Goal: Task Accomplishment & Management: Use online tool/utility

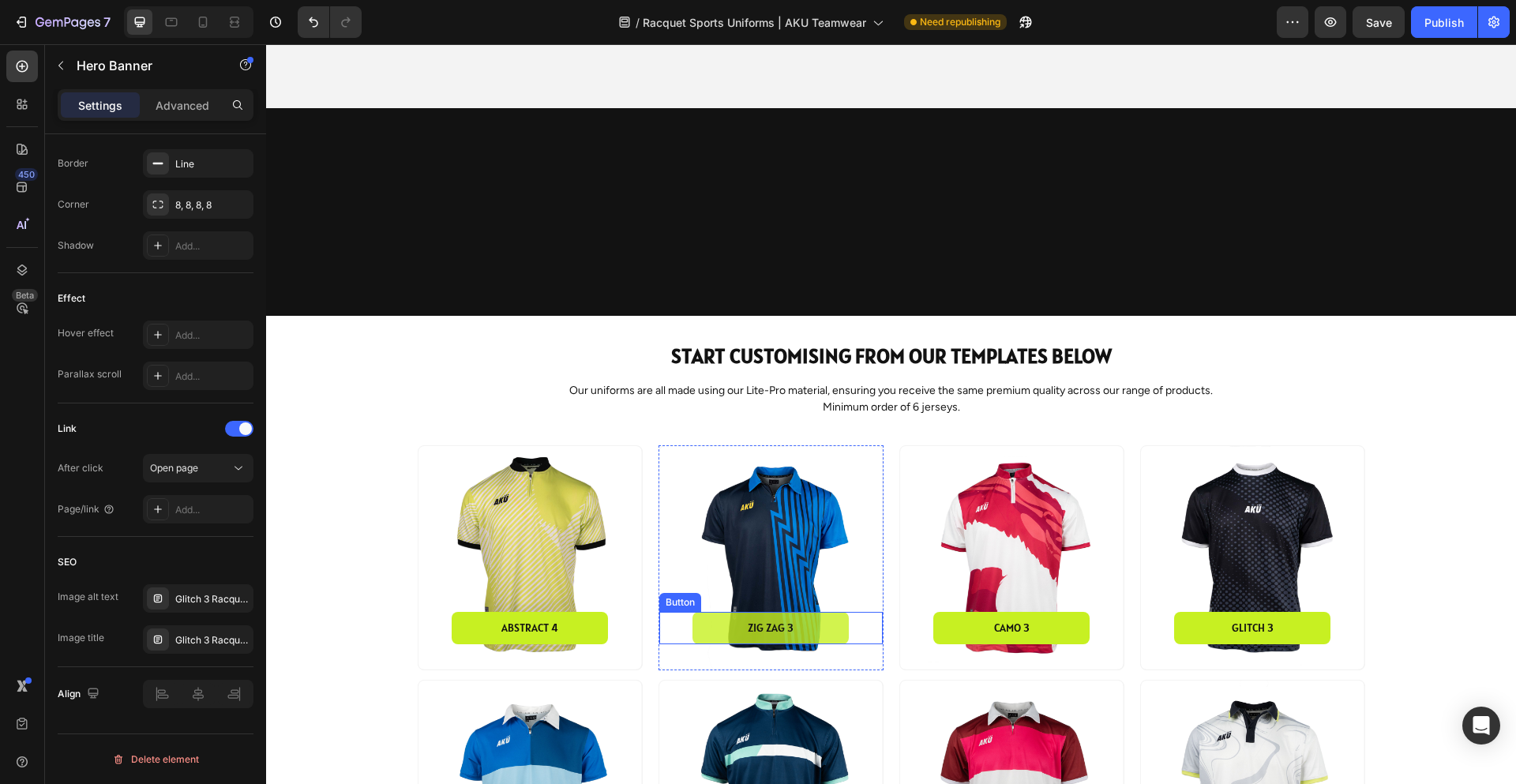
scroll to position [631, 0]
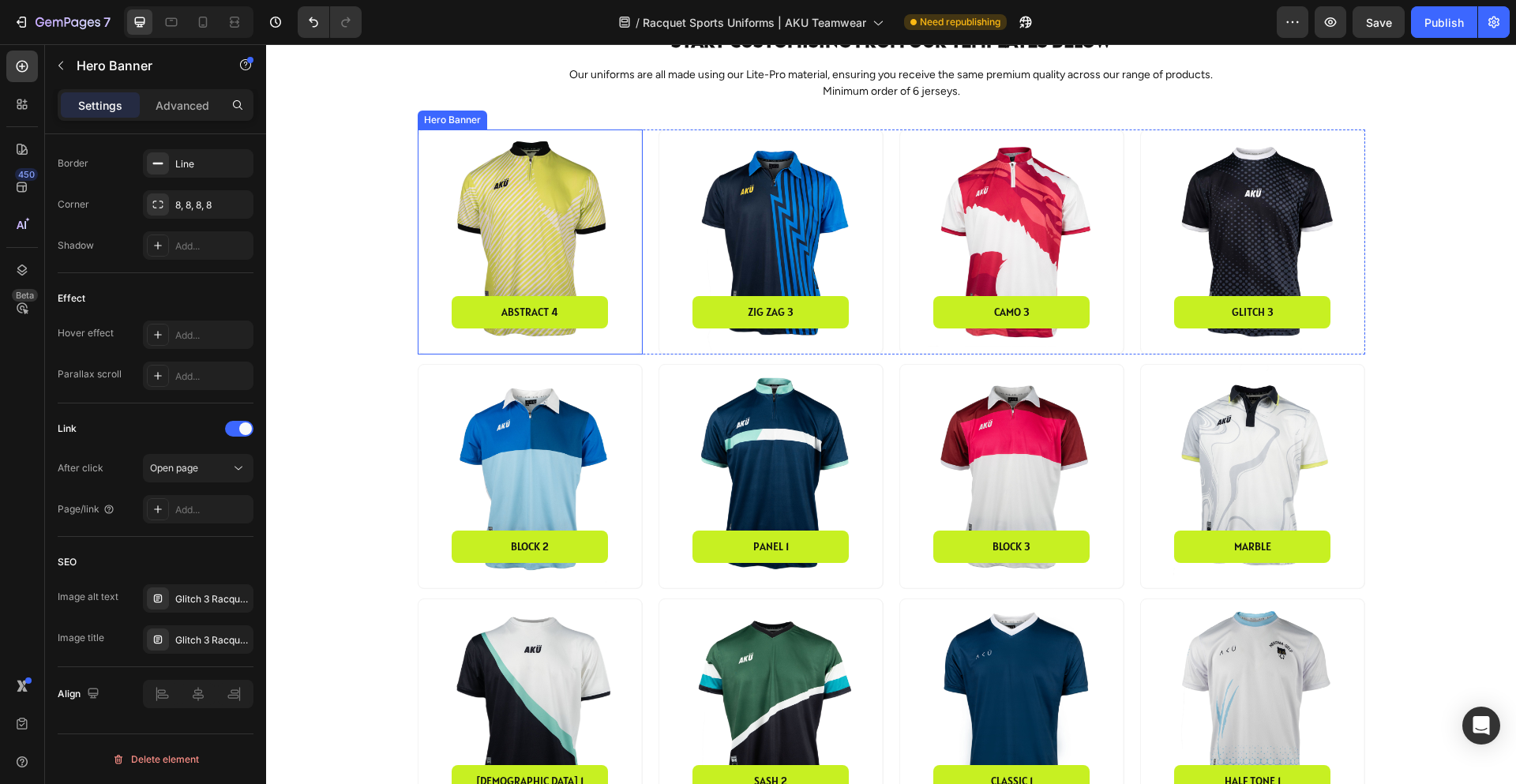
click at [543, 247] on div "Background Image" at bounding box center [530, 242] width 223 height 223
click at [731, 231] on div "Background Image" at bounding box center [771, 242] width 223 height 223
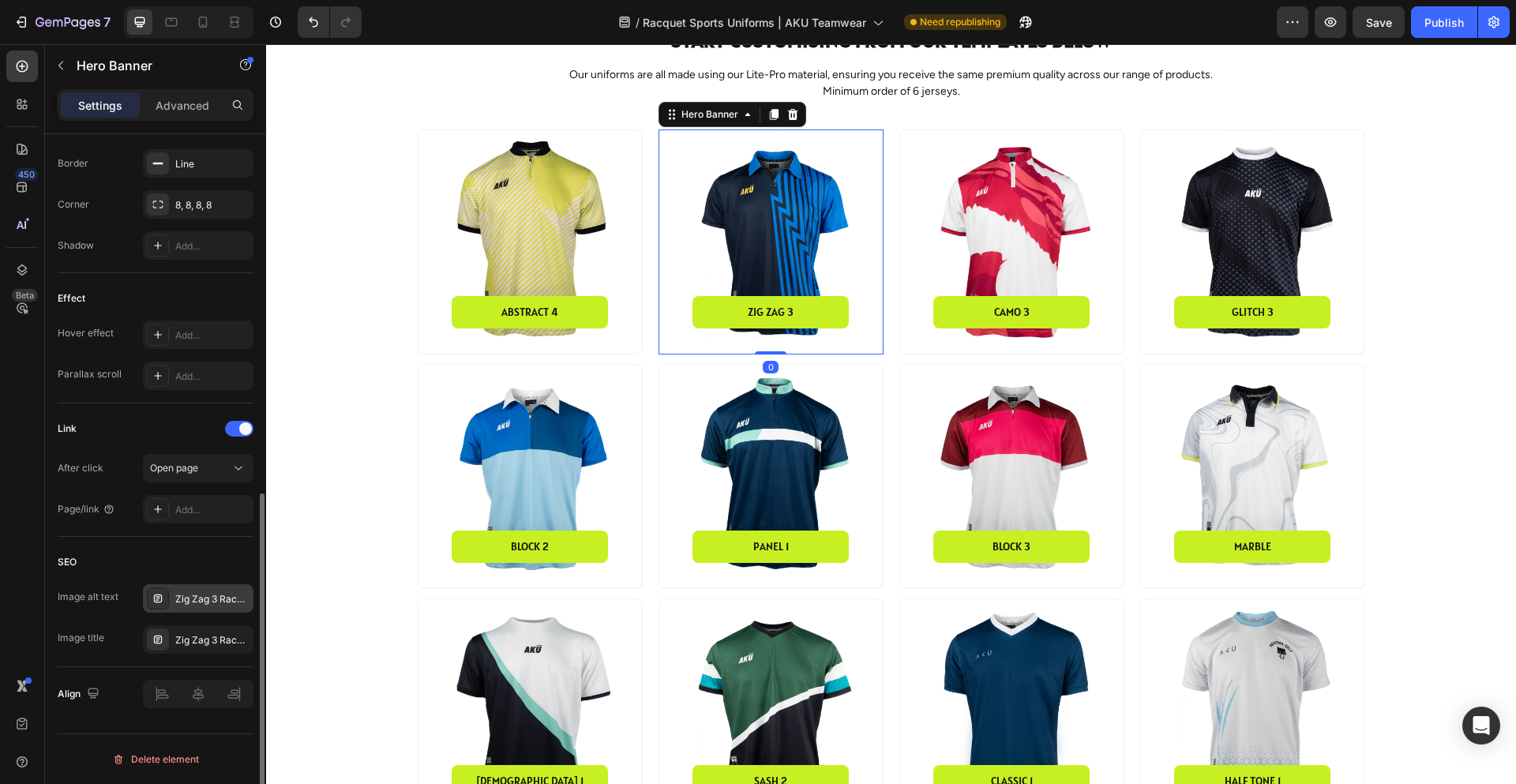
click at [225, 592] on div "Zig Zag 3 Racquet Sports Jersey" at bounding box center [212, 599] width 74 height 14
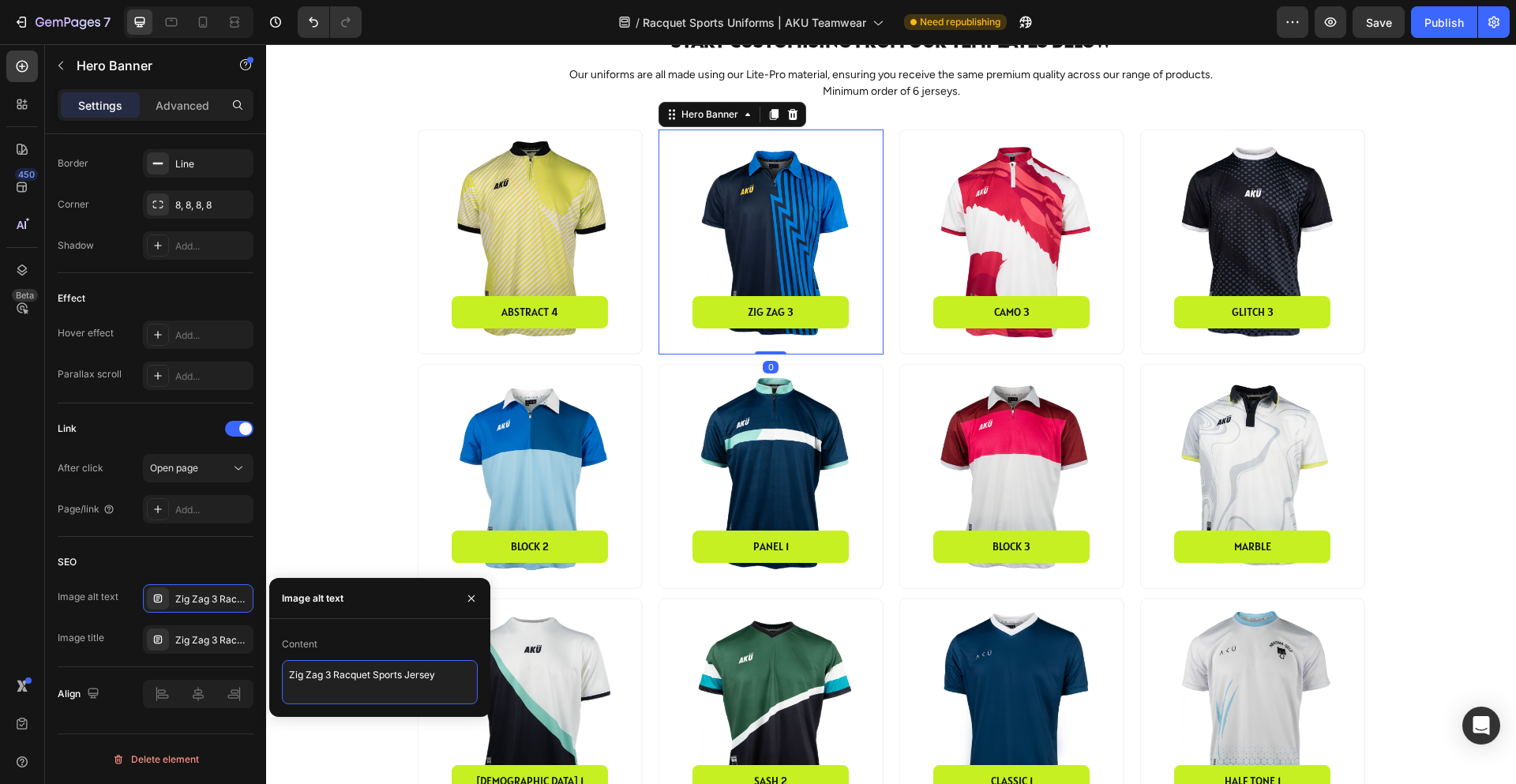
click at [419, 676] on textarea "Zig Zag 3 Racquet Sports Jersey" at bounding box center [380, 682] width 196 height 44
click at [232, 636] on div "Zig Zag 3 Racquet Sports Jersey" at bounding box center [212, 640] width 74 height 14
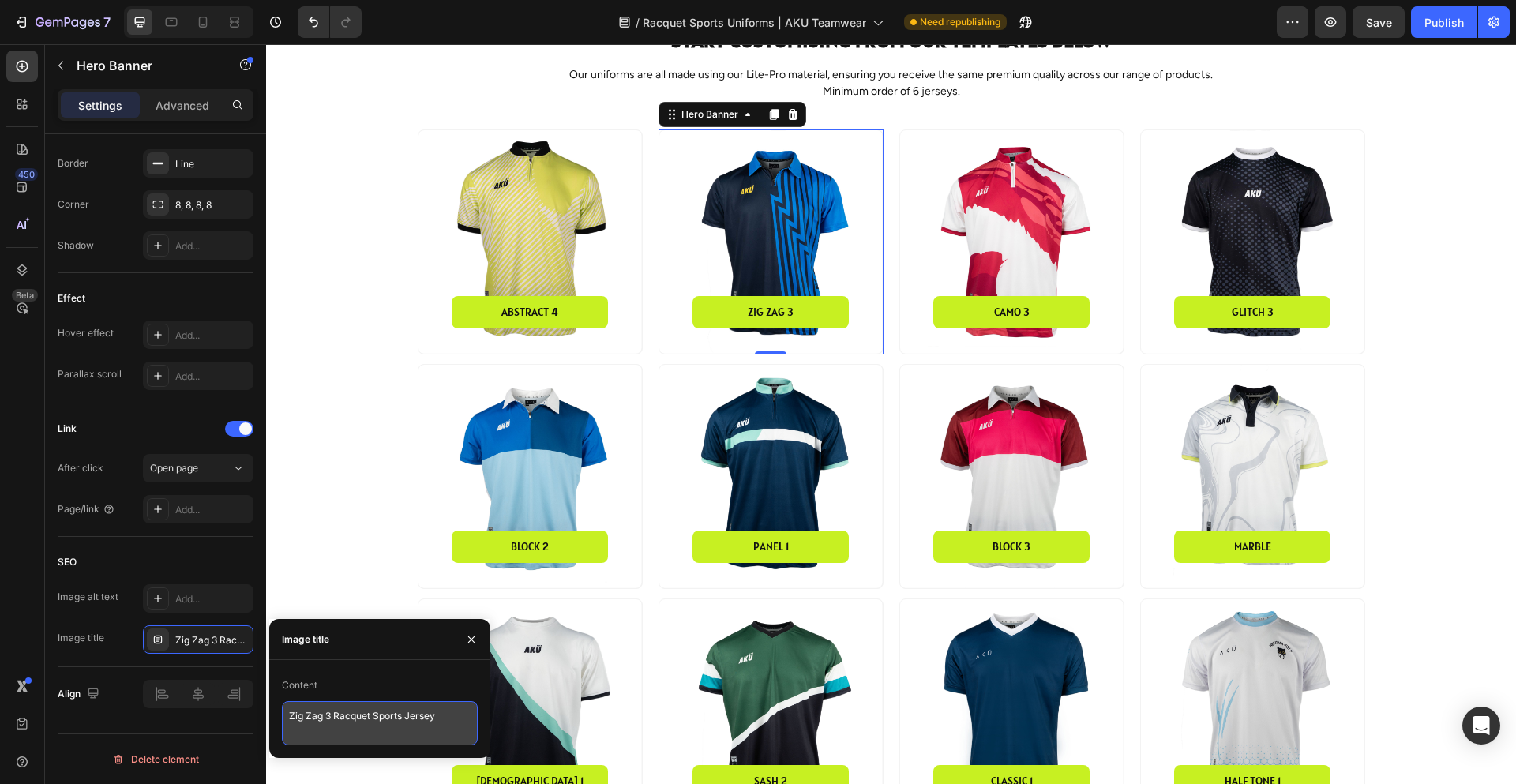
click at [360, 713] on textarea "Zig Zag 3 Racquet Sports Jersey" at bounding box center [380, 723] width 196 height 44
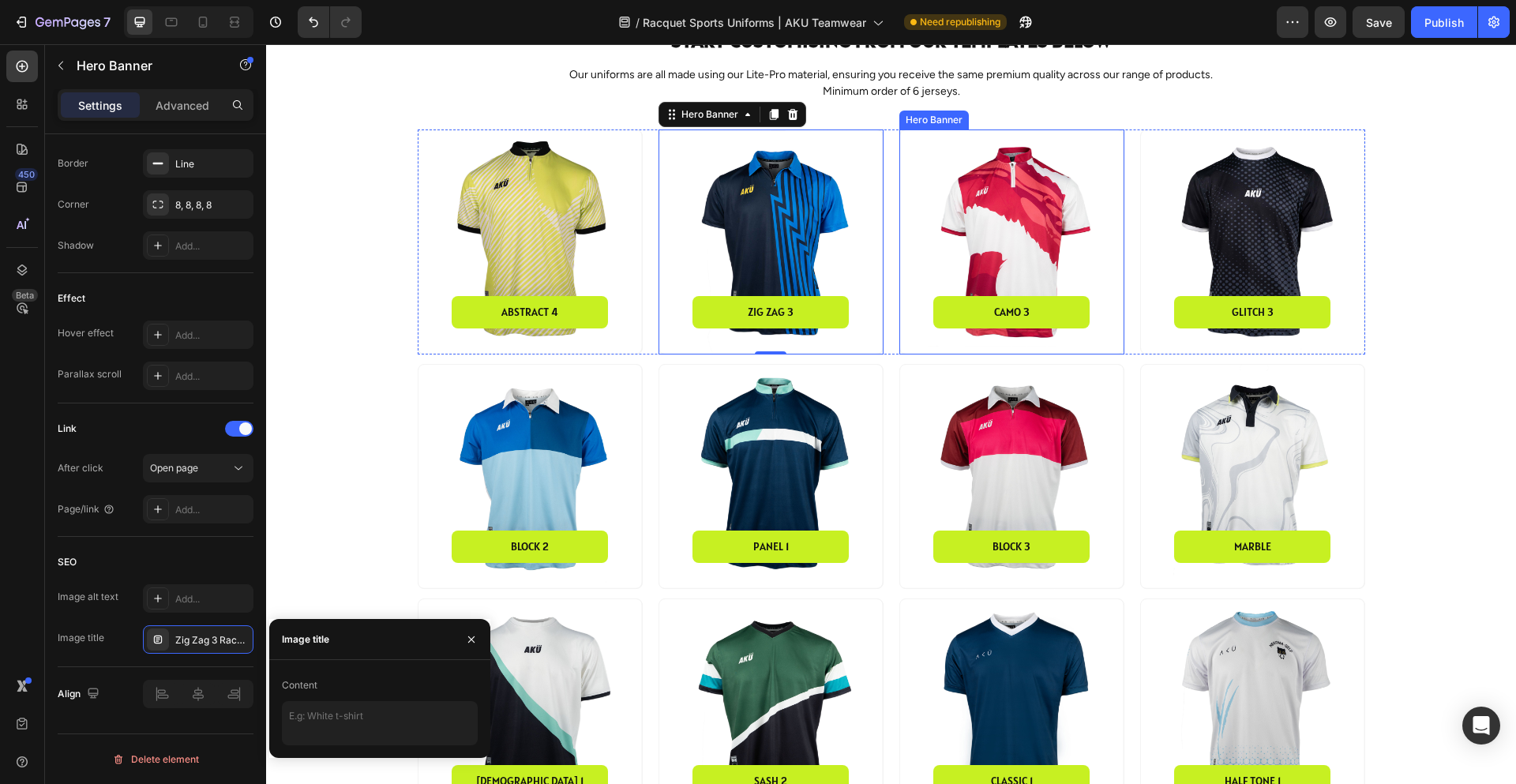
click at [994, 258] on div "Background Image" at bounding box center [1012, 242] width 223 height 223
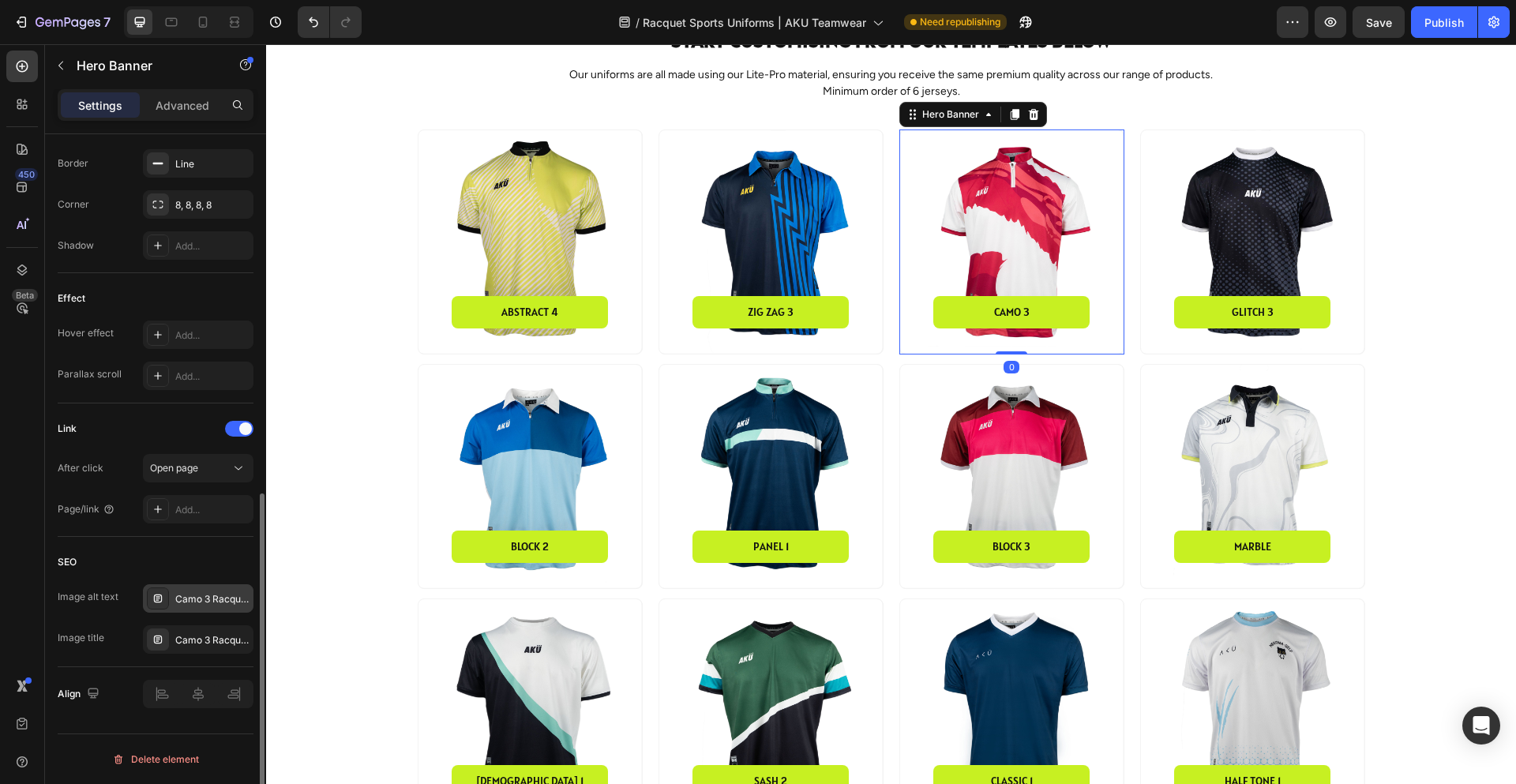
click at [219, 600] on div "Camo 3 Racquet Sports Jersey" at bounding box center [212, 599] width 74 height 14
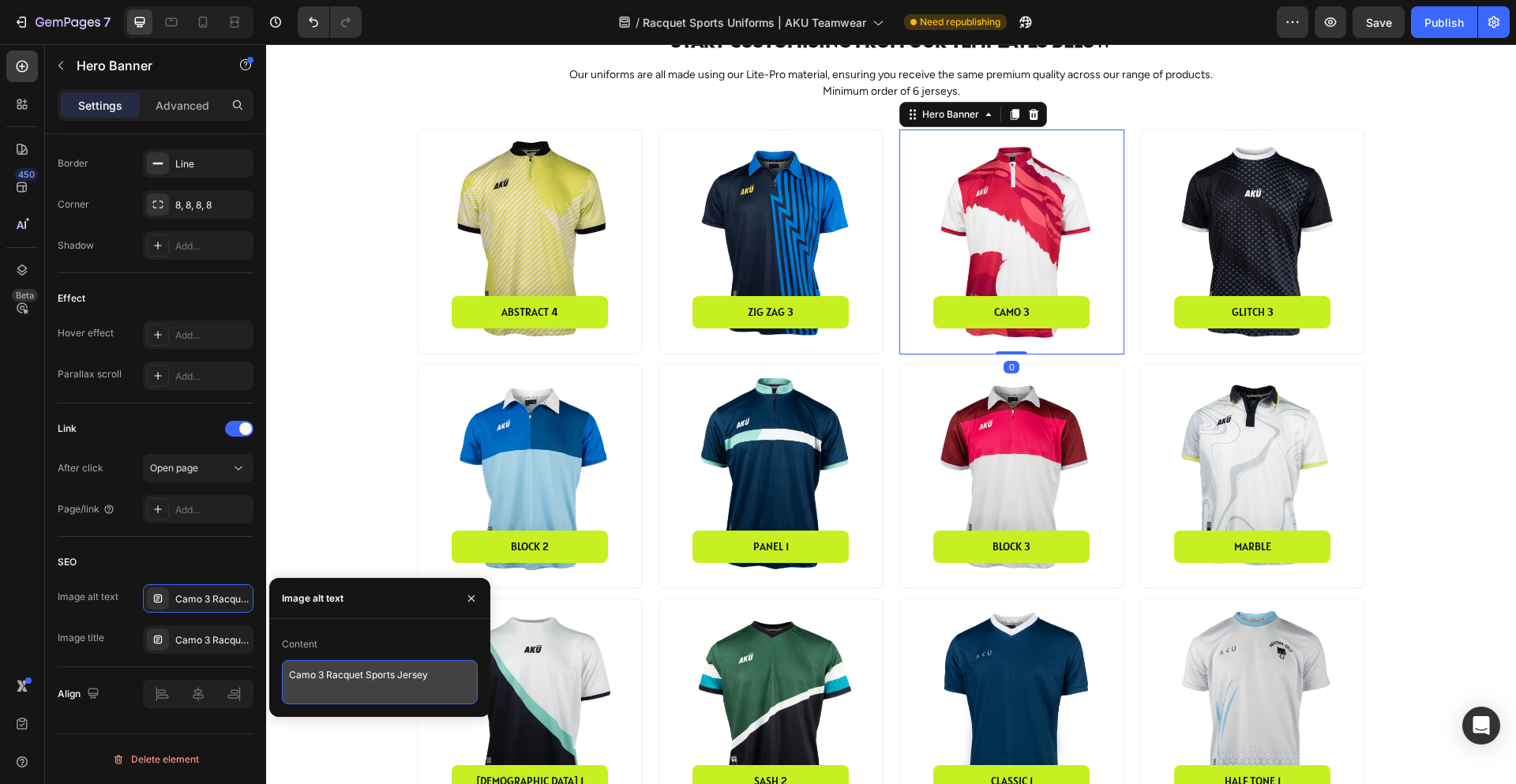
click at [368, 688] on textarea "Camo 3 Racquet Sports Jersey" at bounding box center [380, 682] width 196 height 44
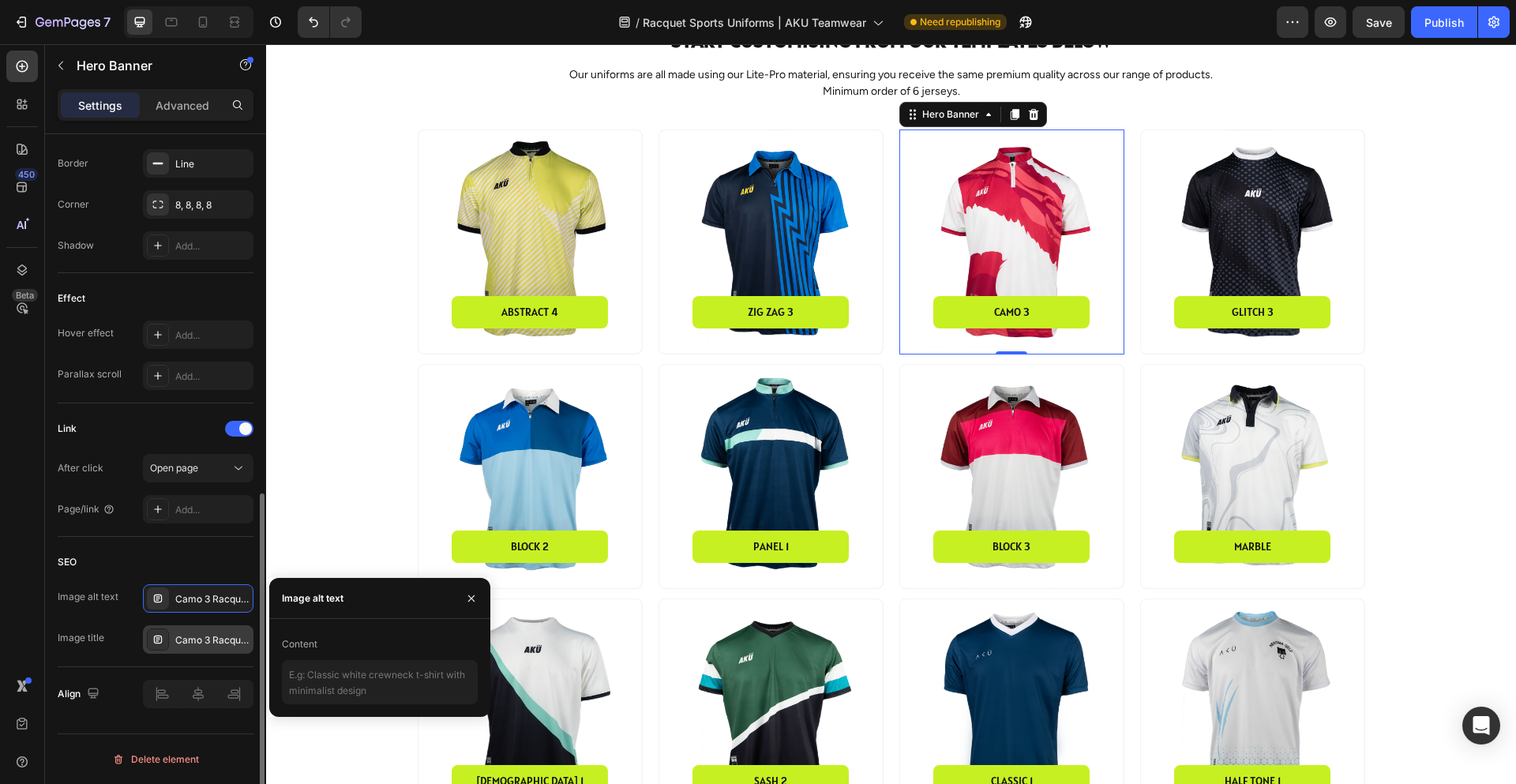
click at [221, 631] on div "Camo 3 Racquet Sports Jersey" at bounding box center [198, 639] width 111 height 28
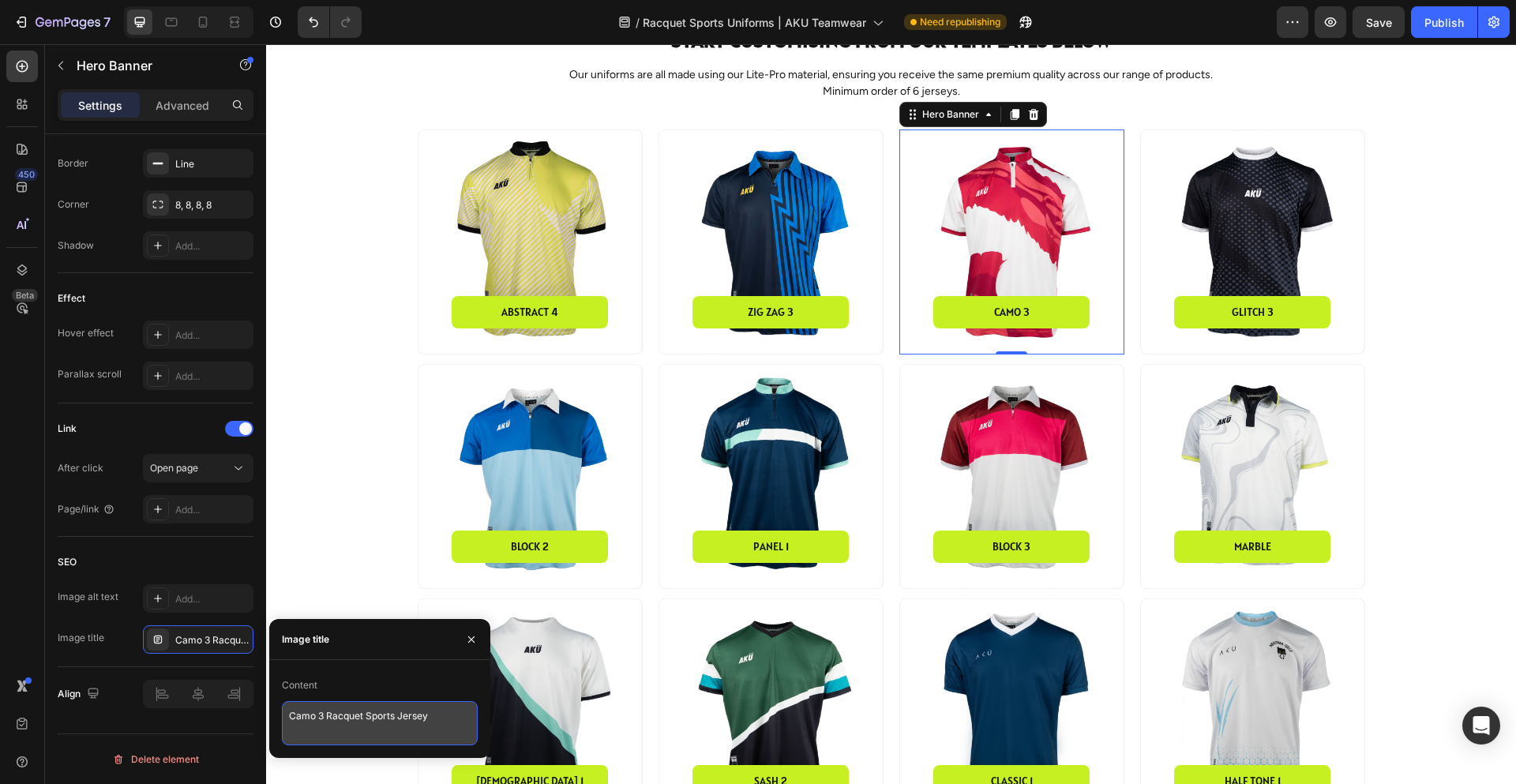
click at [386, 728] on textarea "Camo 3 Racquet Sports Jersey" at bounding box center [380, 723] width 196 height 44
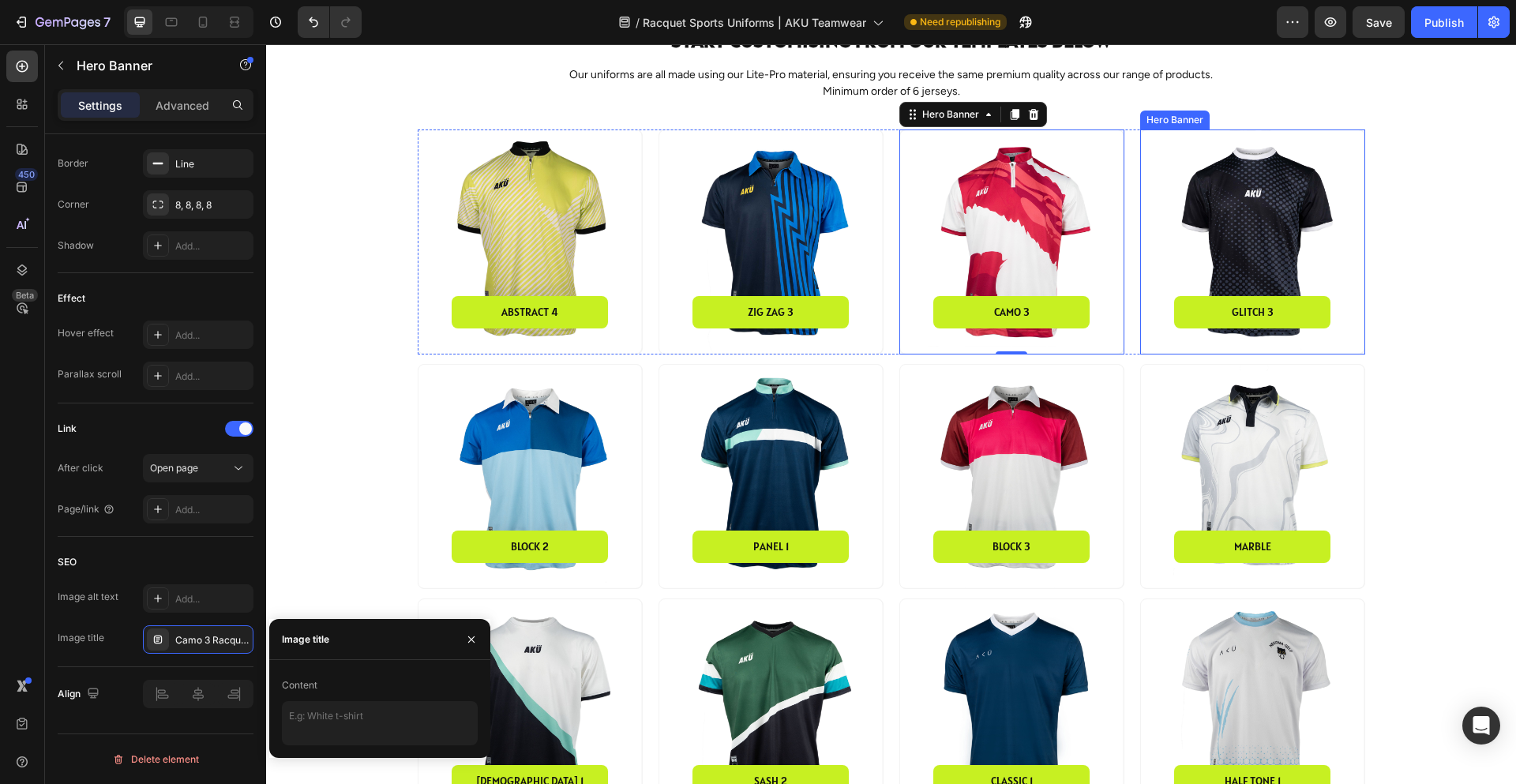
click at [1266, 247] on div "Background Image" at bounding box center [1252, 242] width 223 height 223
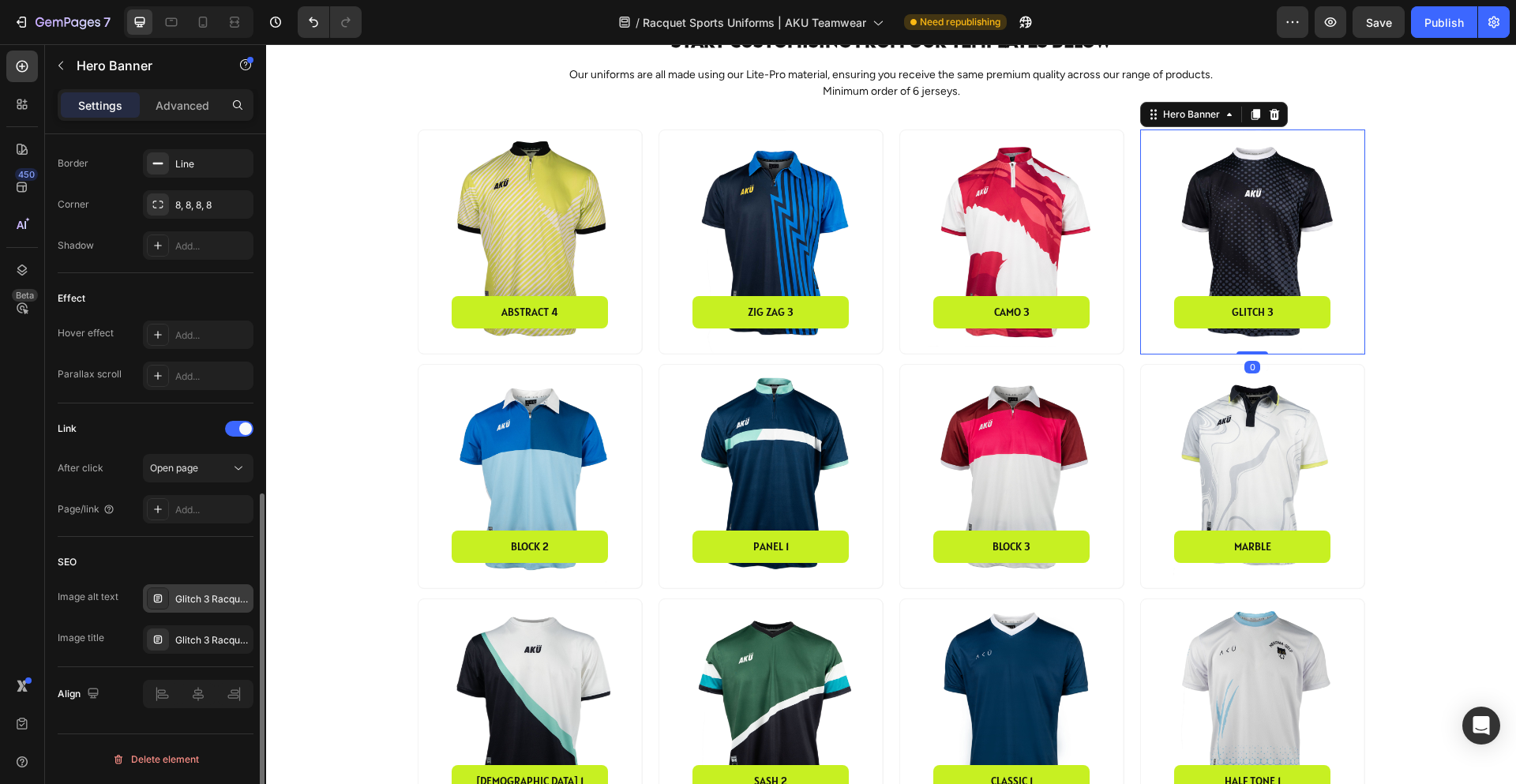
click at [215, 606] on div "Glitch 3 Racquet Sports Jersey" at bounding box center [198, 598] width 111 height 28
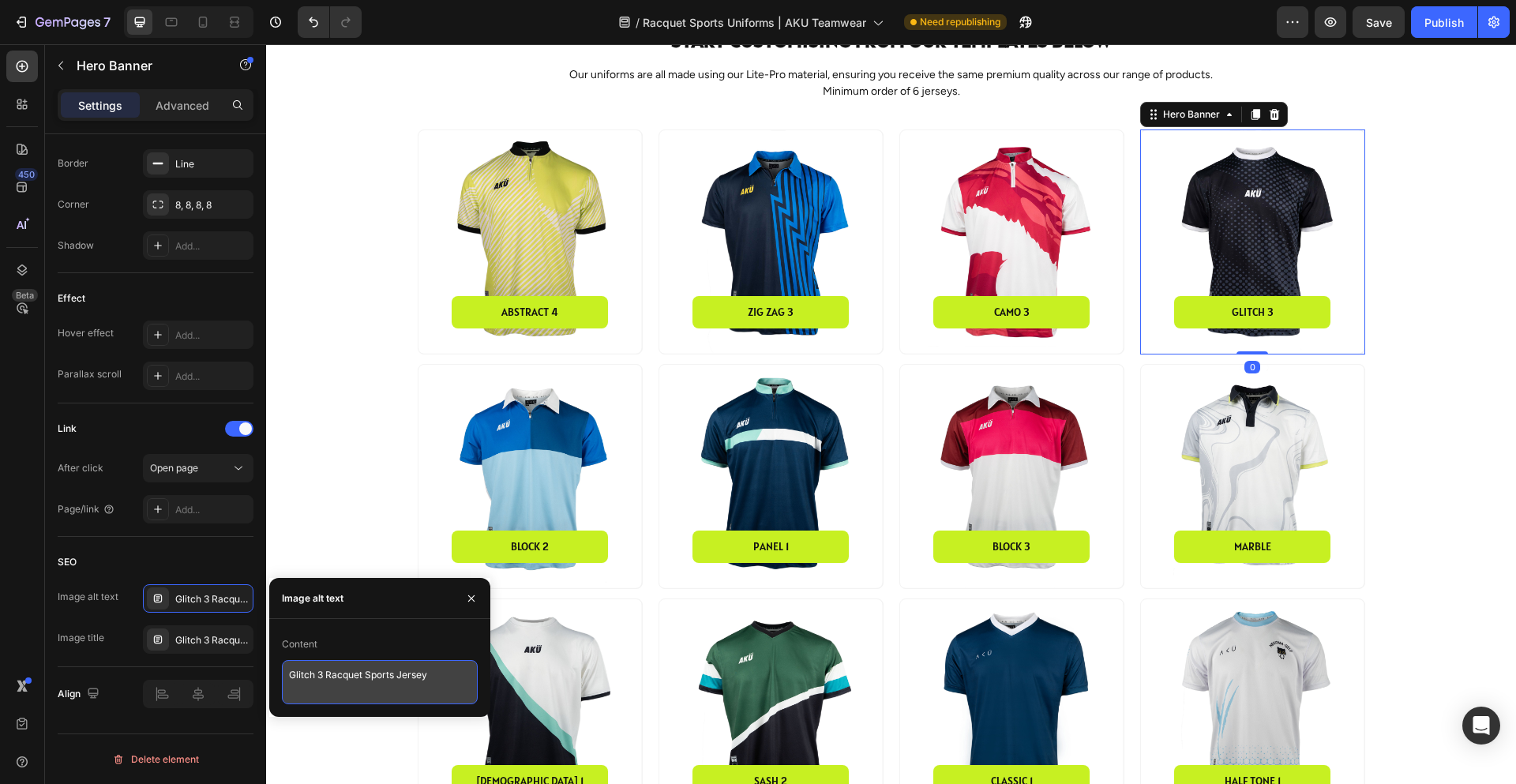
click at [324, 677] on textarea "Glitch 3 Racquet Sports Jersey" at bounding box center [380, 682] width 196 height 44
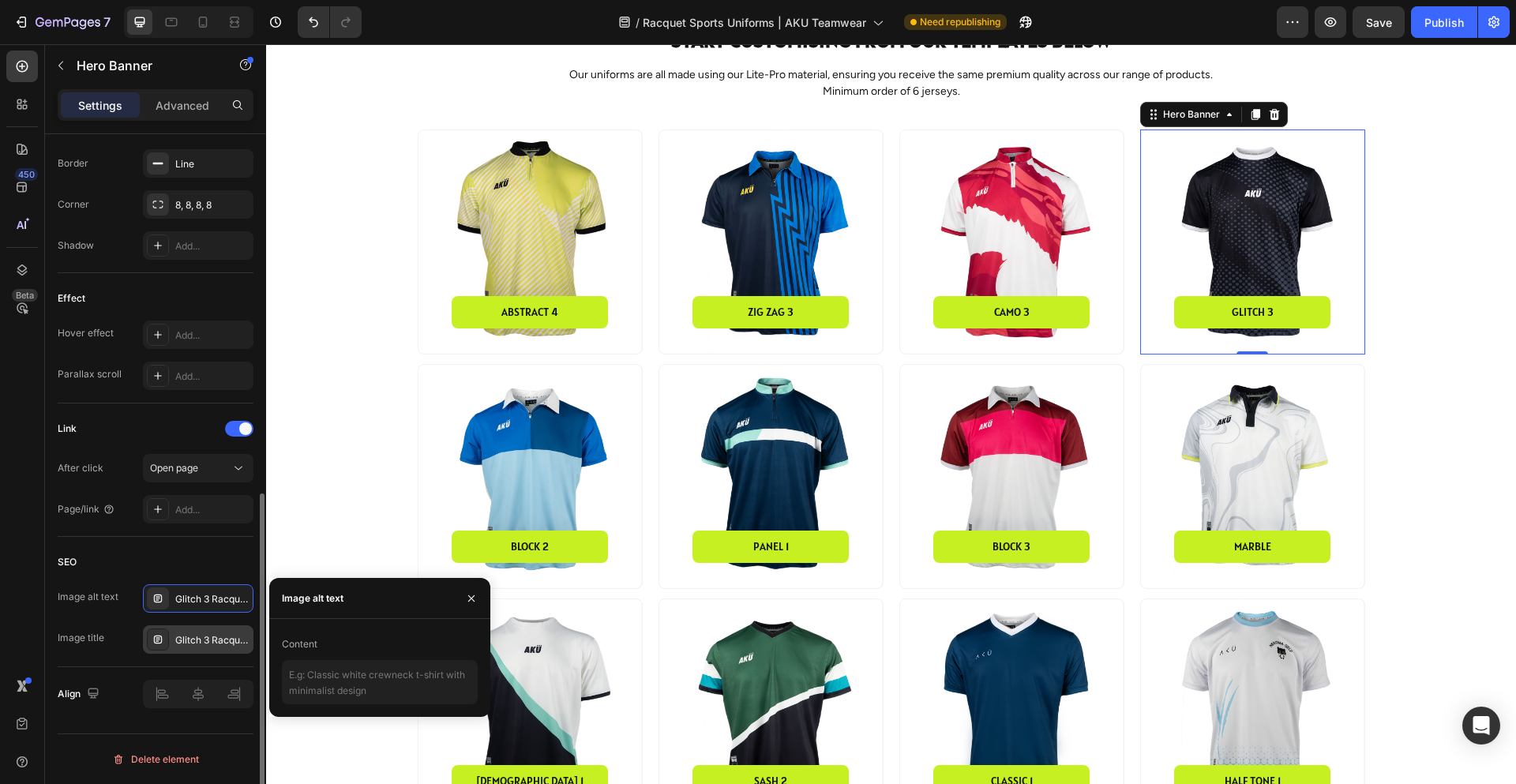
click at [190, 643] on div "Glitch 3 Racquet Sports Jersey" at bounding box center [212, 640] width 74 height 14
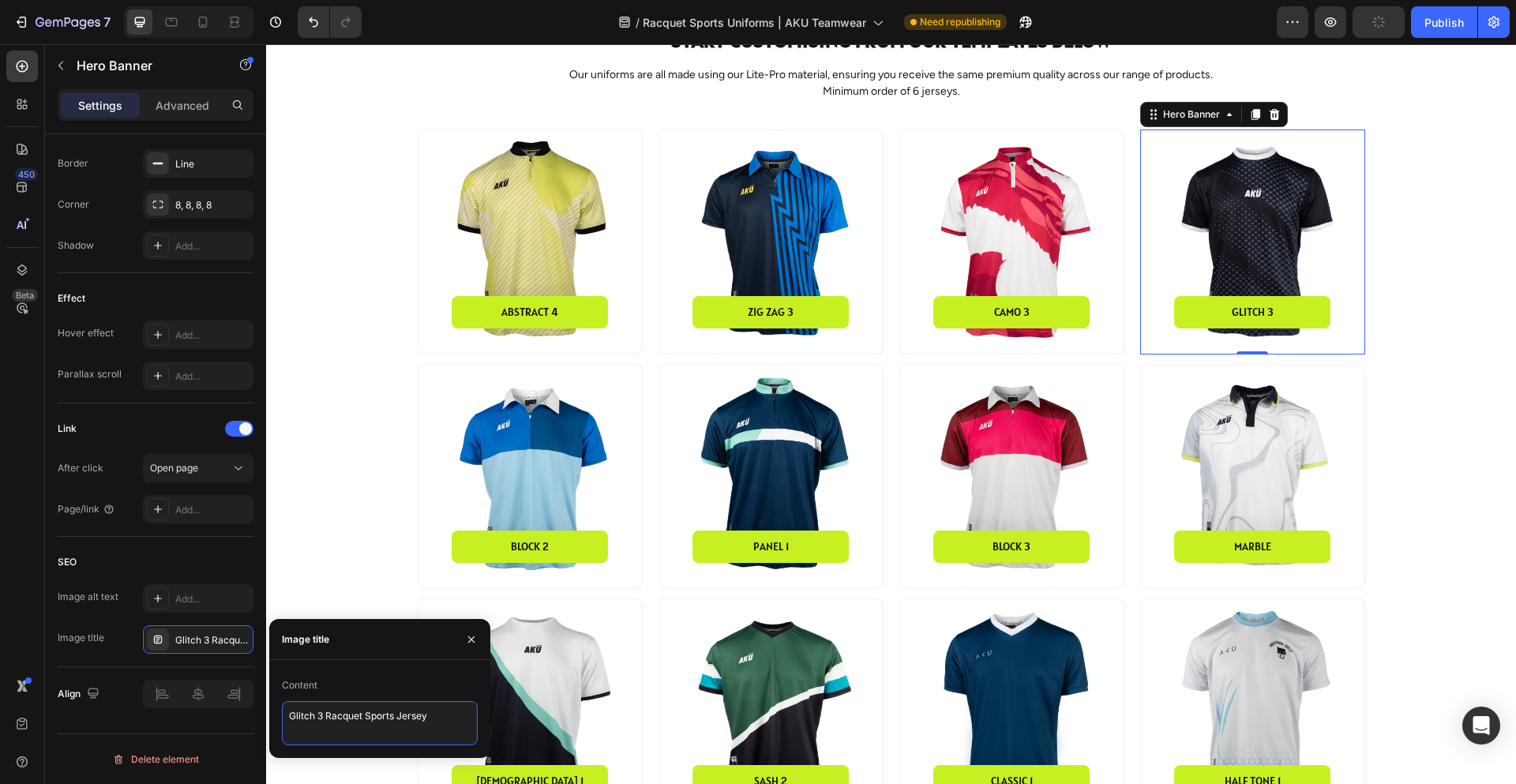
click at [342, 721] on textarea "Glitch 3 Racquet Sports Jersey" at bounding box center [380, 723] width 196 height 44
click at [522, 476] on div "Background Image" at bounding box center [530, 476] width 223 height 223
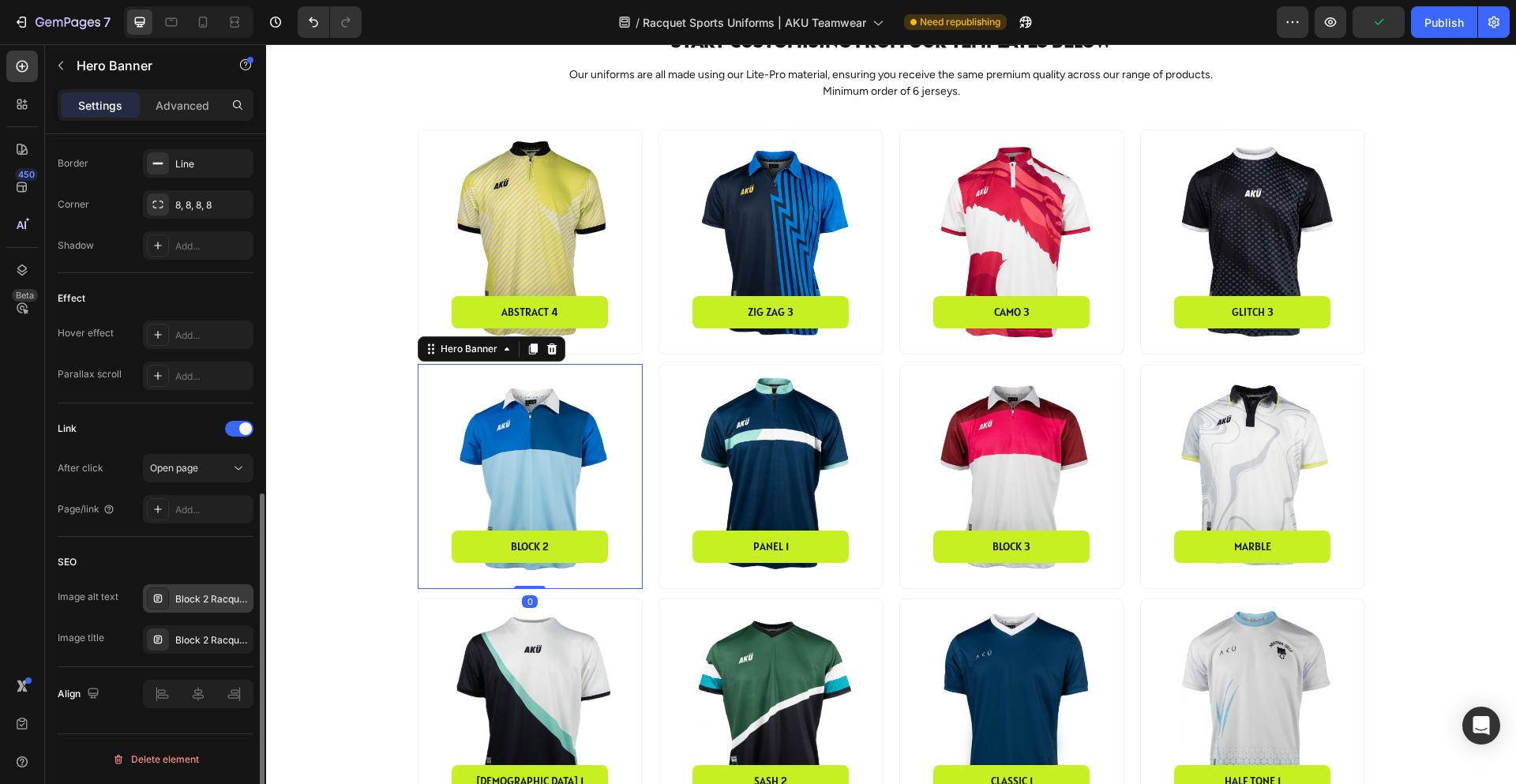
click at [205, 597] on div "Block 2 Racquet Sports Jersey" at bounding box center [212, 599] width 74 height 14
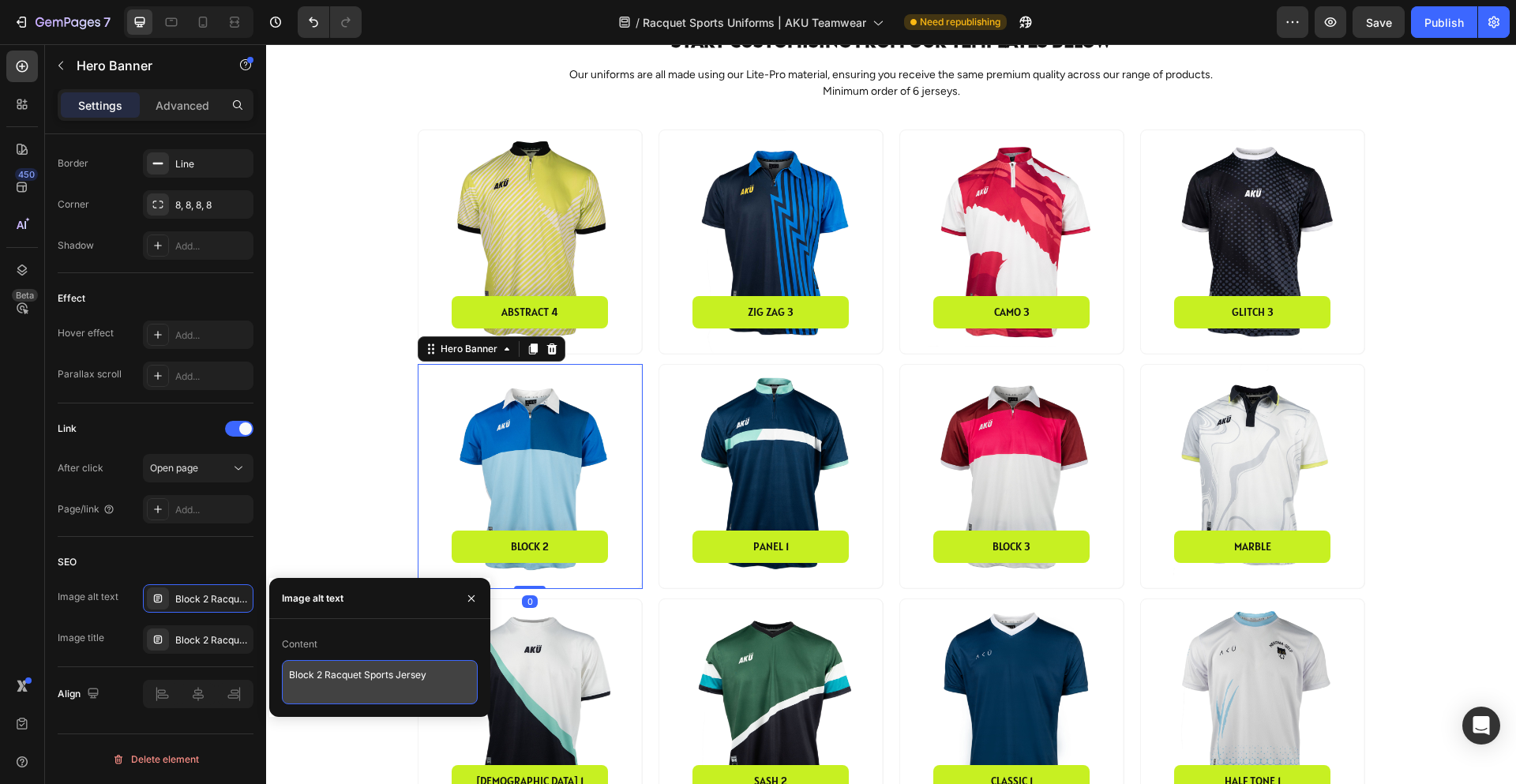
click at [386, 680] on textarea "Block 2 Racquet Sports Jersey" at bounding box center [380, 682] width 196 height 44
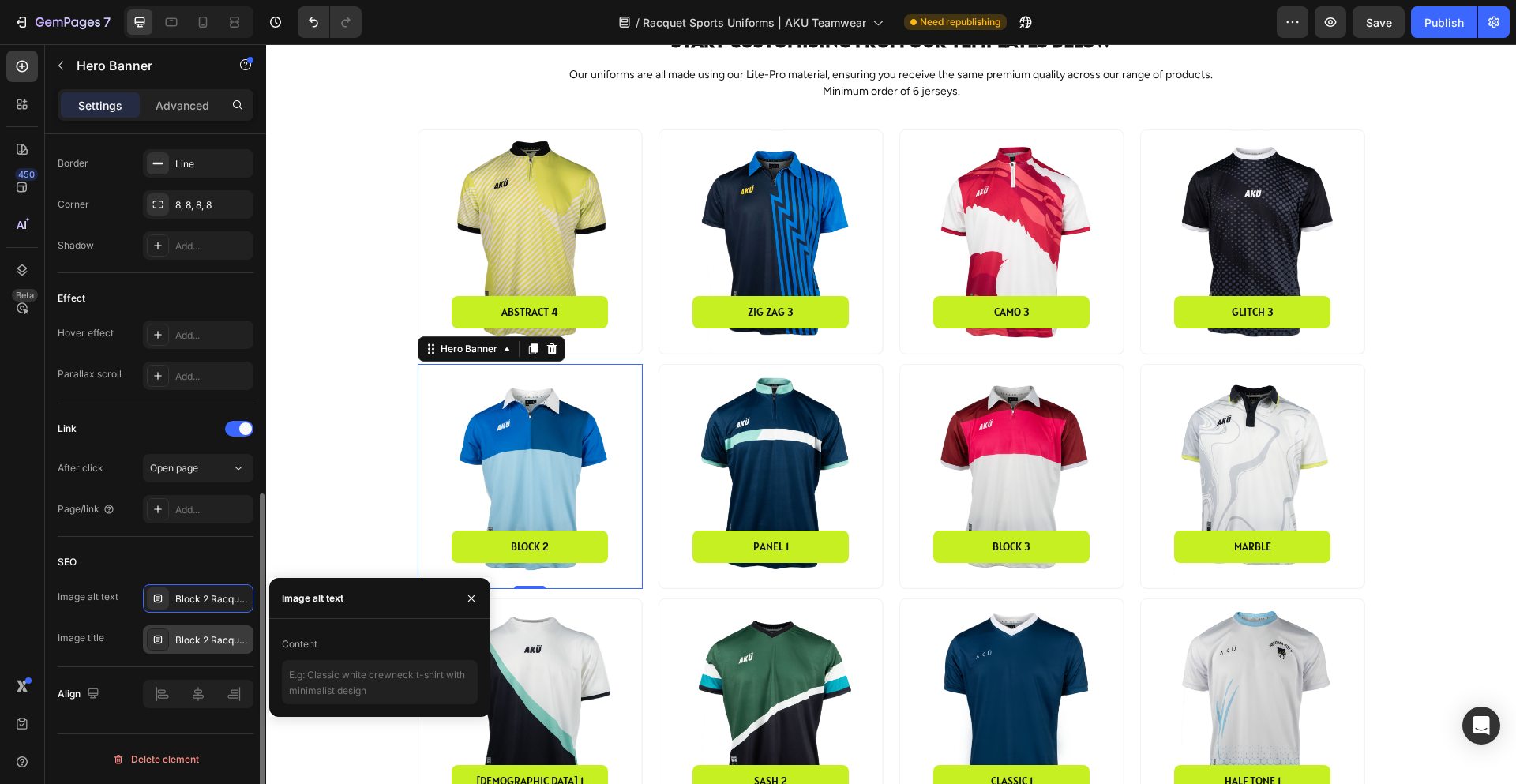
click at [187, 642] on div "Block 2 Racquet Sports Jersey" at bounding box center [212, 640] width 74 height 14
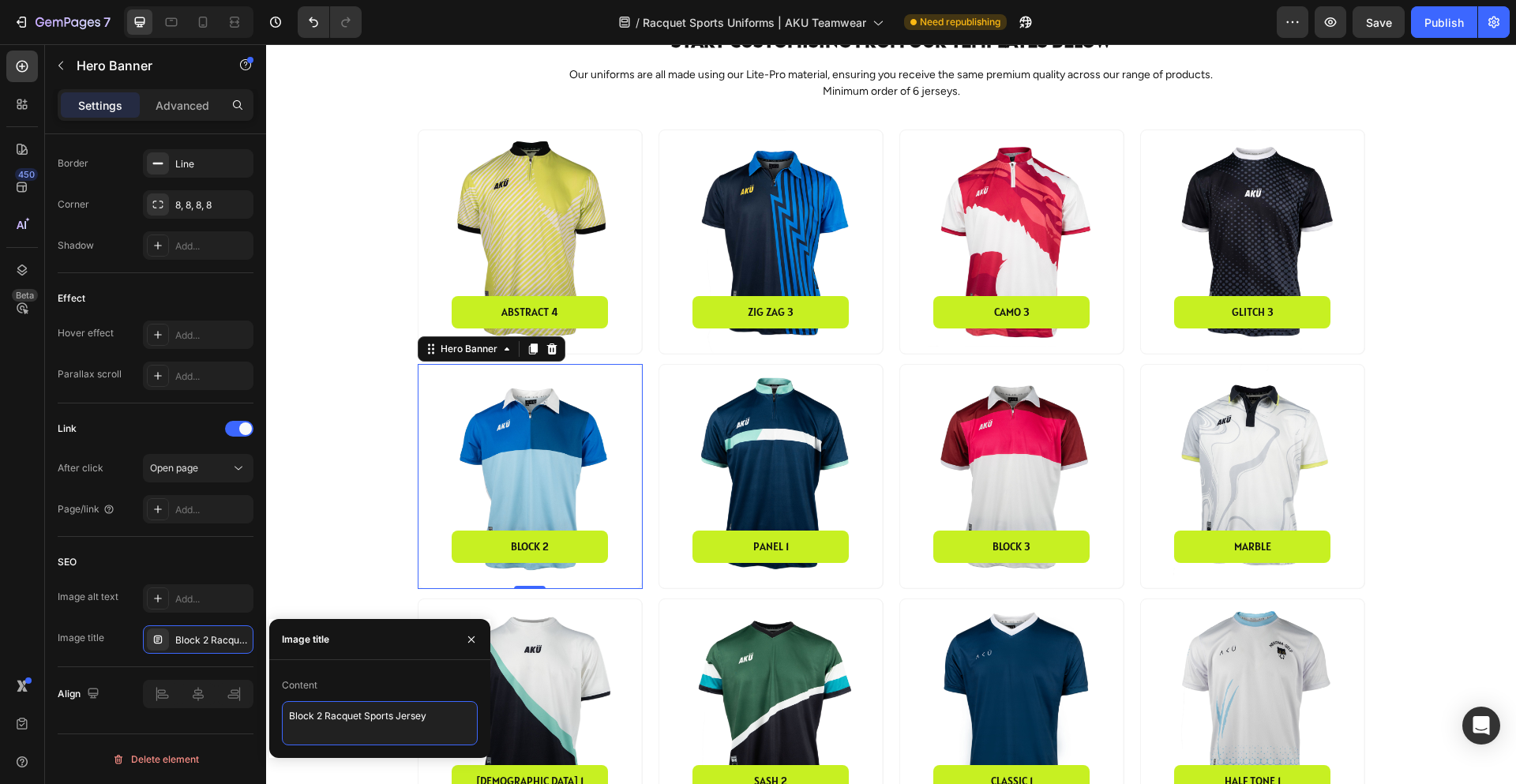
click at [382, 724] on textarea "Block 2 Racquet Sports Jersey" at bounding box center [380, 723] width 196 height 44
click at [741, 481] on div "Background Image" at bounding box center [771, 476] width 223 height 223
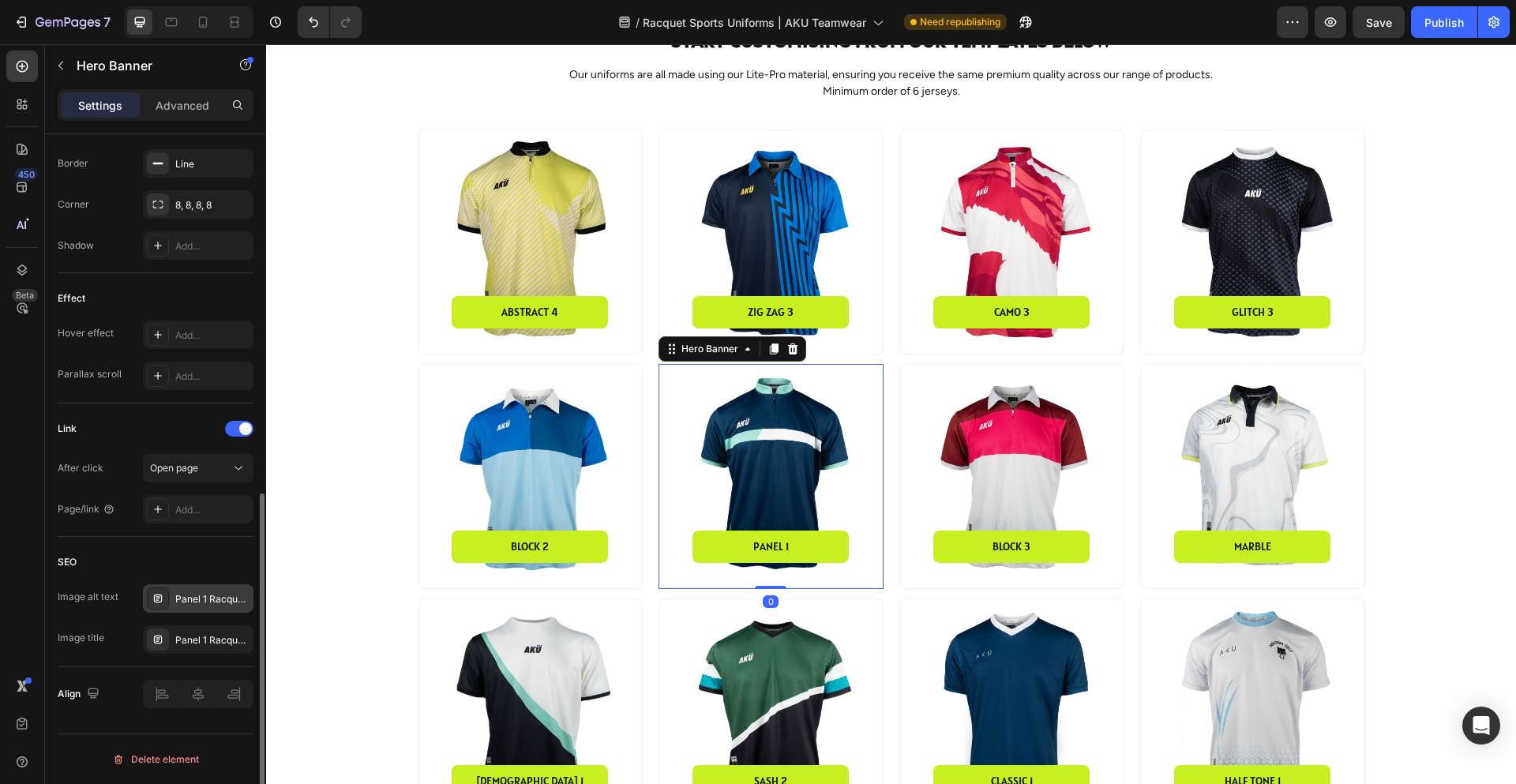
click at [223, 603] on div "Panel 1 Racquet Sports Jersey" at bounding box center [212, 599] width 74 height 14
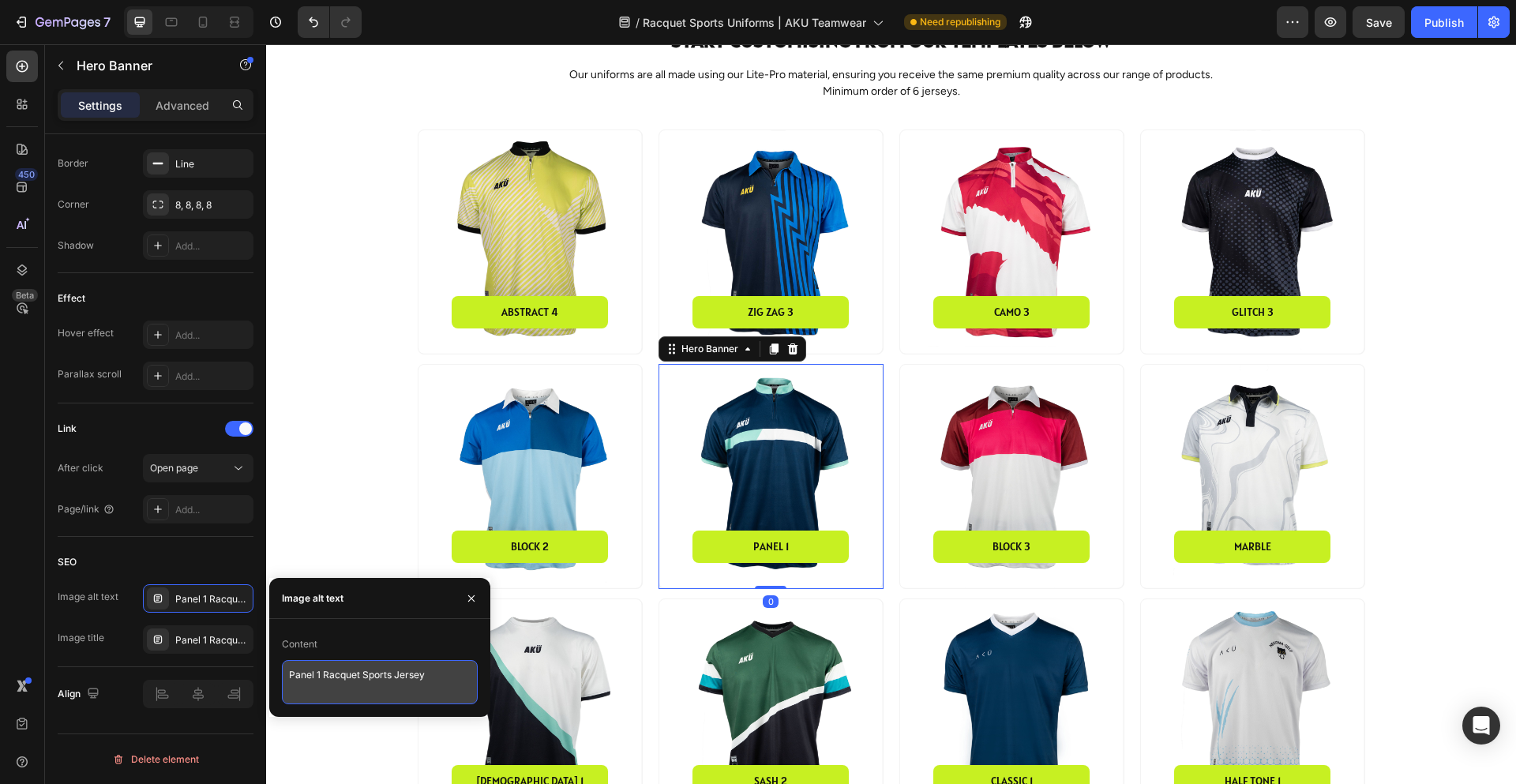
click at [396, 689] on textarea "Panel 1 Racquet Sports Jersey" at bounding box center [380, 682] width 196 height 44
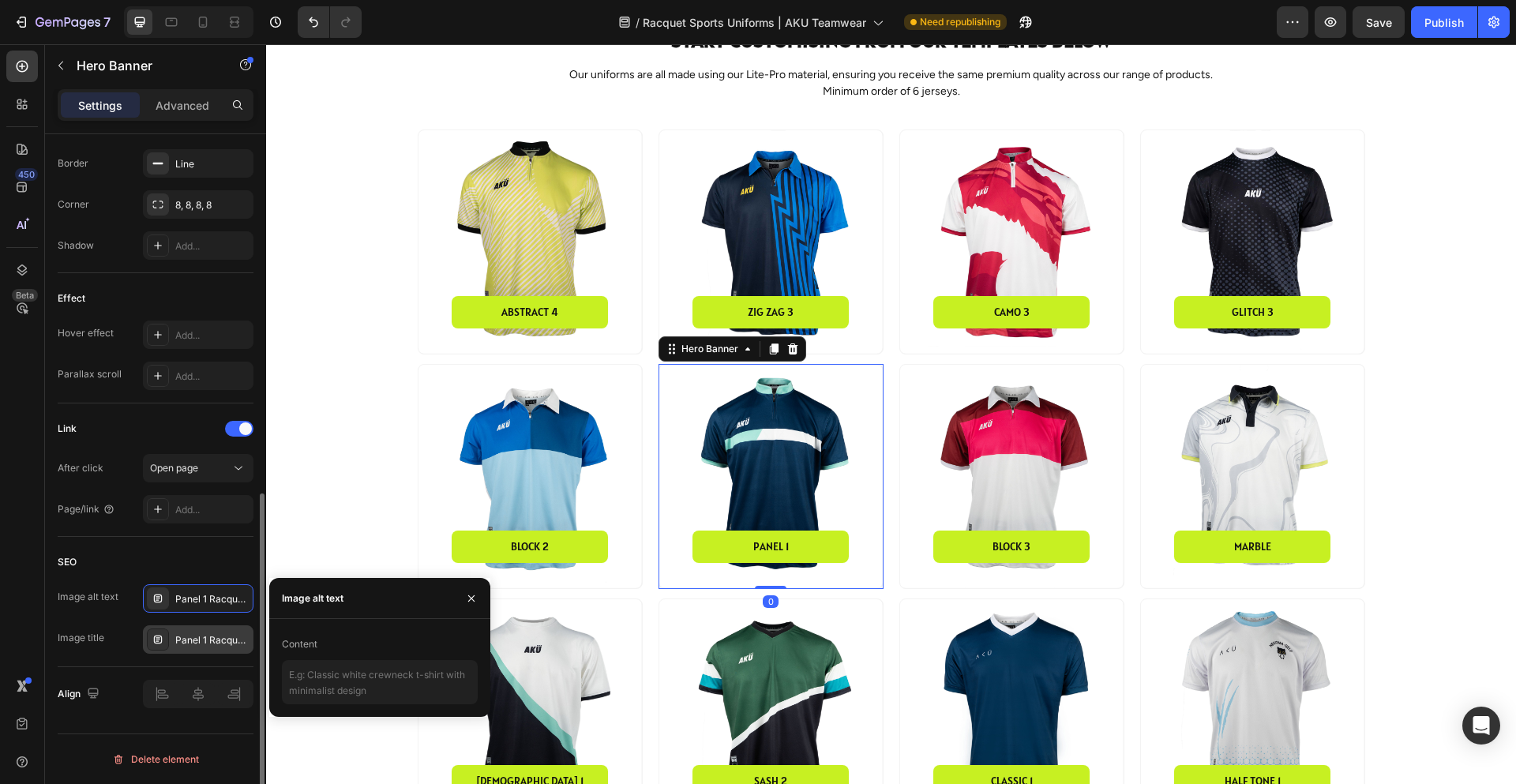
click at [213, 643] on div "Panel 1 Racquet Sports Jersey" at bounding box center [212, 640] width 74 height 14
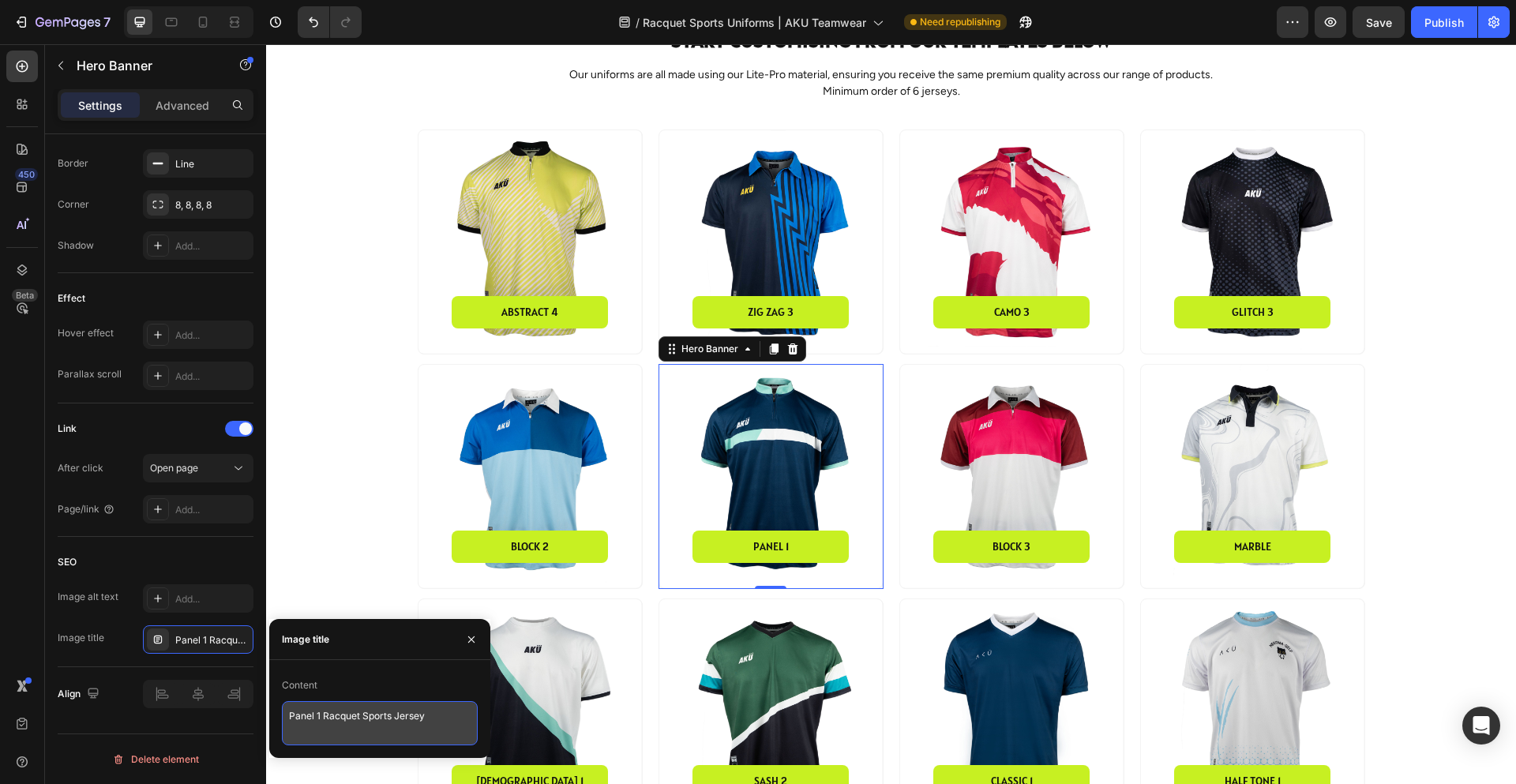
click at [367, 713] on textarea "Panel 1 Racquet Sports Jersey" at bounding box center [380, 723] width 196 height 44
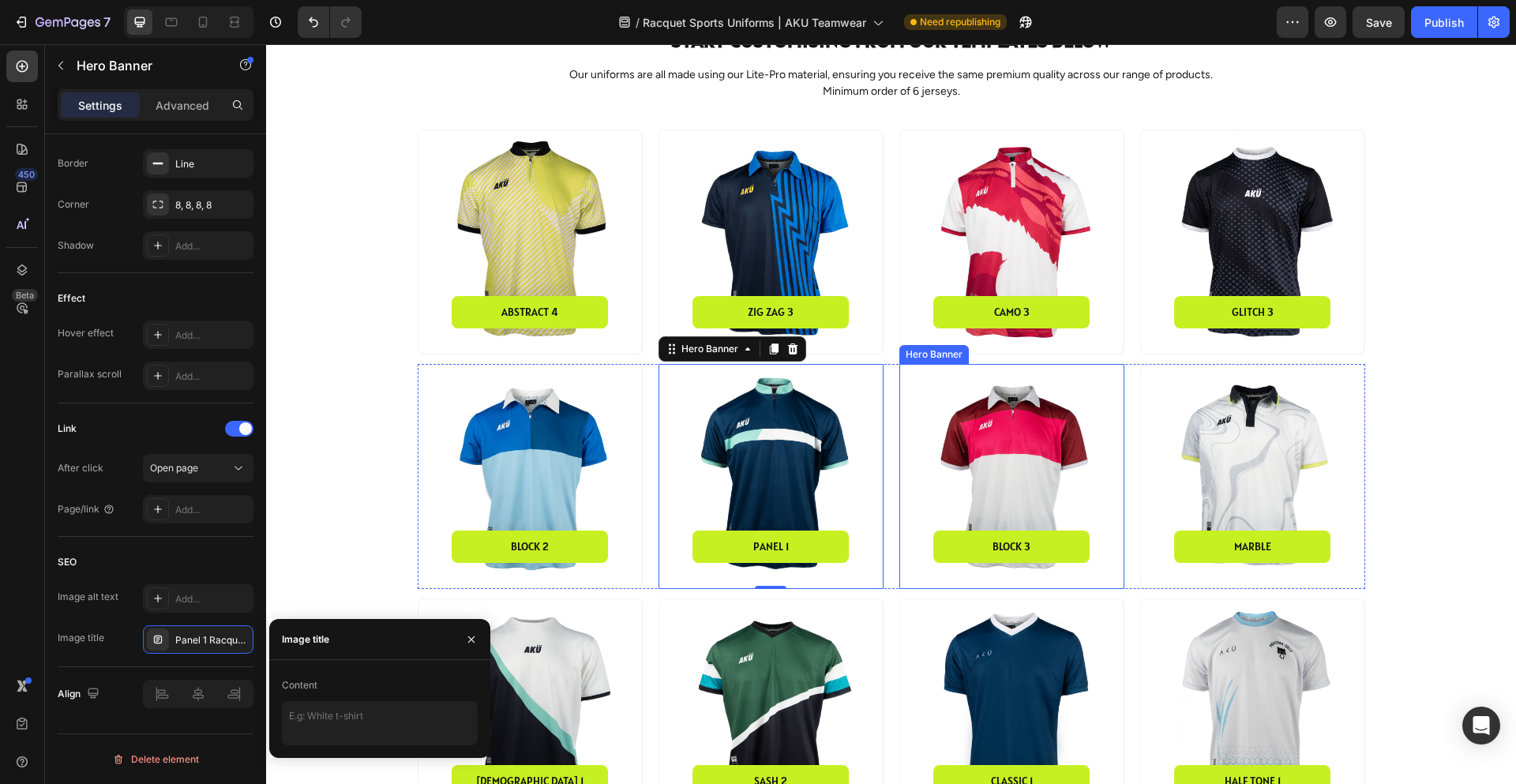
click at [963, 479] on div "Background Image" at bounding box center [1012, 476] width 223 height 223
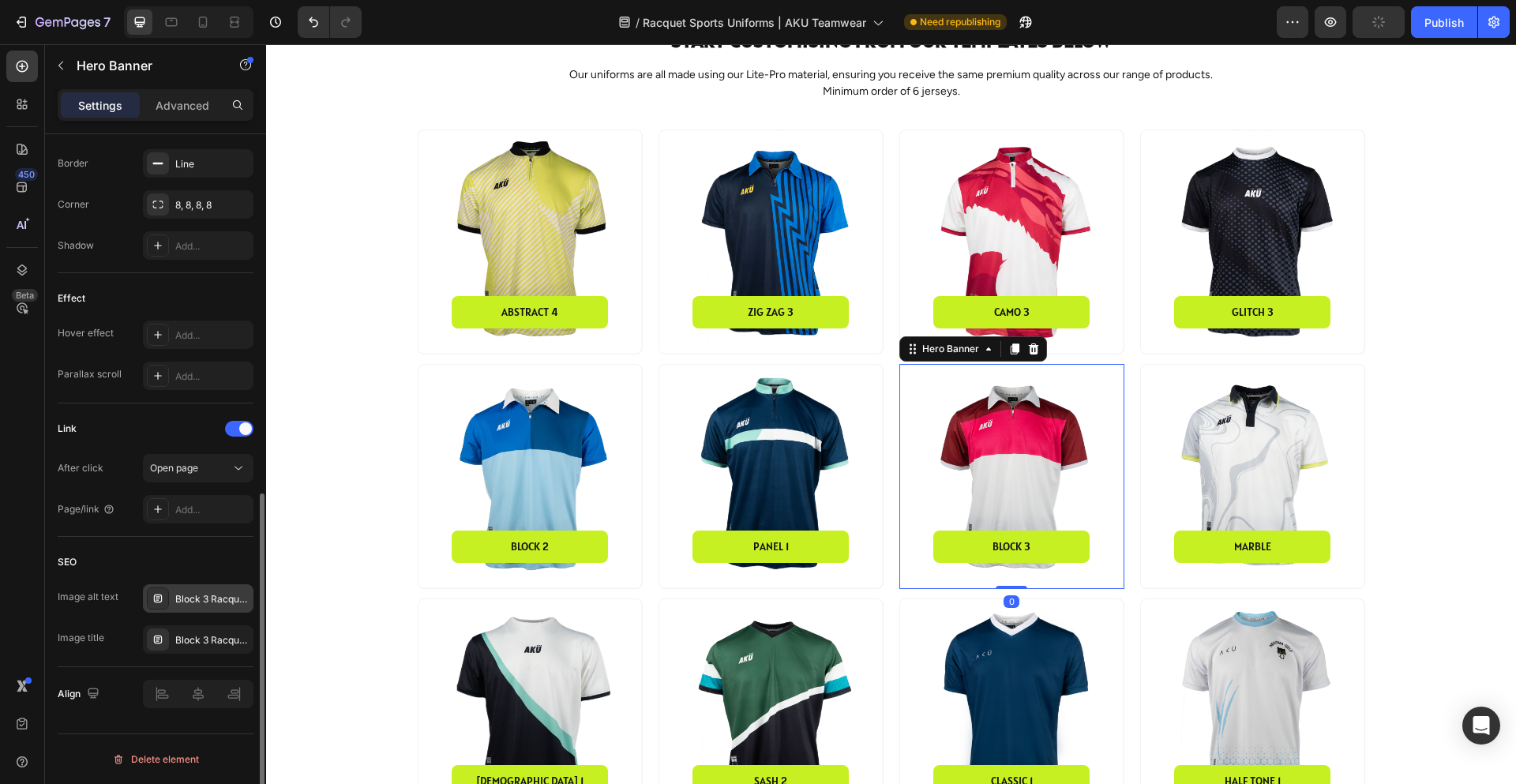
click at [222, 590] on div "Block 3 Racquet Sports Jersey" at bounding box center [198, 598] width 111 height 28
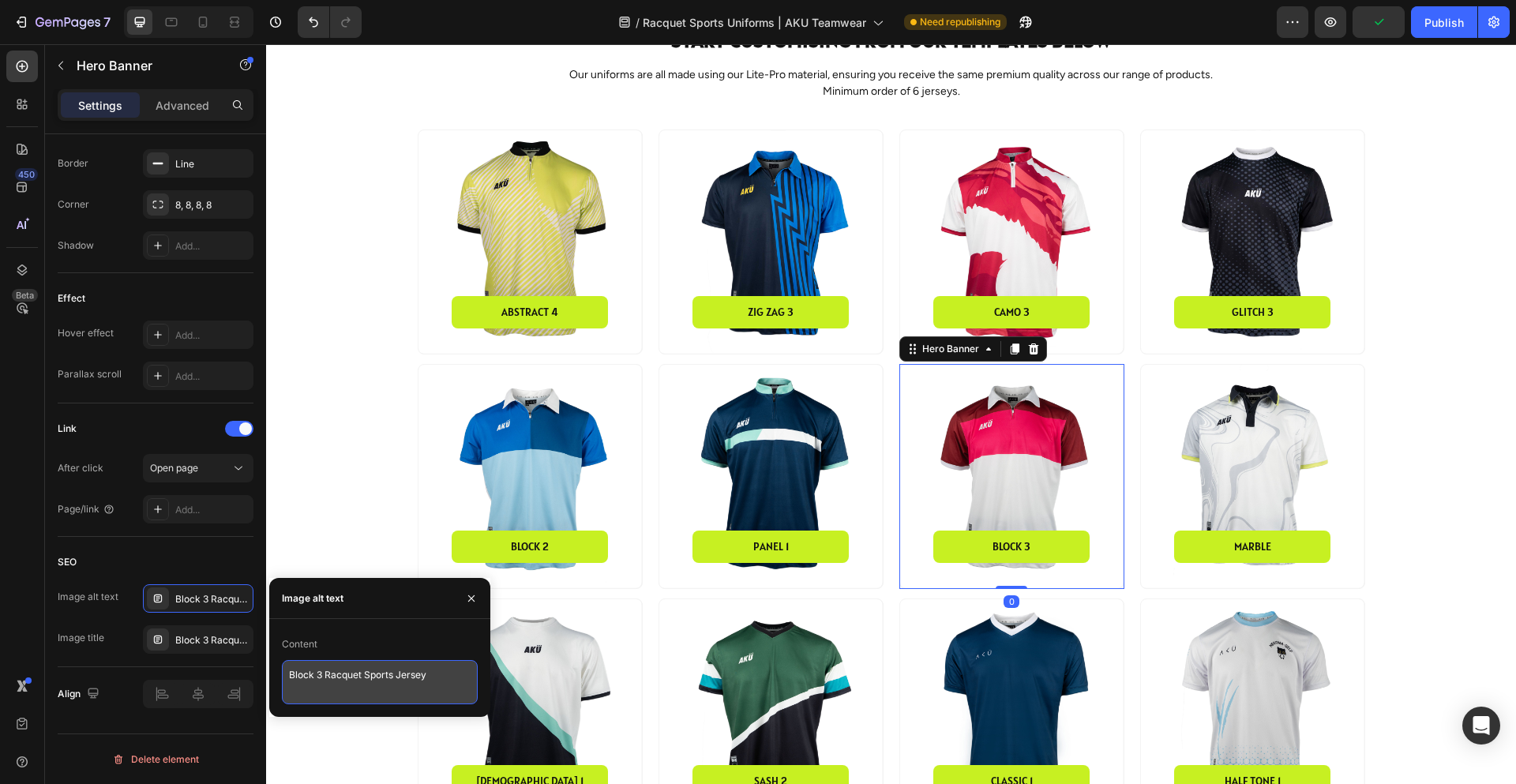
click at [370, 685] on textarea "Block 3 Racquet Sports Jersey" at bounding box center [380, 682] width 196 height 44
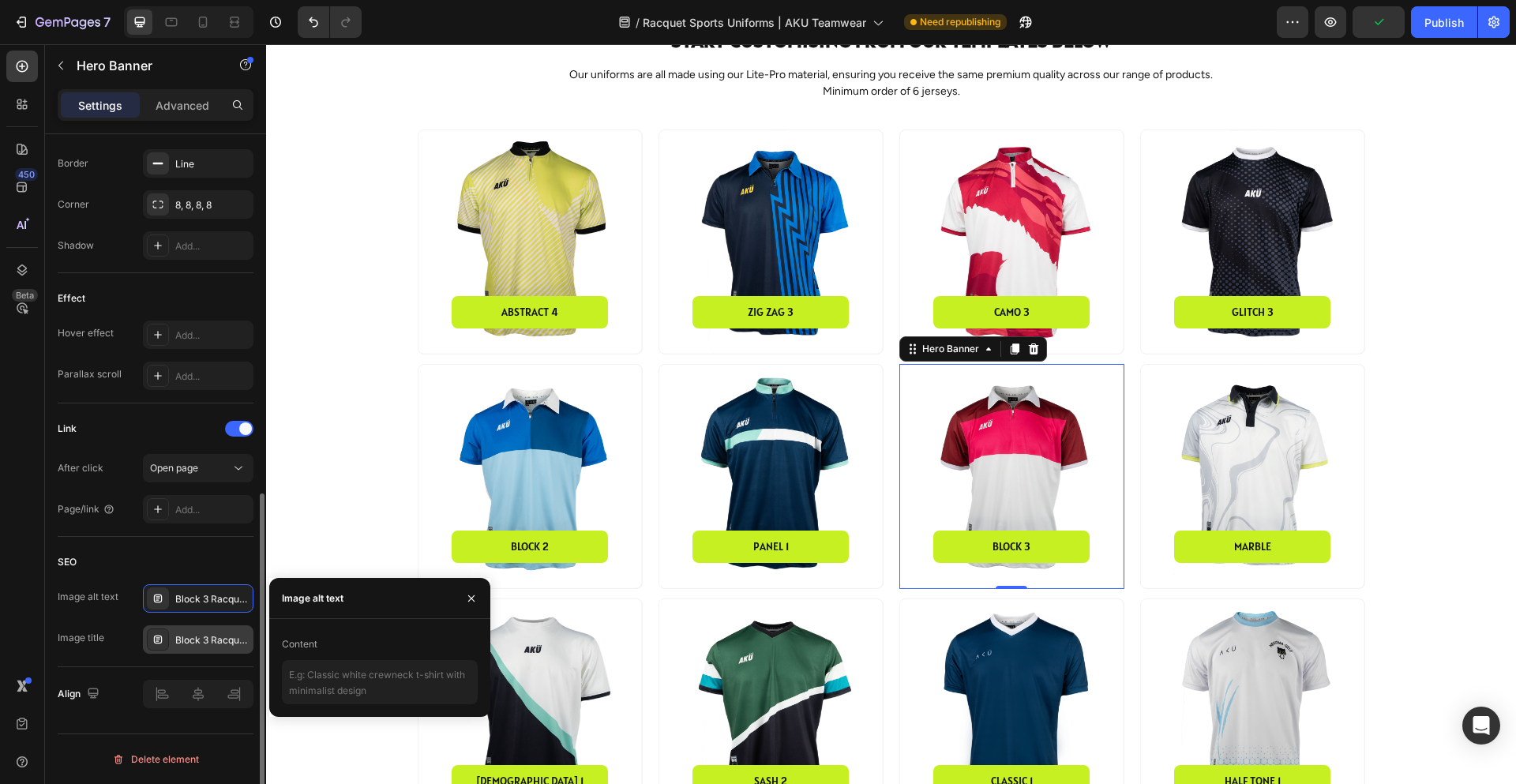
click at [210, 647] on div "Block 3 Racquet Sports Jersey" at bounding box center [198, 639] width 111 height 28
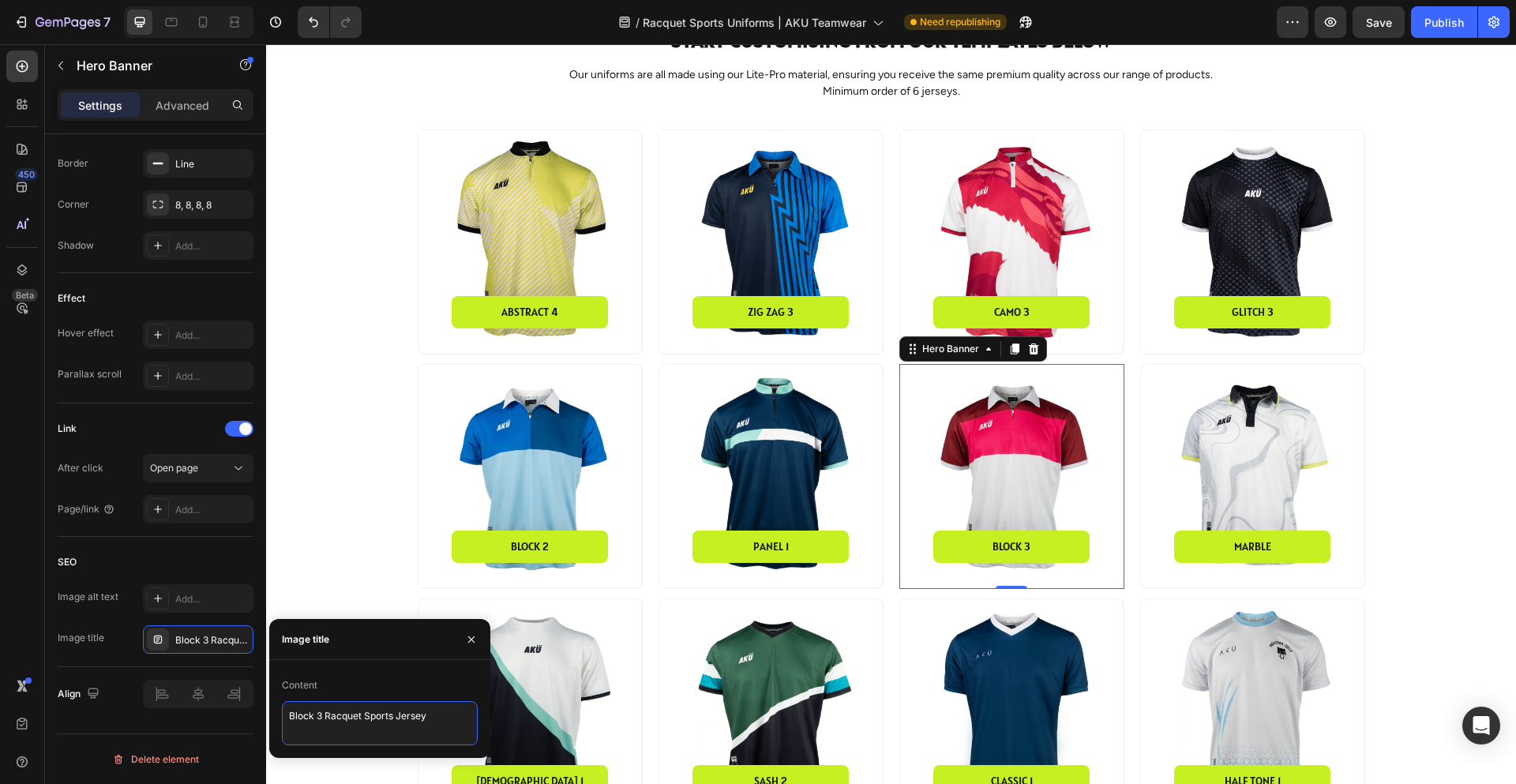
click at [372, 726] on textarea "Block 3 Racquet Sports Jersey" at bounding box center [380, 723] width 196 height 44
click at [1263, 437] on div "Background Image" at bounding box center [1252, 476] width 223 height 223
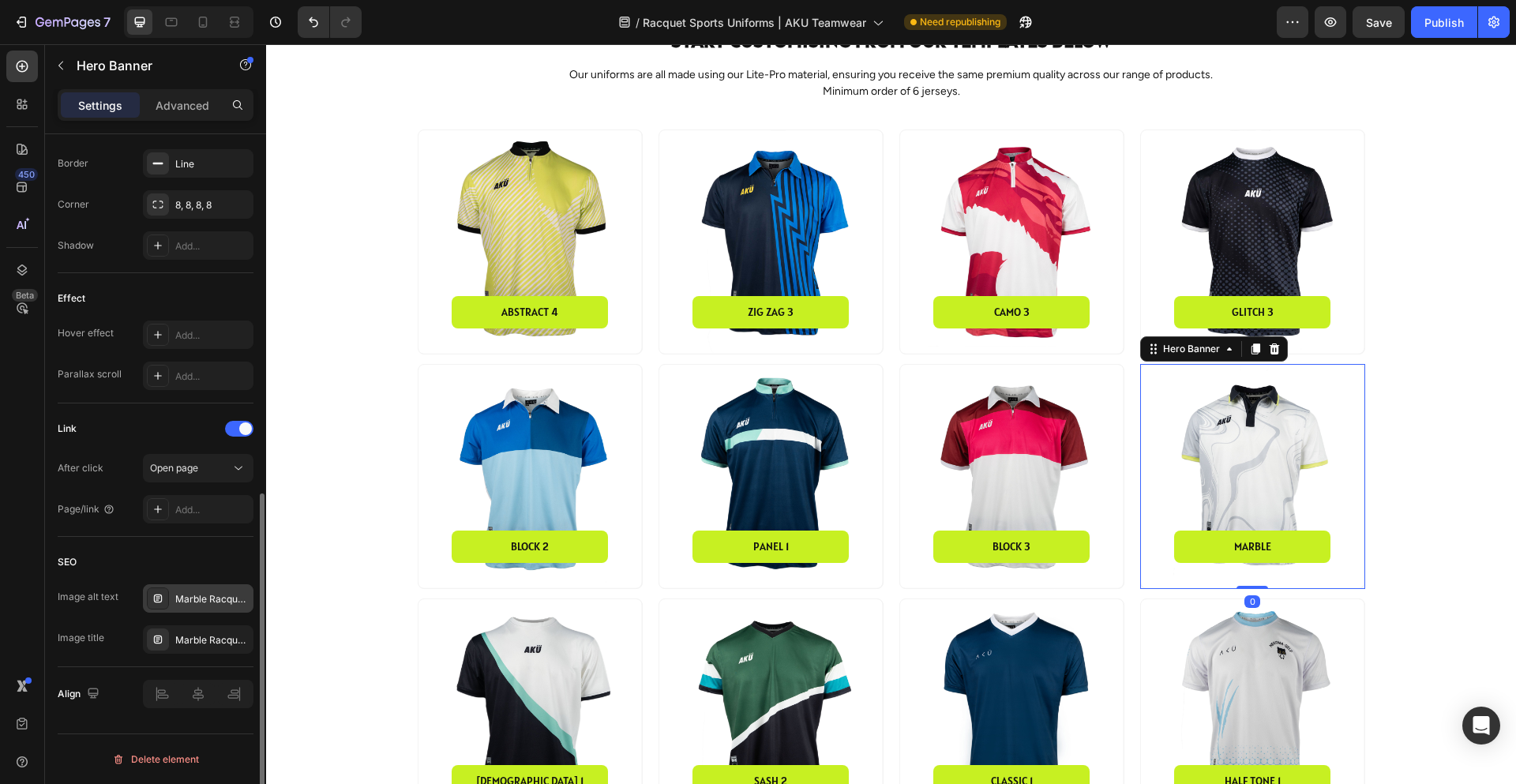
click at [210, 600] on div "Marble Racquet Sports Jersey" at bounding box center [212, 599] width 74 height 14
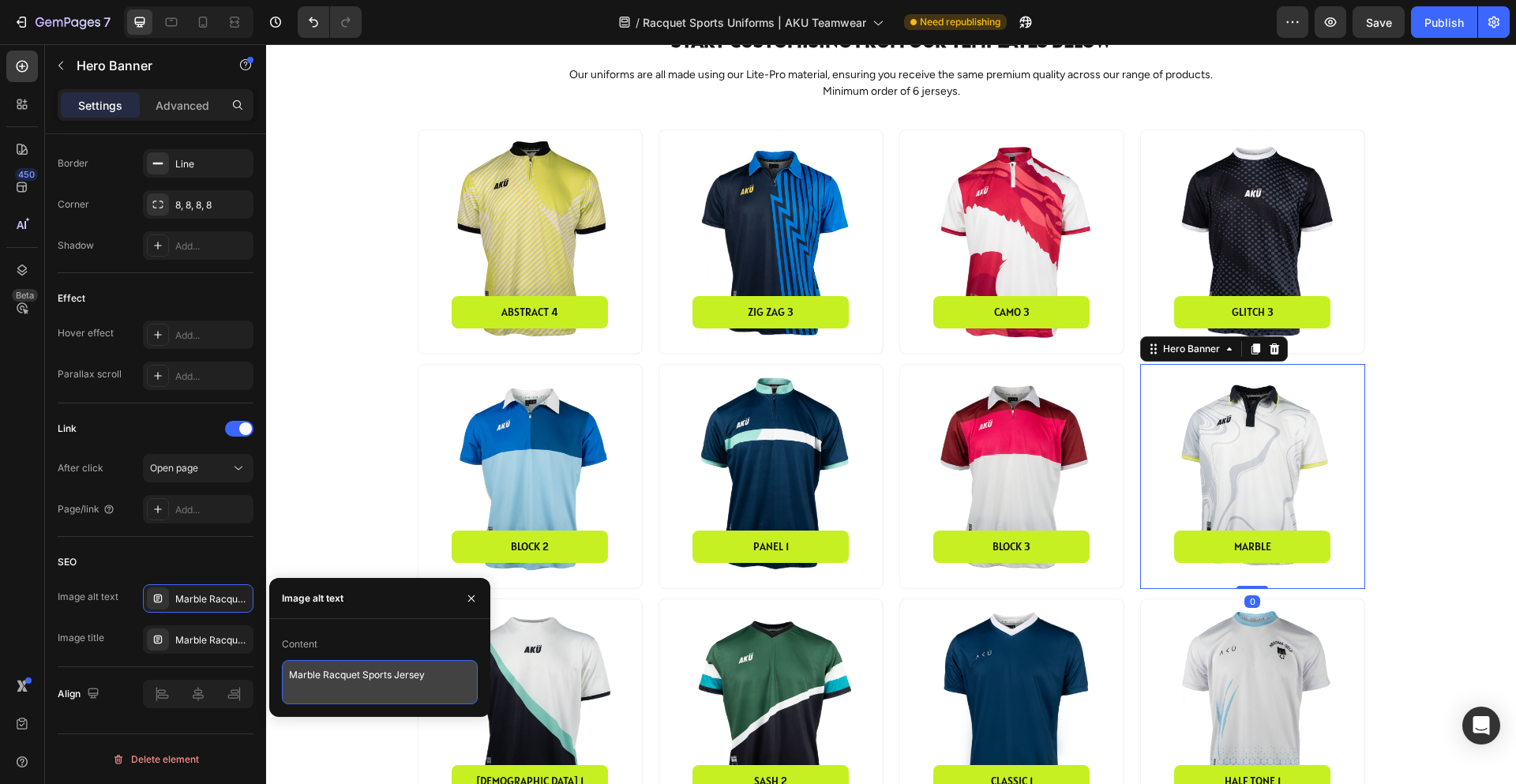
click at [386, 673] on textarea "Marble Racquet Sports Jersey" at bounding box center [380, 682] width 196 height 44
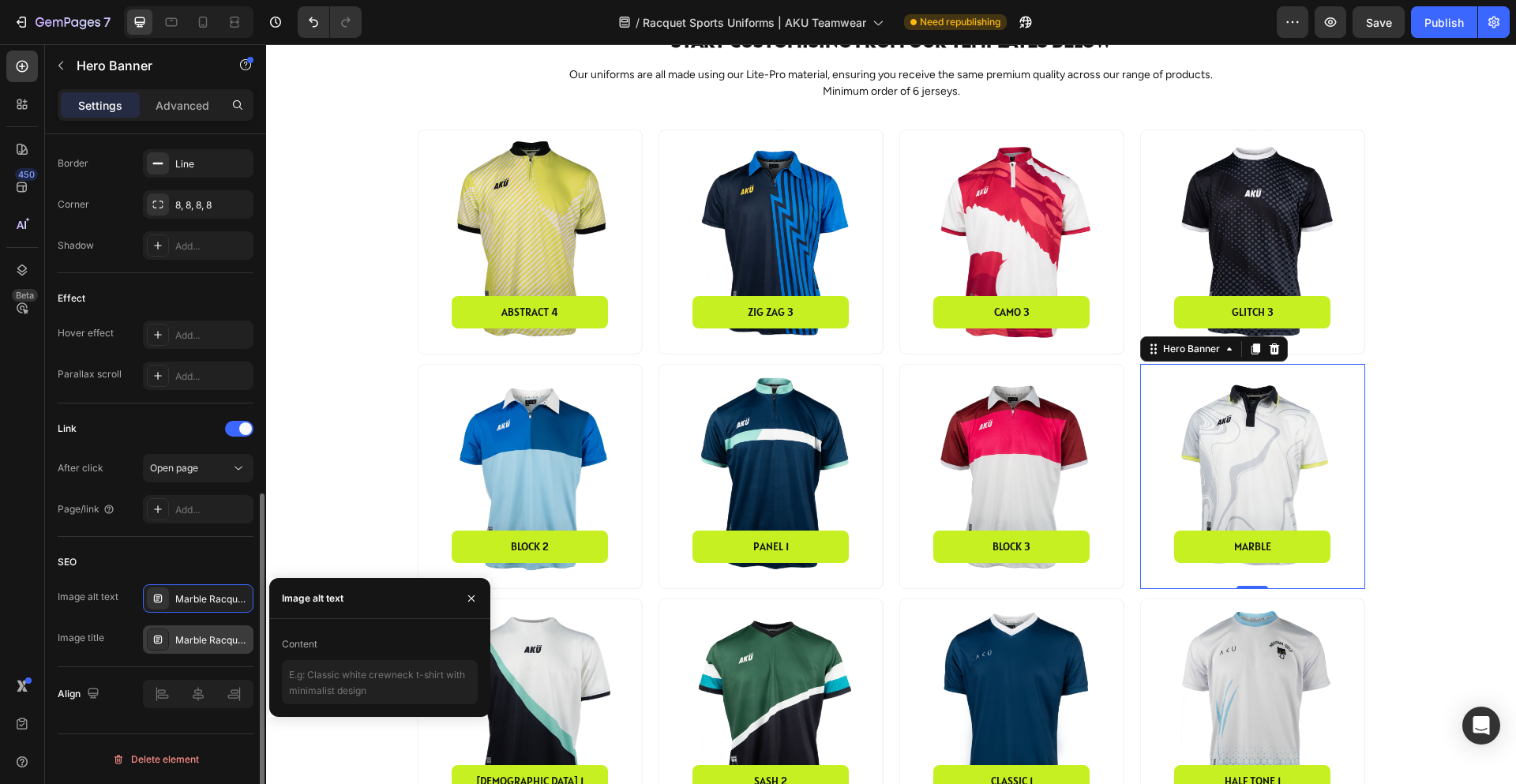
click at [202, 637] on div "Marble Racquet Sports Jersey" at bounding box center [212, 640] width 74 height 14
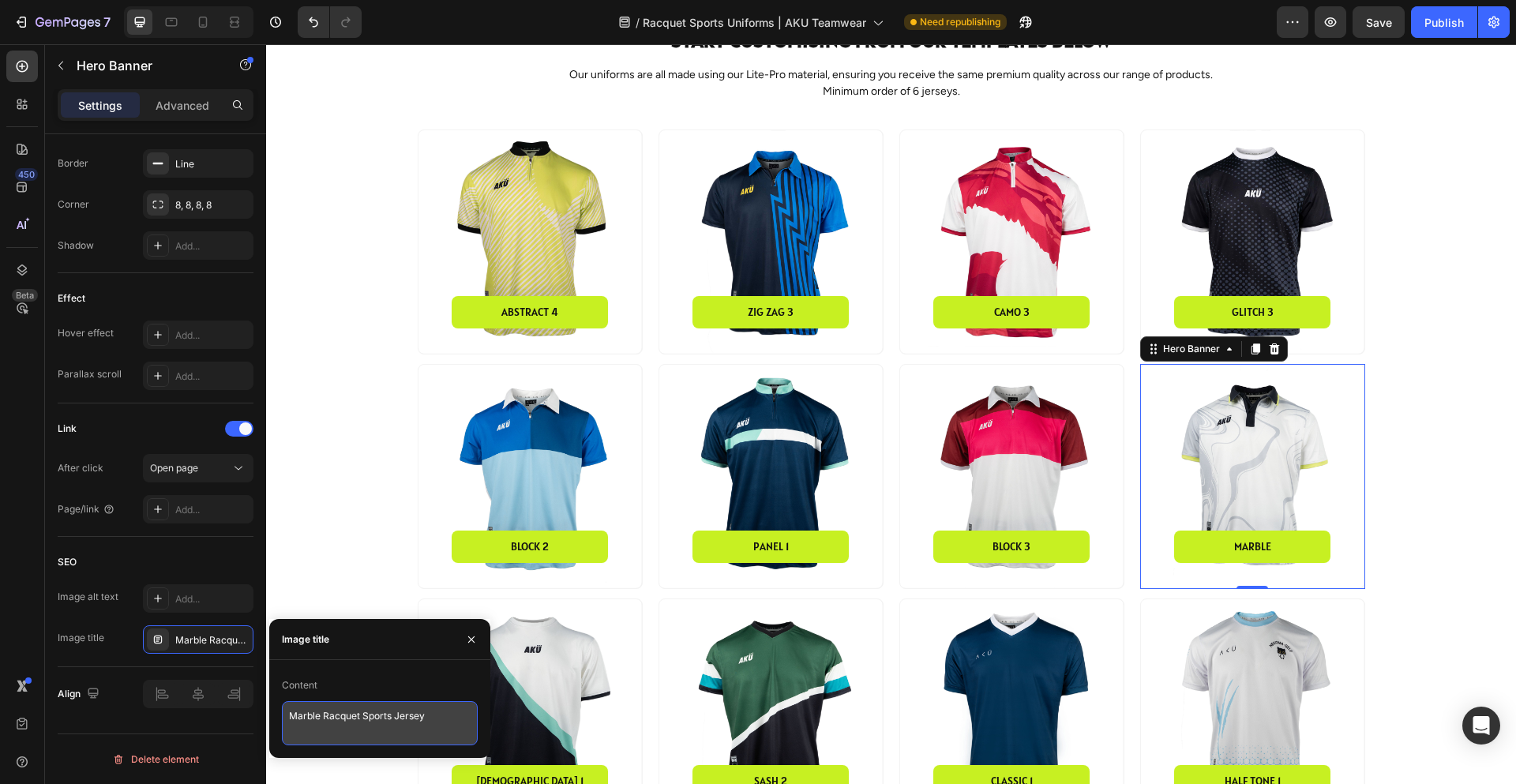
click at [402, 725] on textarea "Marble Racquet Sports Jersey" at bounding box center [380, 723] width 196 height 44
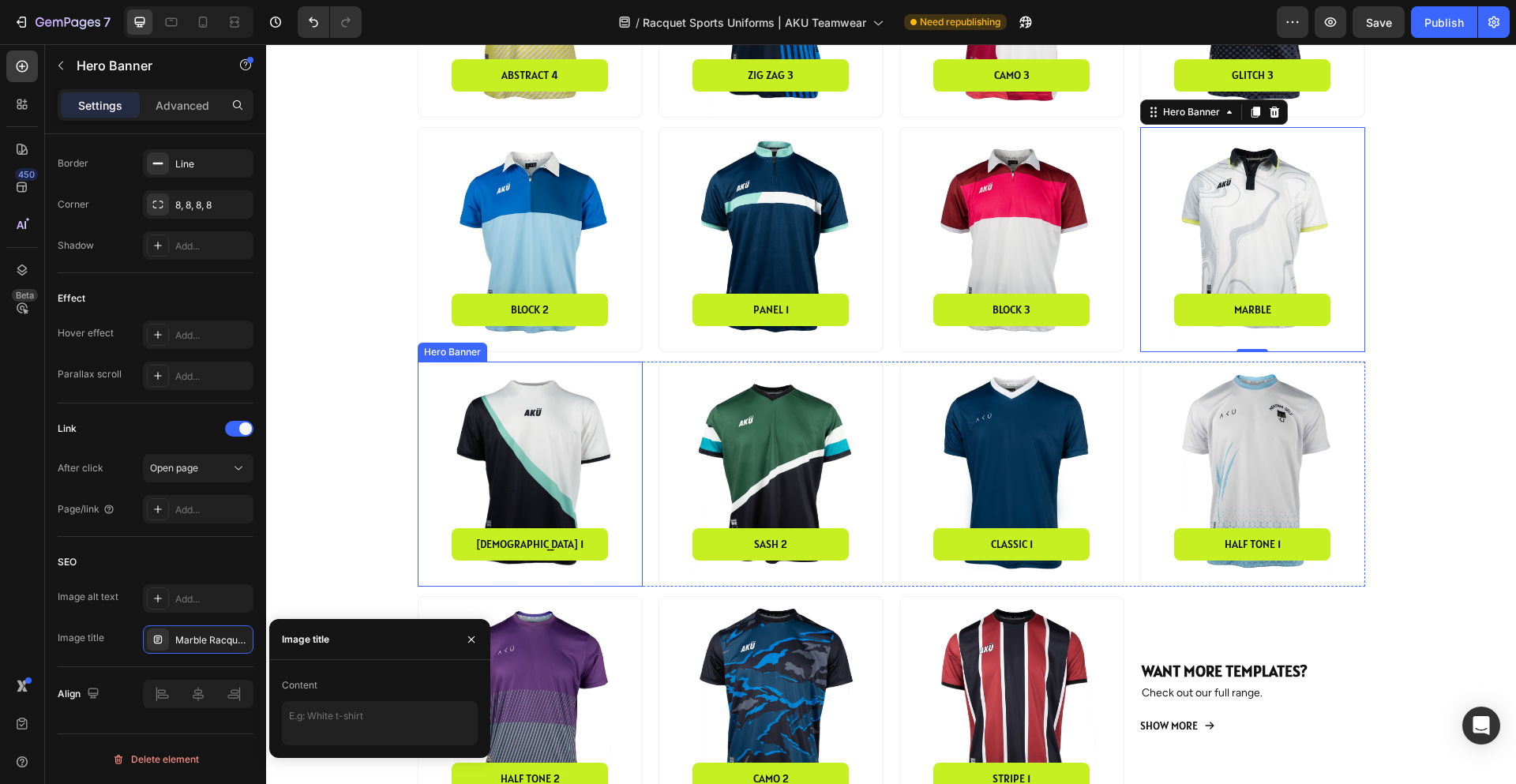
click at [546, 499] on div "Background Image" at bounding box center [530, 474] width 223 height 223
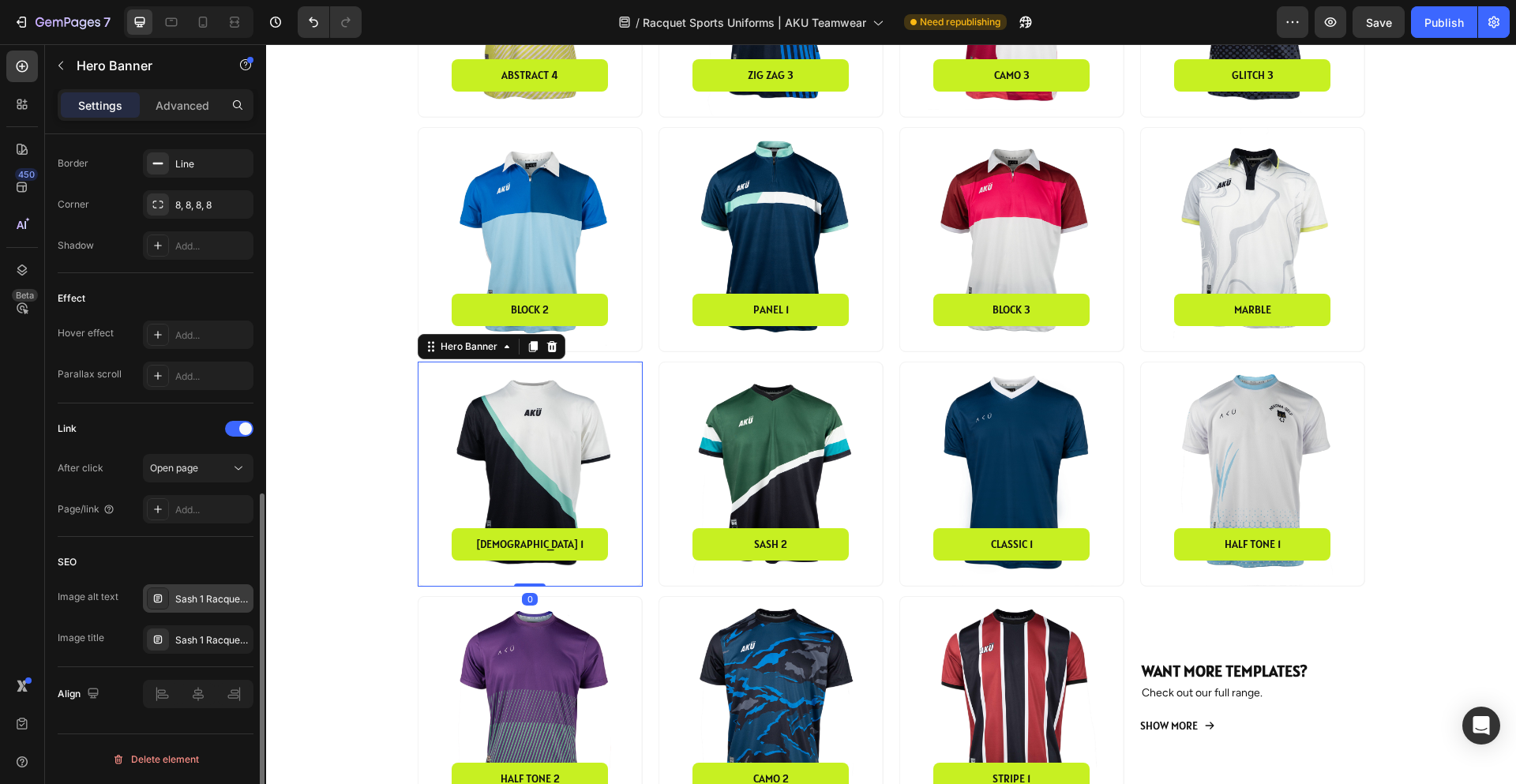
click at [178, 603] on div "Sash 1 Racquet Sports Jersey" at bounding box center [212, 599] width 74 height 14
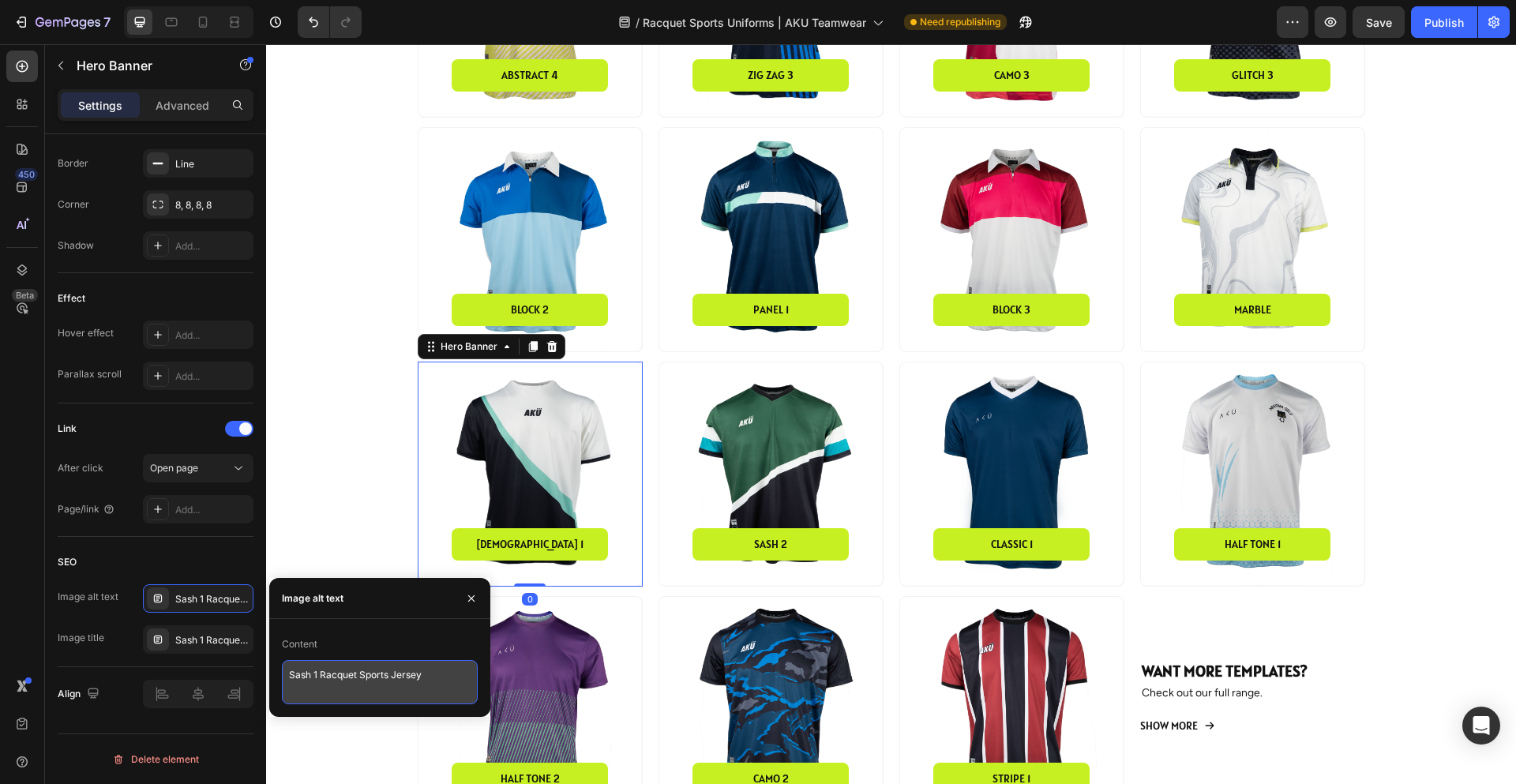
click at [386, 664] on textarea "Sash 1 Racquet Sports Jersey" at bounding box center [380, 682] width 196 height 44
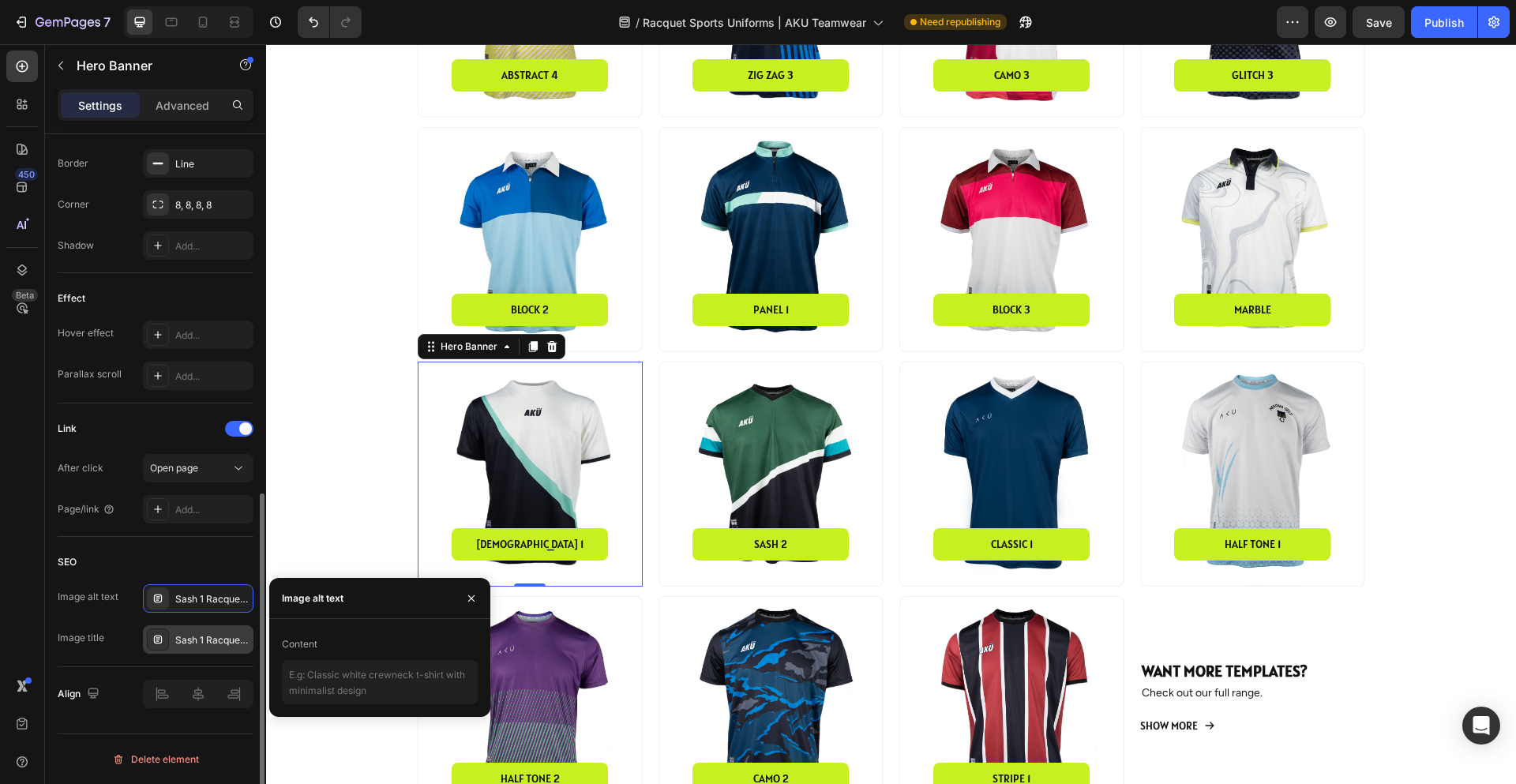
click at [215, 634] on div "Sash 1 Racquet Sports Jersey" at bounding box center [212, 640] width 74 height 14
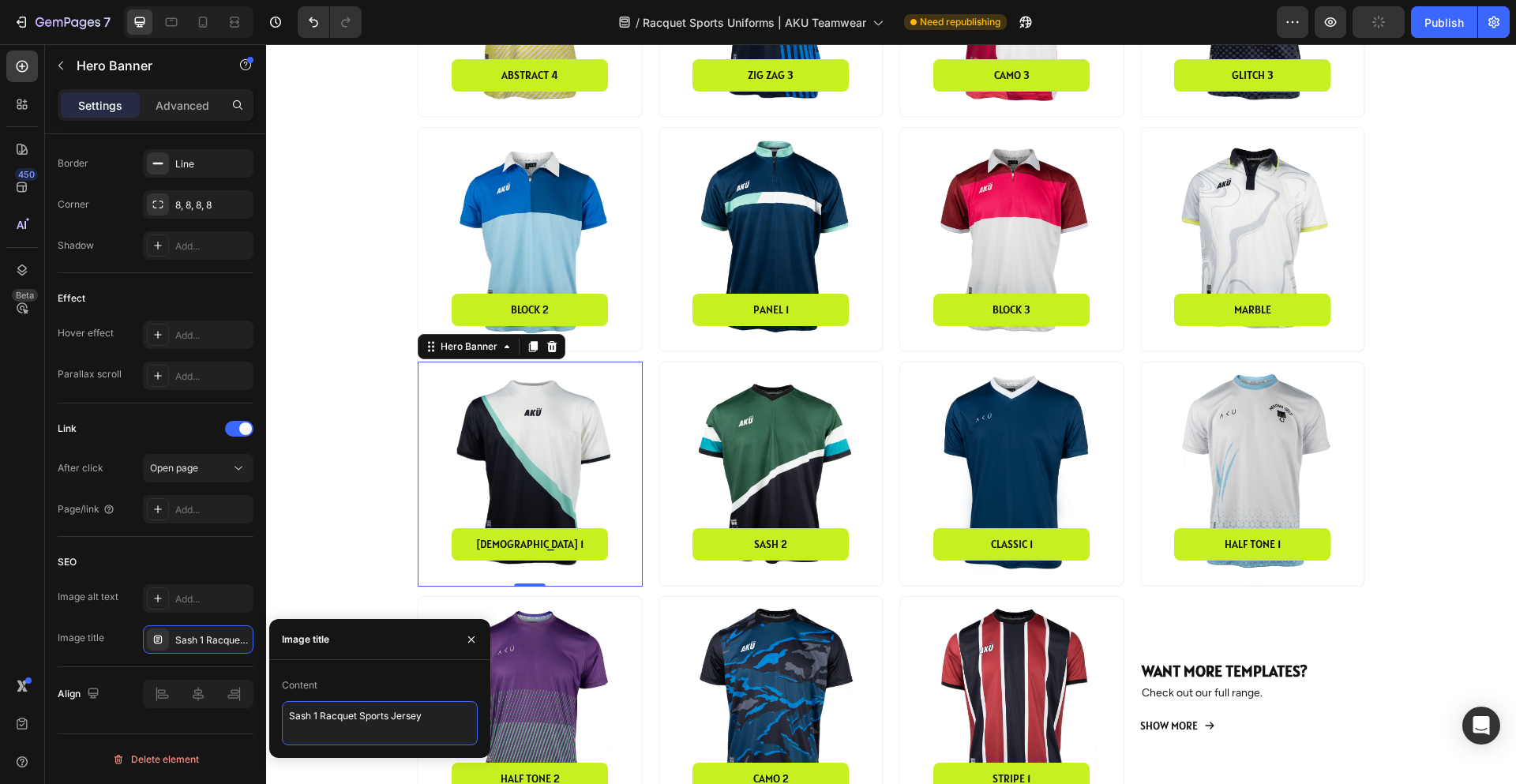
click at [365, 708] on textarea "Sash 1 Racquet Sports Jersey" at bounding box center [380, 723] width 196 height 44
click at [776, 462] on div "Background Image" at bounding box center [771, 474] width 223 height 223
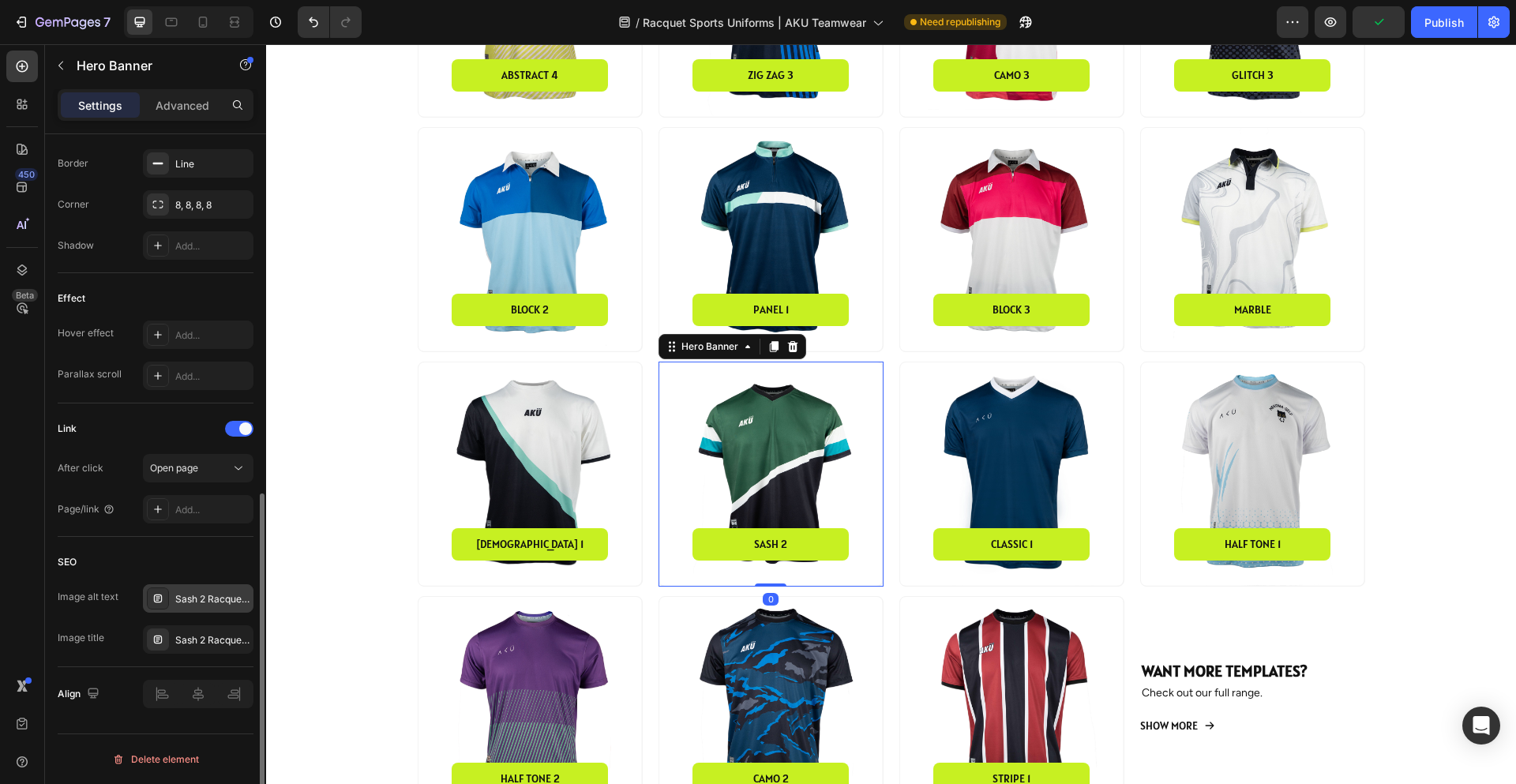
click at [208, 602] on div "Sash 2 Racquet Sports Jersey" at bounding box center [212, 599] width 74 height 14
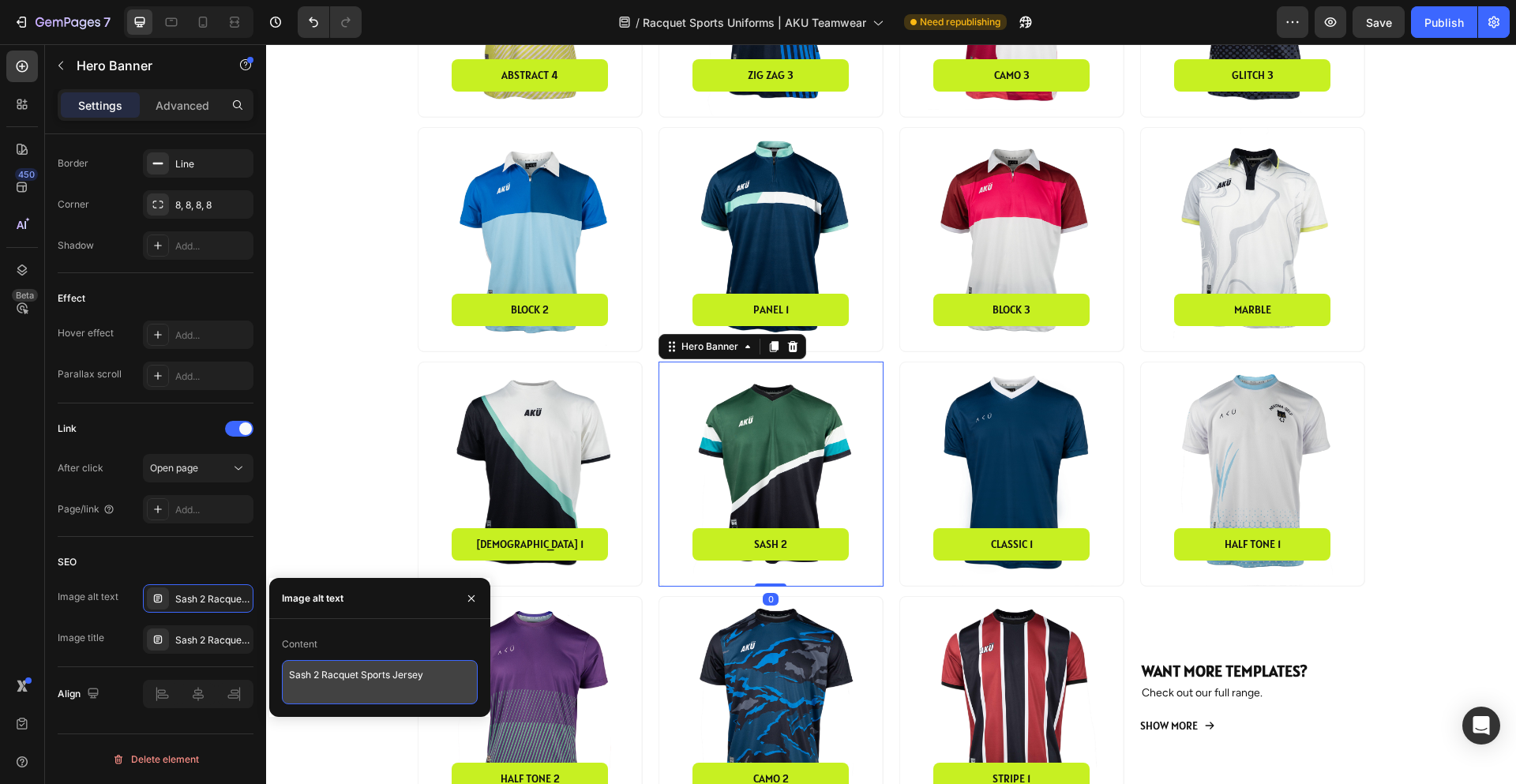
click at [351, 683] on textarea "Sash 2 Racquet Sports Jersey" at bounding box center [380, 682] width 196 height 44
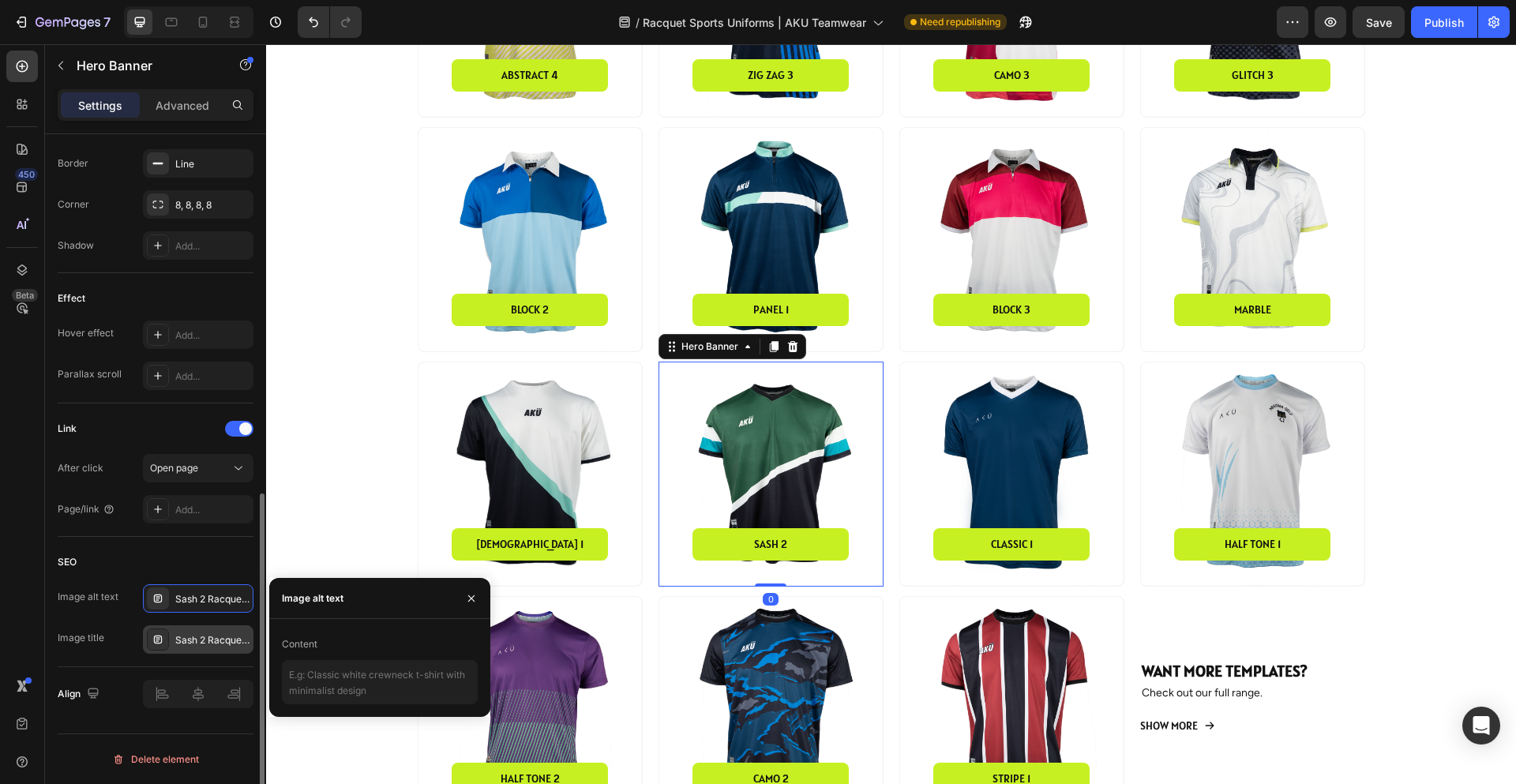
click at [193, 633] on div "Sash 2 Racquet Sports Jersey" at bounding box center [212, 640] width 74 height 14
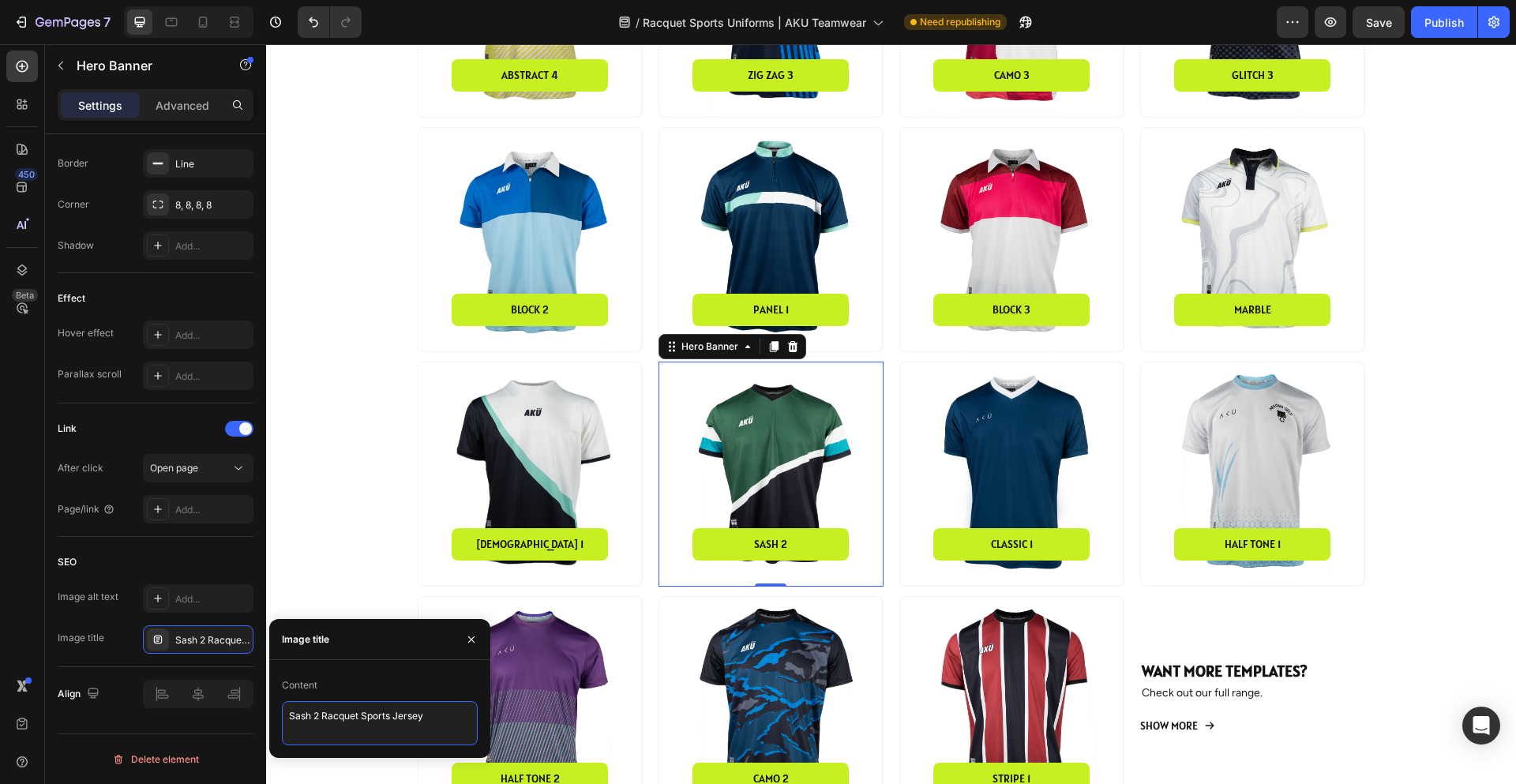
click at [366, 717] on textarea "Sash 2 Racquet Sports Jersey" at bounding box center [380, 723] width 196 height 44
click at [987, 461] on div "Background Image" at bounding box center [1012, 474] width 223 height 223
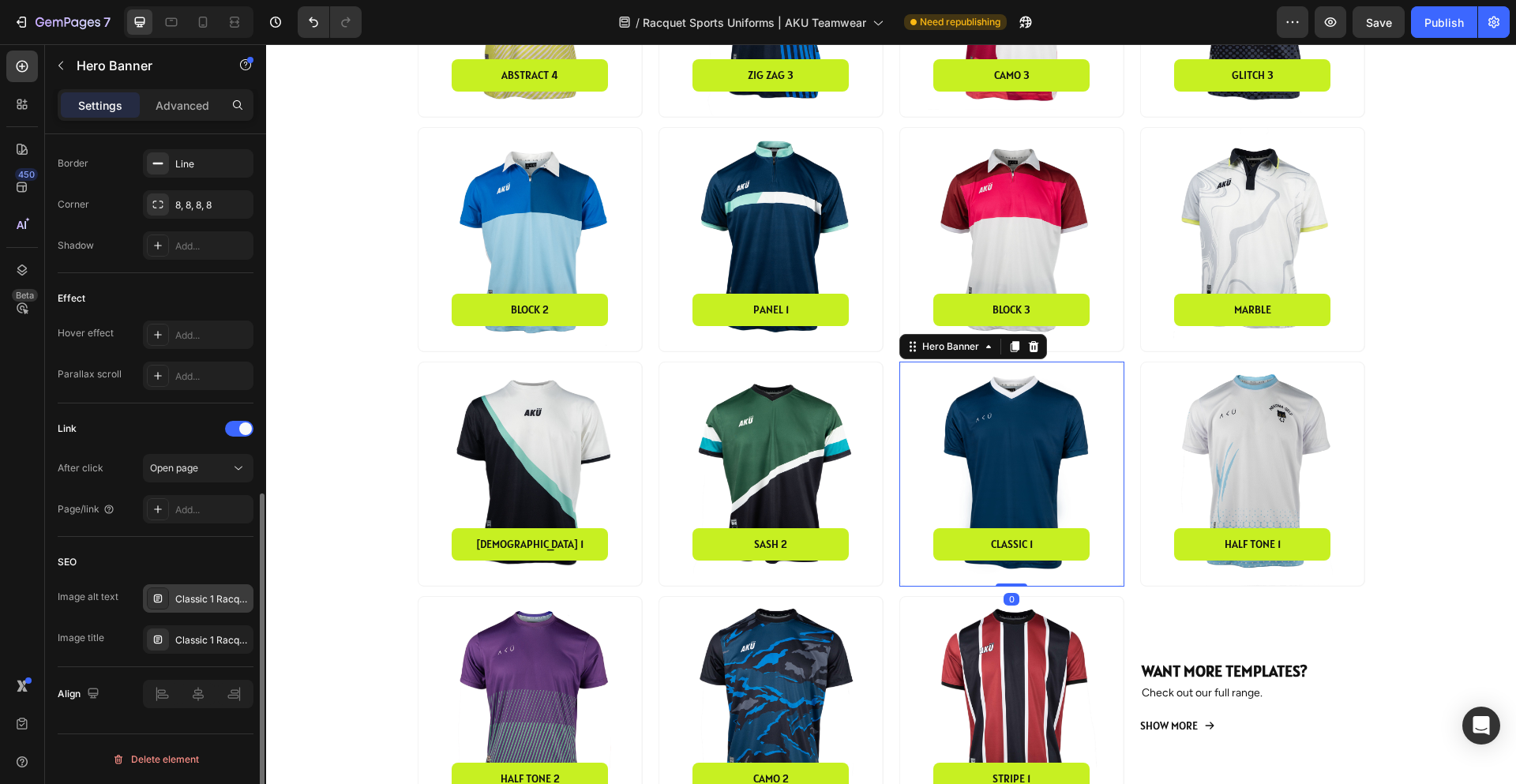
click at [215, 602] on div "Classic 1 Racquet Sports Jersey" at bounding box center [212, 599] width 74 height 14
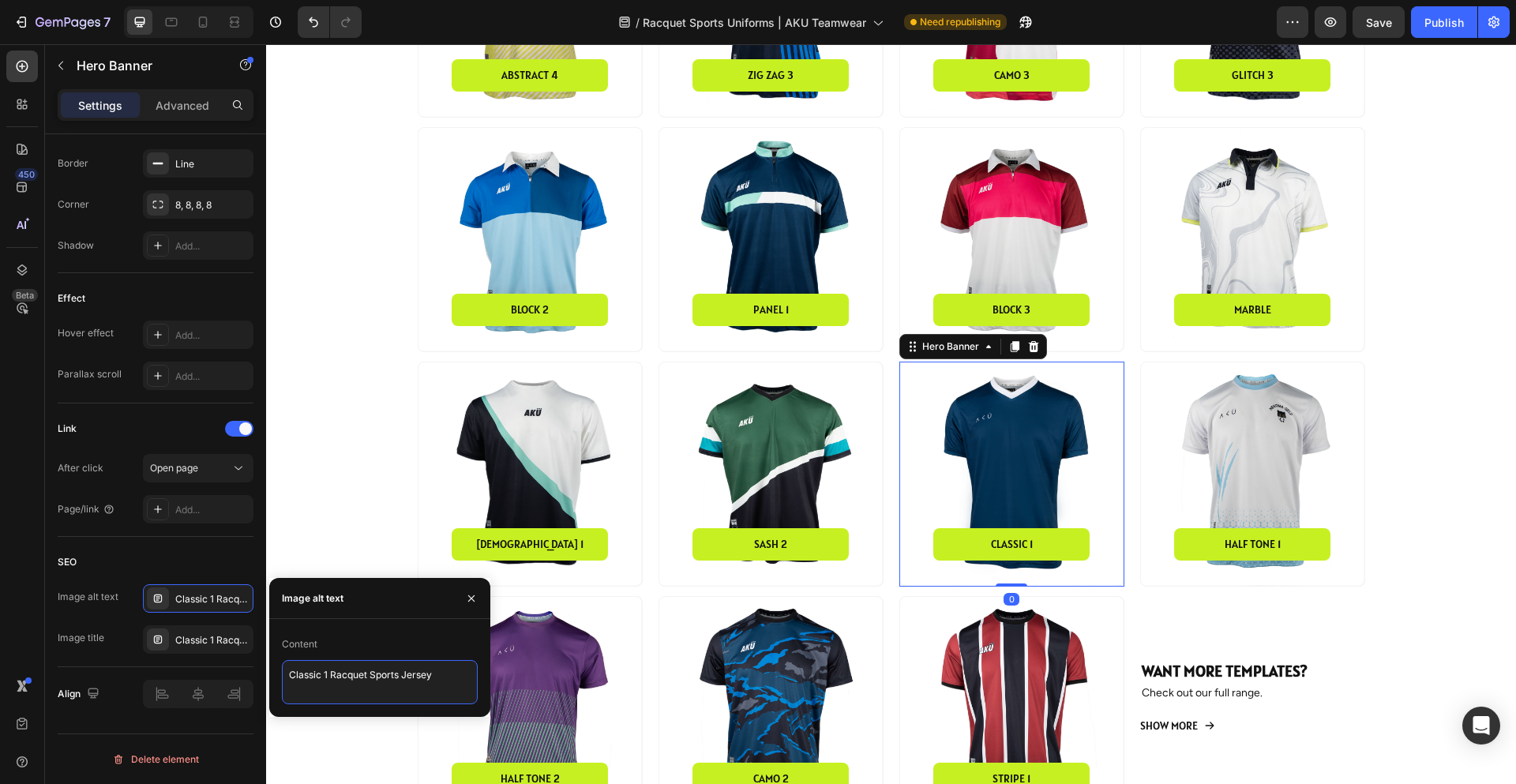
click at [360, 686] on textarea "Classic 1 Racquet Sports Jersey" at bounding box center [380, 682] width 196 height 44
click at [217, 638] on div "Classic 1 Racquet Sports Jersey" at bounding box center [212, 640] width 74 height 14
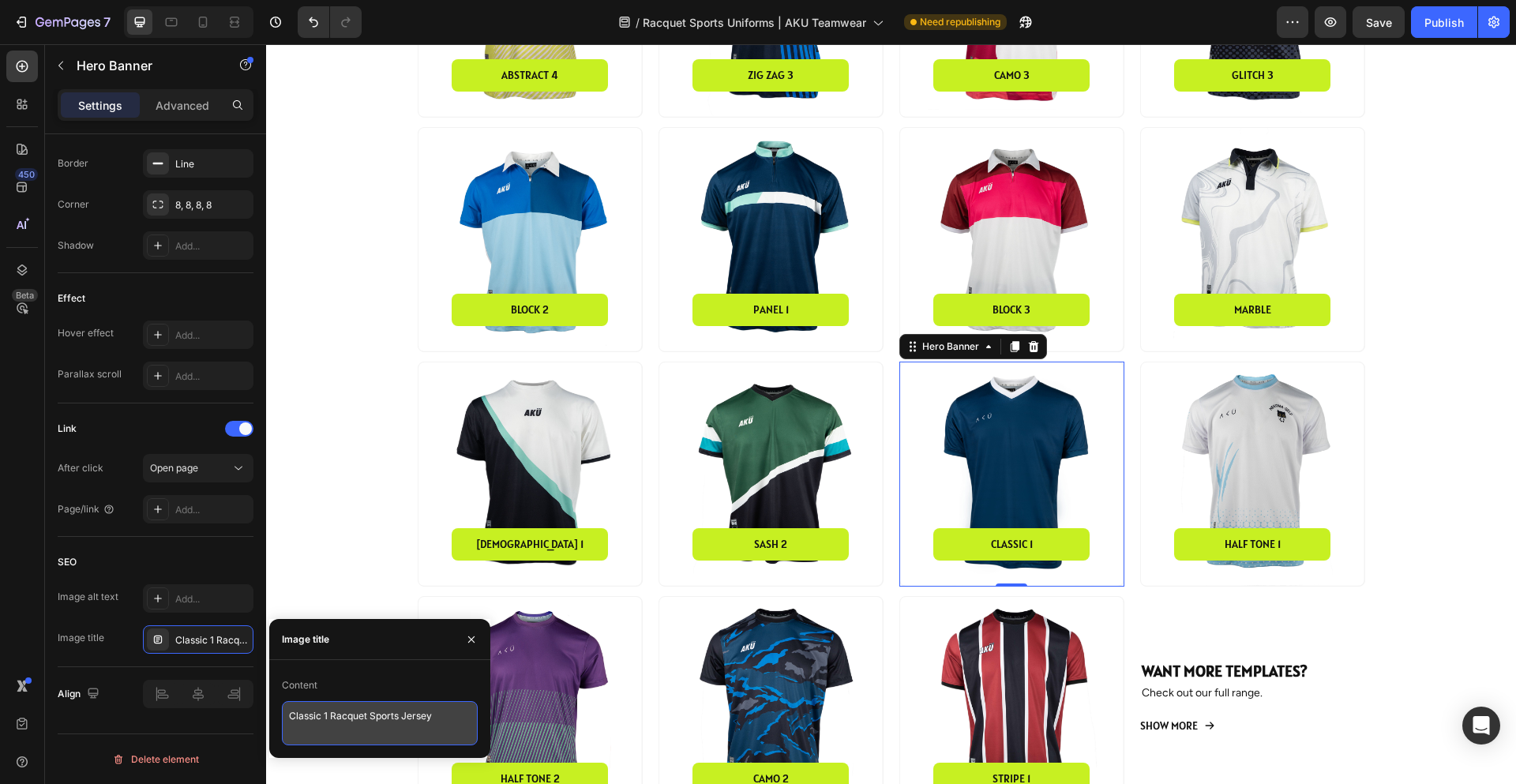
click at [374, 729] on textarea "Classic 1 Racquet Sports Jersey" at bounding box center [380, 723] width 196 height 44
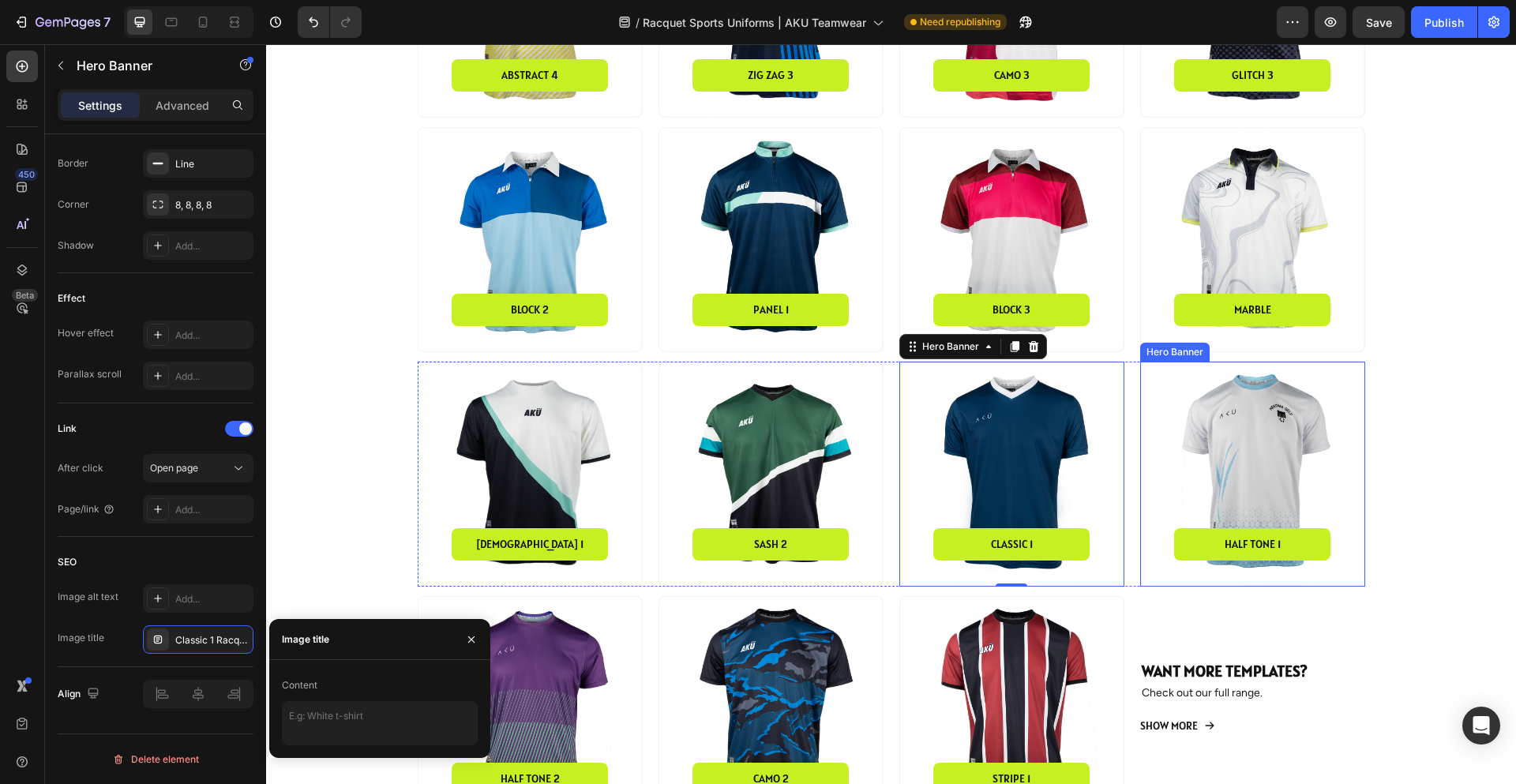
click at [1266, 447] on div "Background Image" at bounding box center [1252, 474] width 223 height 223
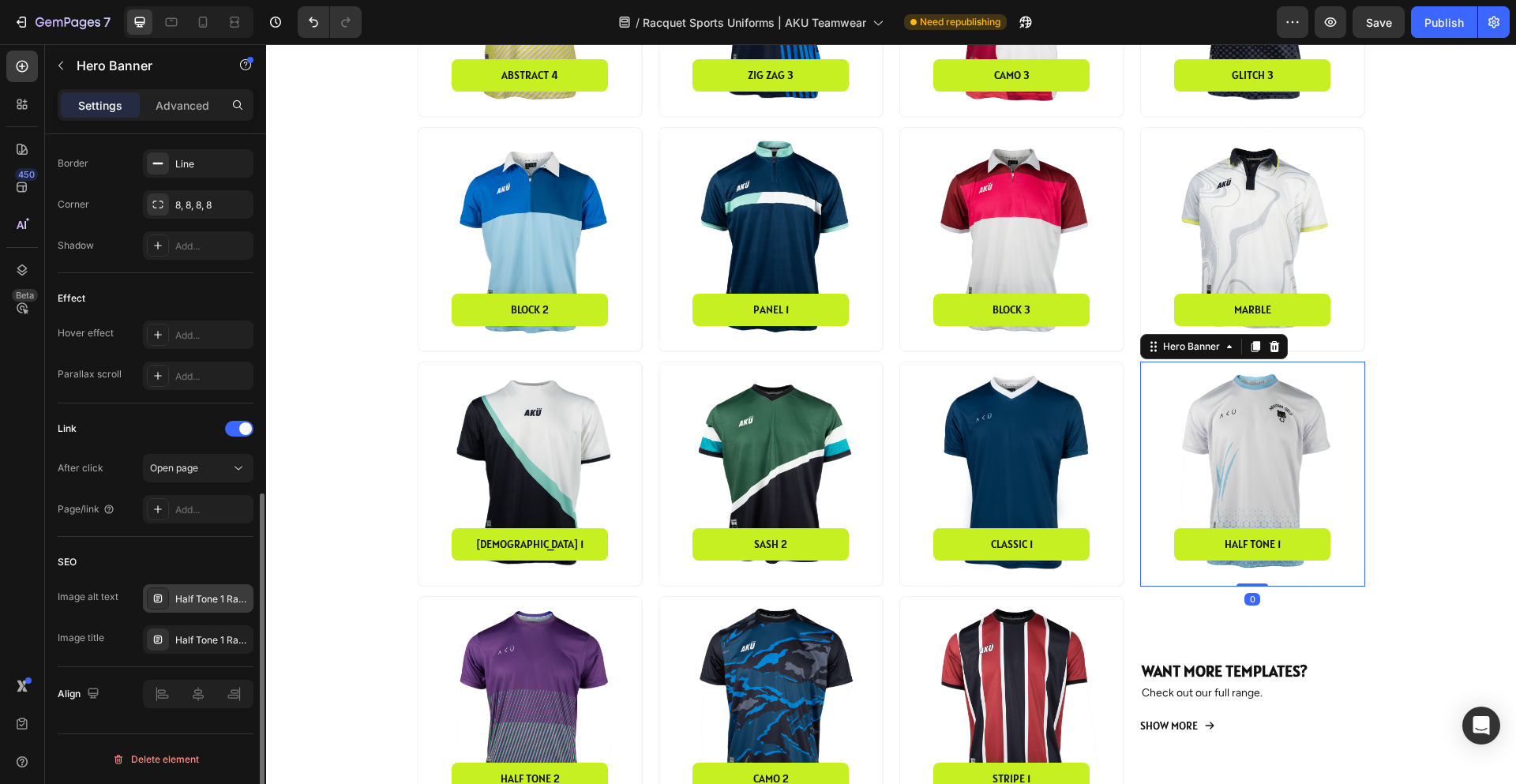
click at [199, 601] on div "Half Tone 1 Racquet Sports Jersey" at bounding box center [212, 599] width 74 height 14
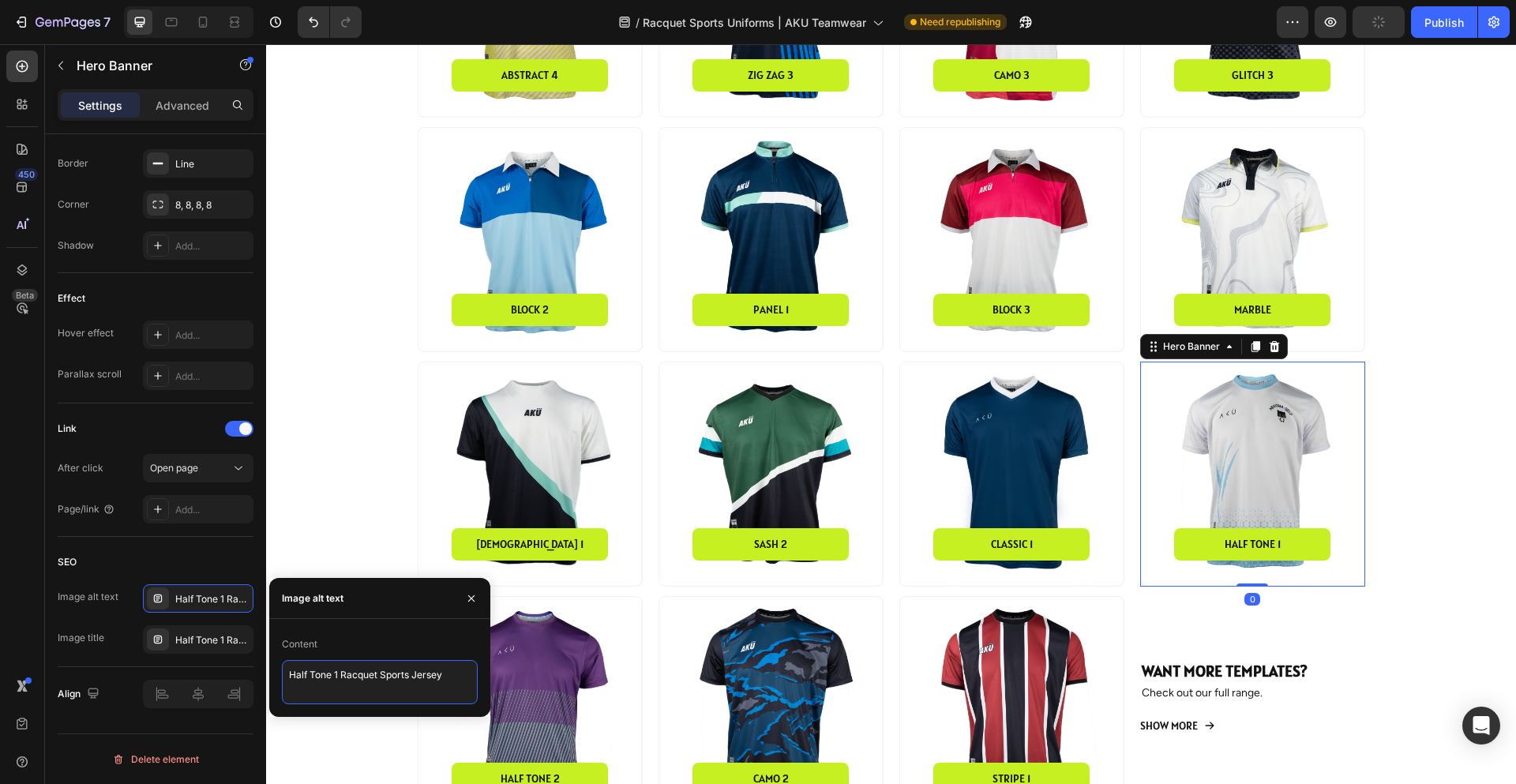
click at [358, 683] on textarea "Half Tone 1 Racquet Sports Jersey" at bounding box center [380, 682] width 196 height 44
click at [176, 635] on div "Half Tone 1 Racquet Sports Jersey" at bounding box center [212, 640] width 74 height 14
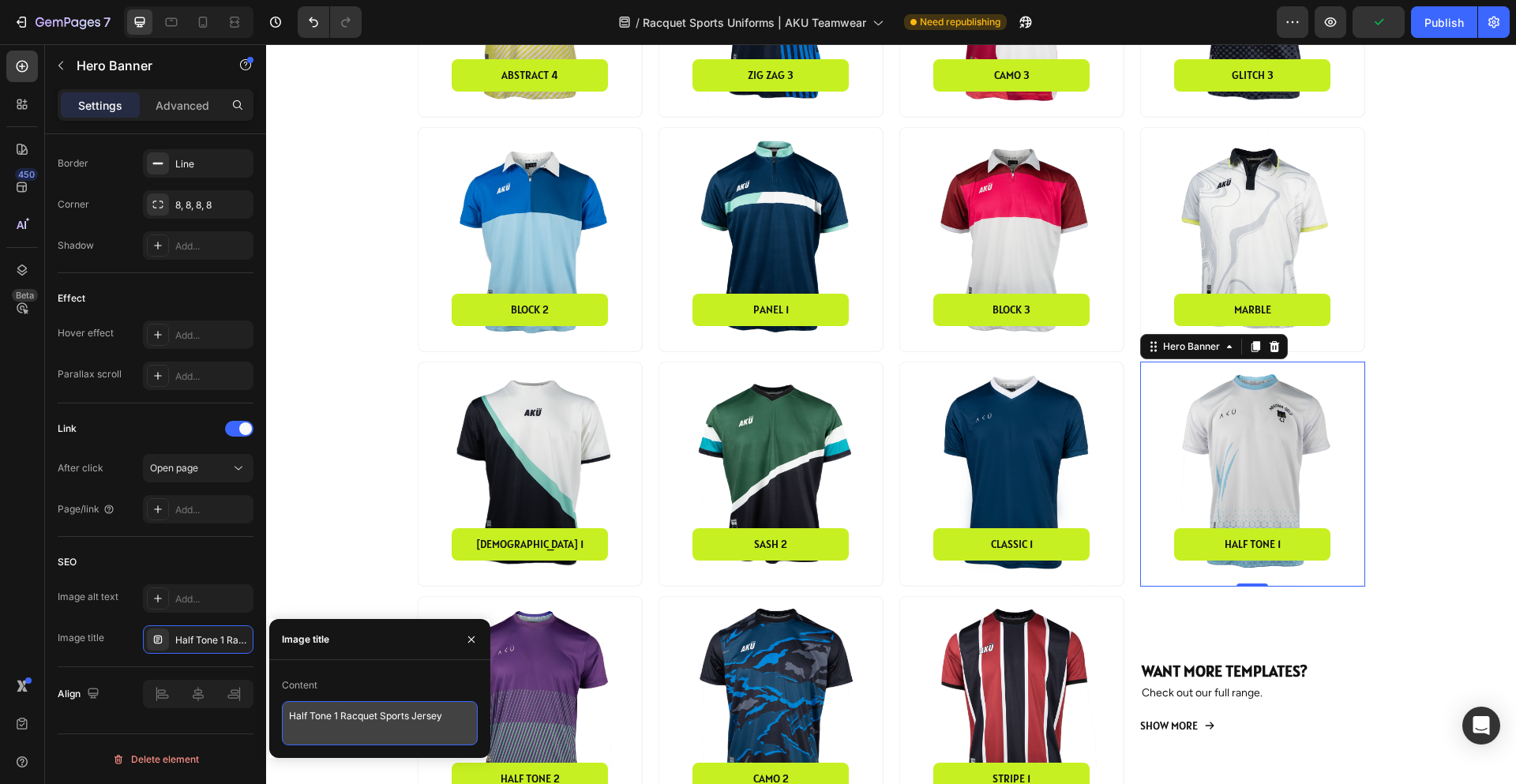
click at [396, 715] on textarea "Half Tone 1 Racquet Sports Jersey" at bounding box center [380, 723] width 196 height 44
click at [564, 655] on div "Background Image" at bounding box center [530, 708] width 223 height 223
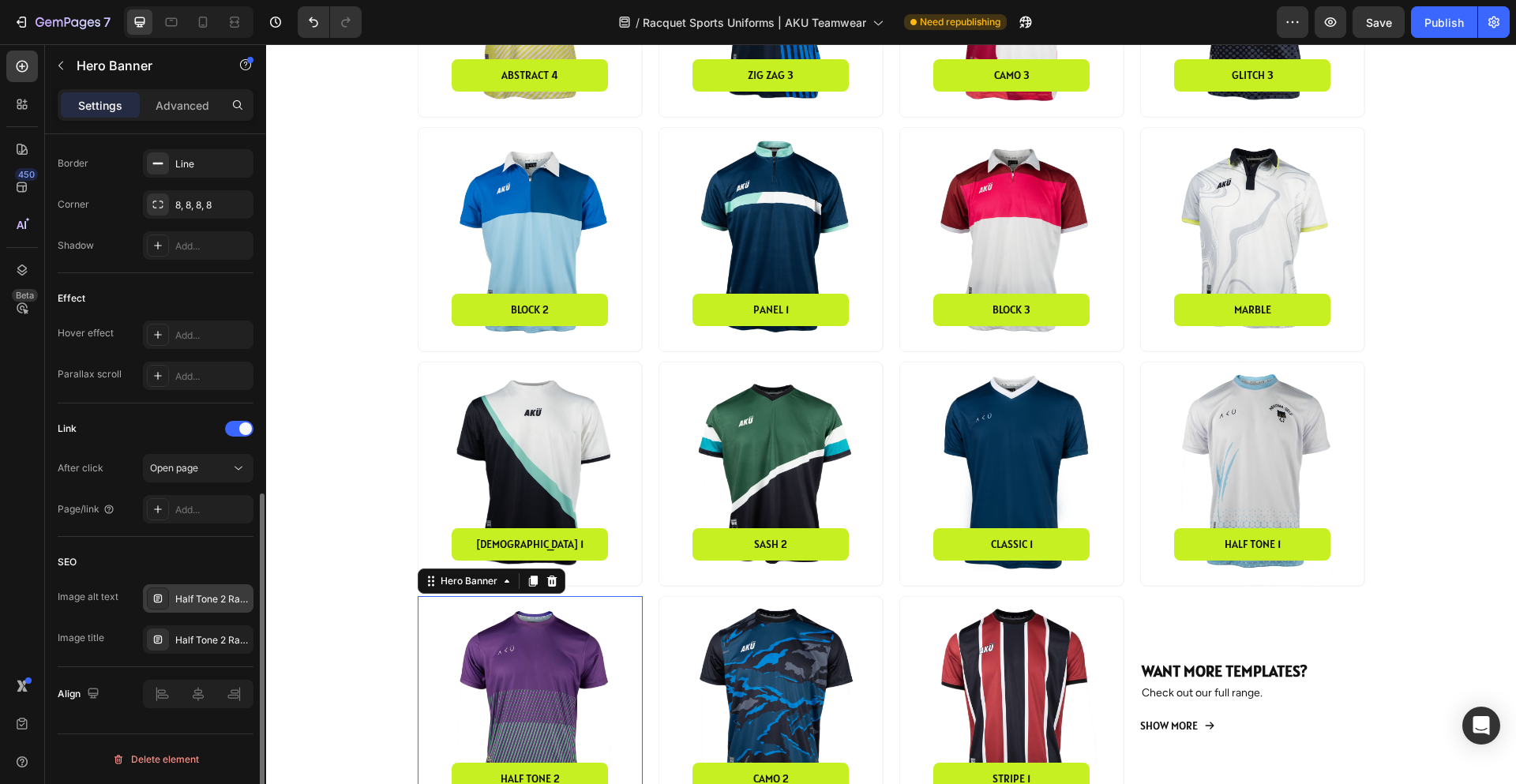
click at [217, 592] on div "Half Tone 2 Racquet Sports Jersey" at bounding box center [212, 599] width 74 height 14
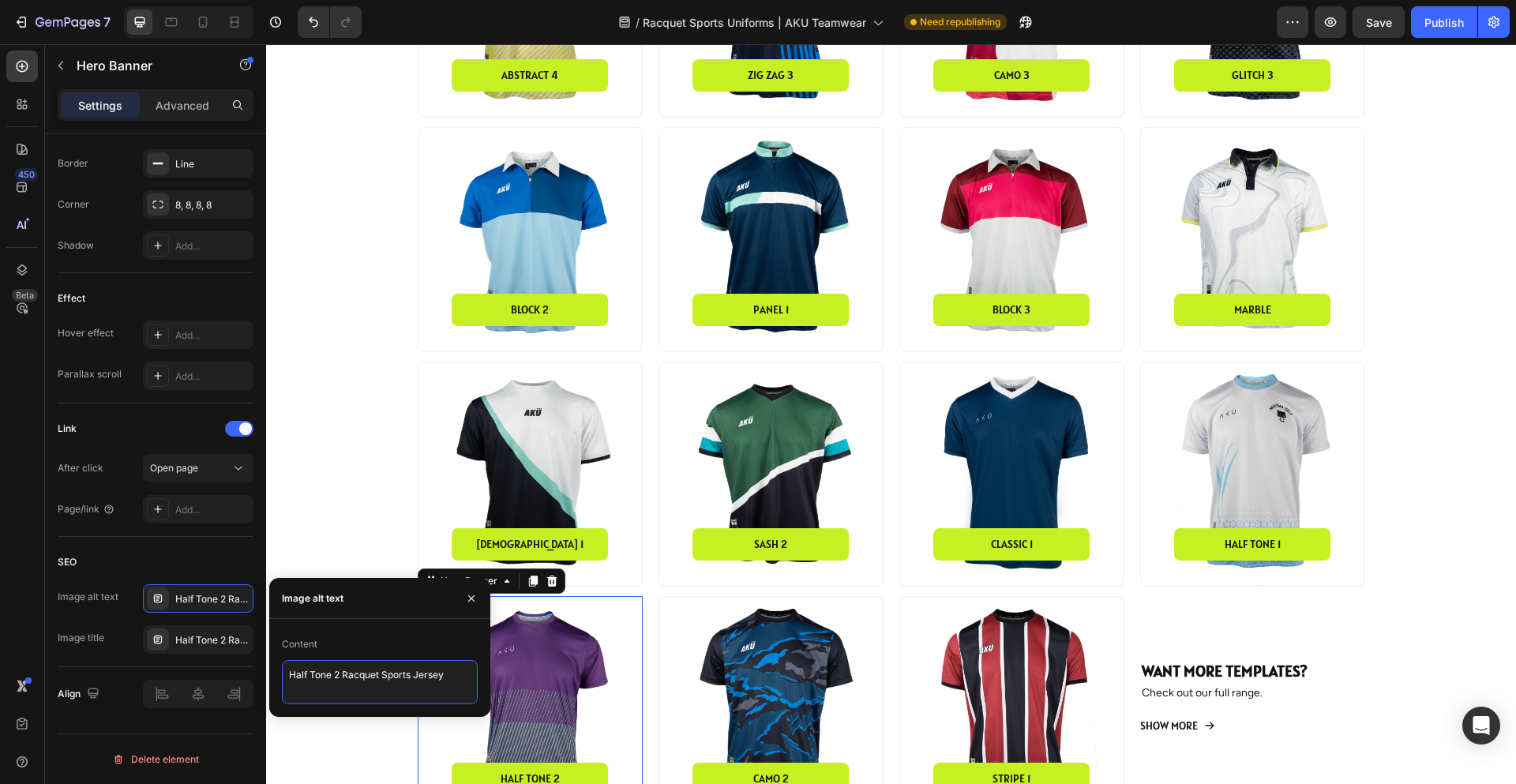
click at [349, 693] on textarea "Half Tone 2 Racquet Sports Jersey" at bounding box center [380, 682] width 196 height 44
click at [202, 646] on div "Half Tone 2 Racquet Sports Jersey" at bounding box center [212, 640] width 74 height 14
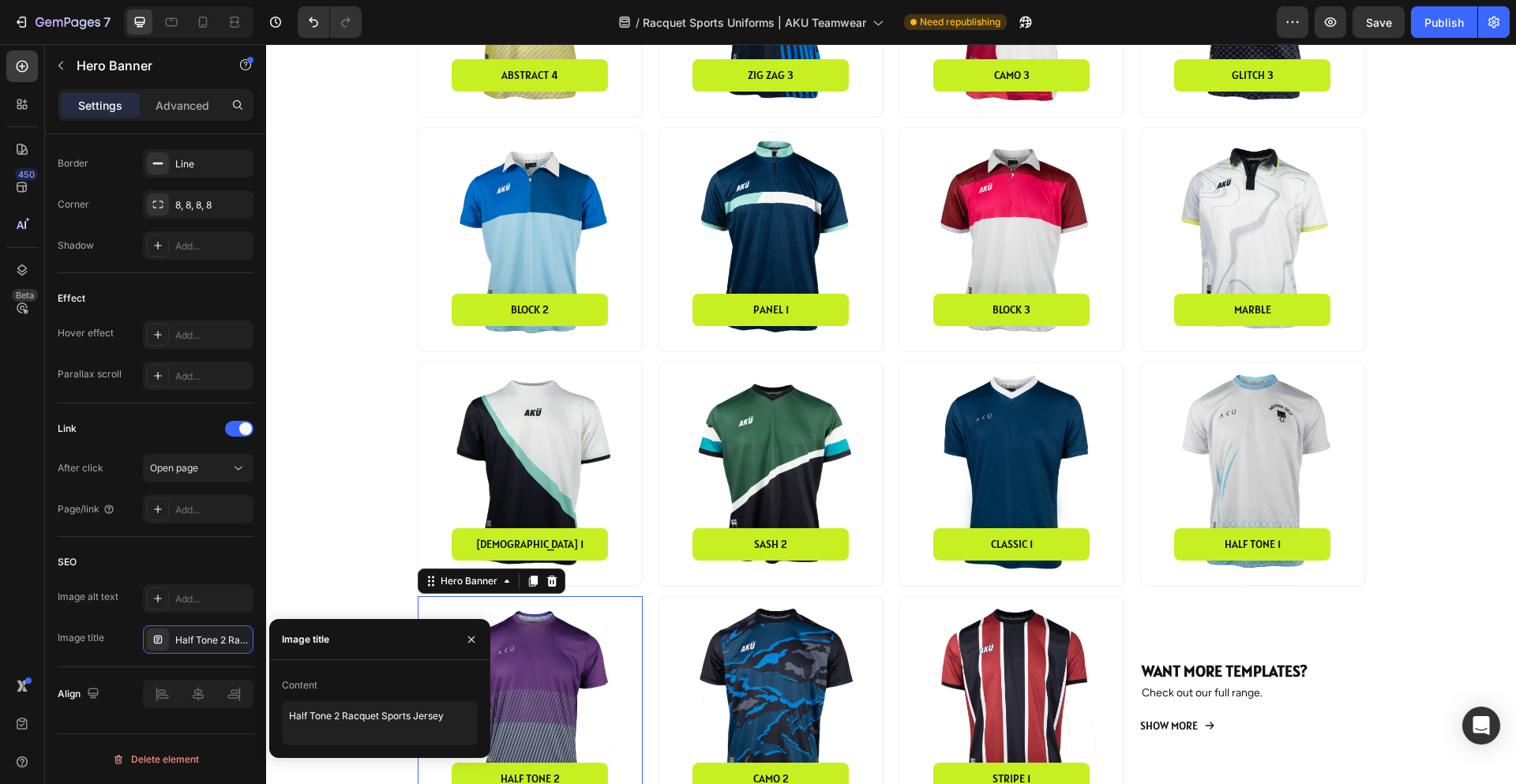
click at [386, 692] on div "Content" at bounding box center [380, 684] width 196 height 25
click at [371, 710] on textarea "Half Tone 2 Racquet Sports Jersey" at bounding box center [380, 723] width 196 height 44
click at [756, 677] on div "Background Image" at bounding box center [771, 708] width 223 height 223
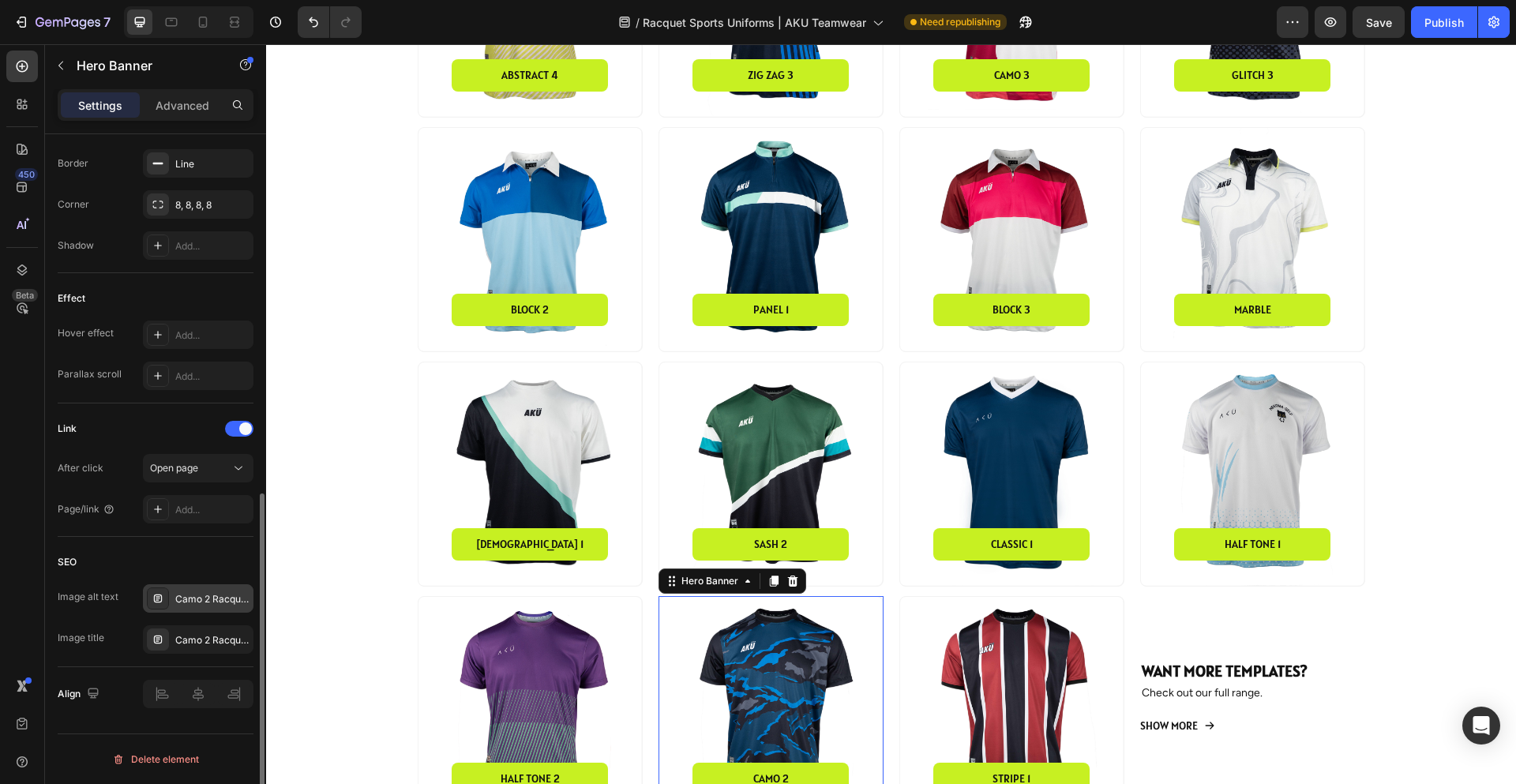
click at [216, 600] on div "Camo 2 Racquet Sports Jersey" at bounding box center [212, 599] width 74 height 14
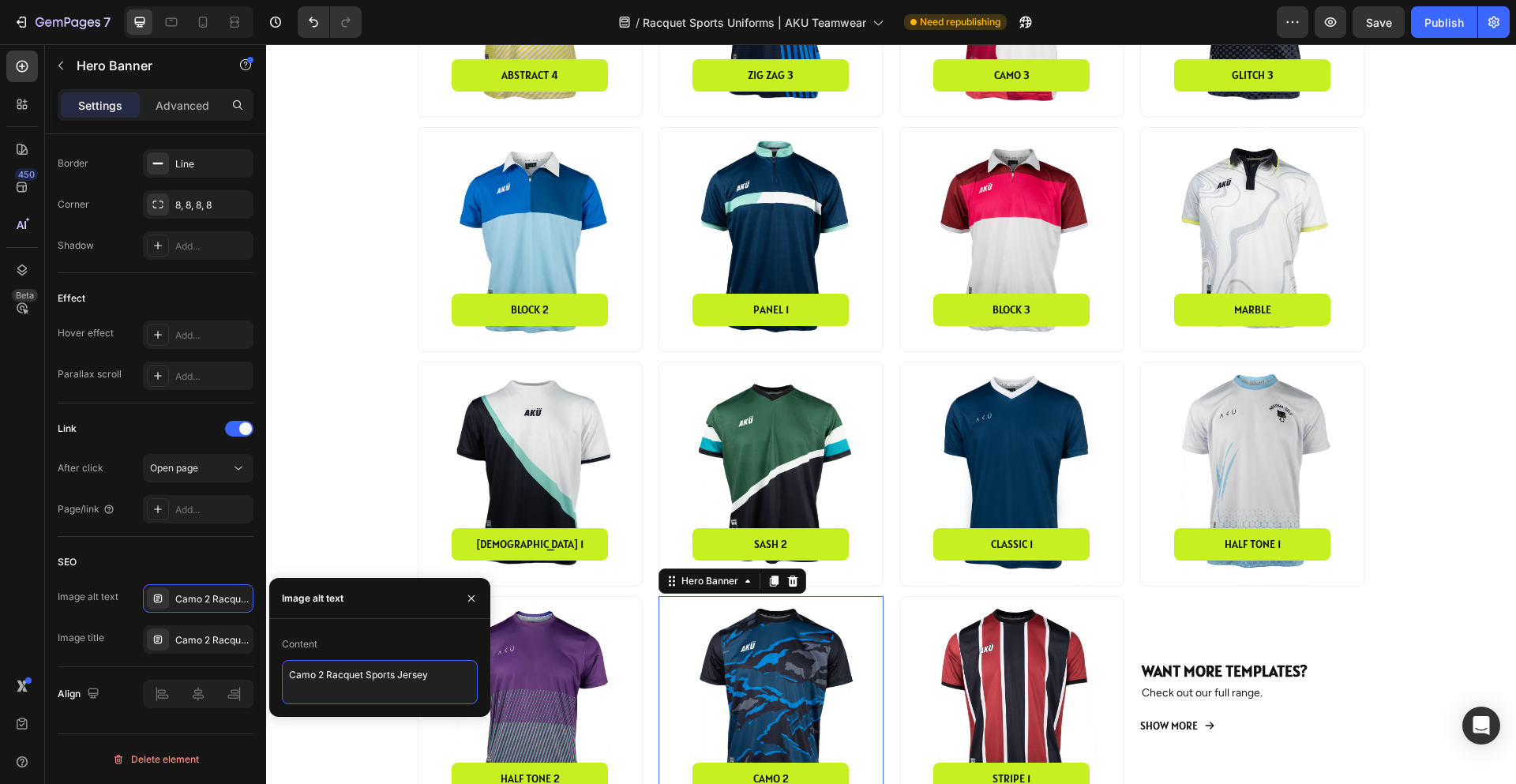
click at [372, 684] on textarea "Camo 2 Racquet Sports Jersey" at bounding box center [380, 682] width 196 height 44
click at [198, 633] on div "Camo 2 Racquet Sports Jersey" at bounding box center [212, 640] width 74 height 14
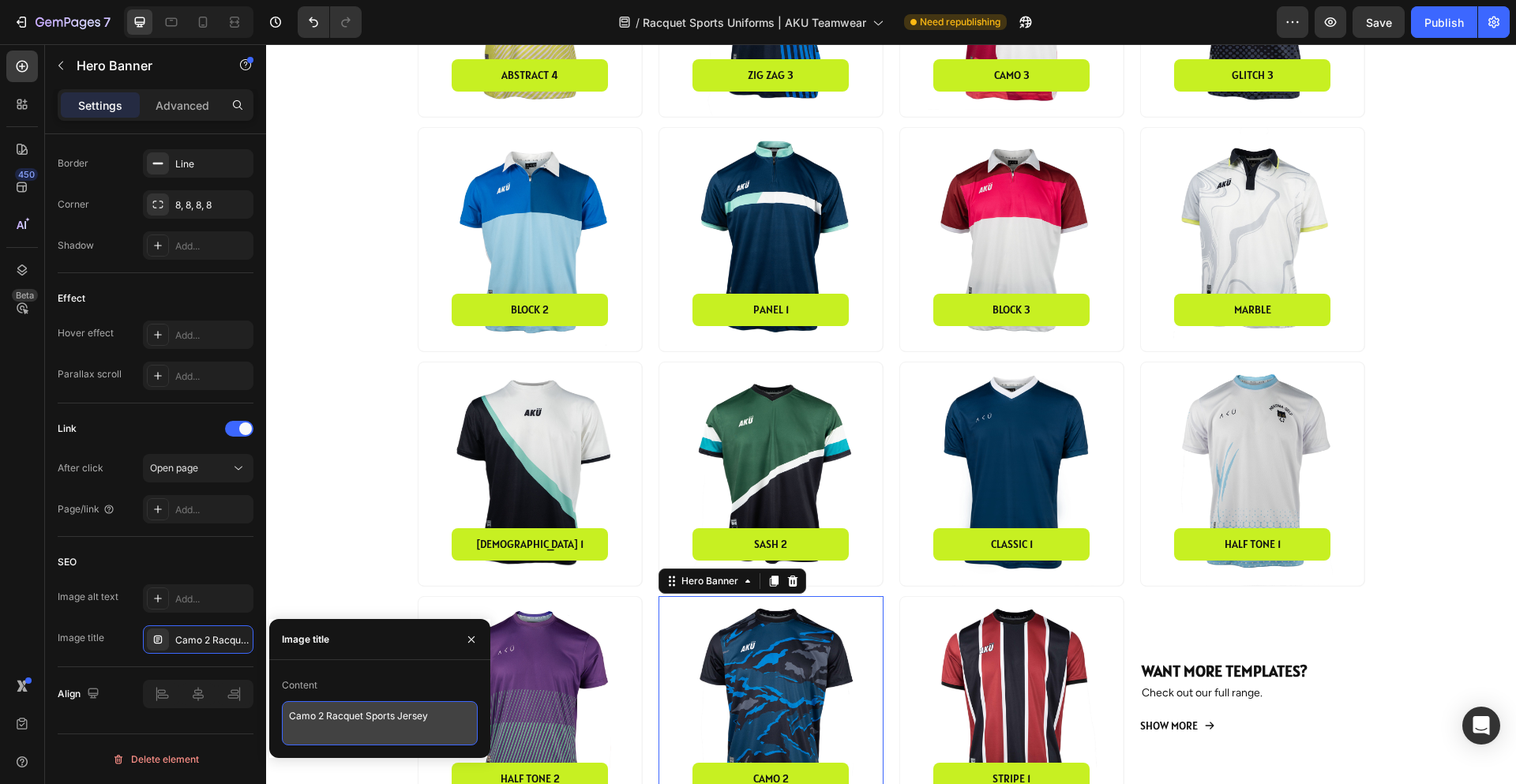
click at [380, 725] on textarea "Camo 2 Racquet Sports Jersey" at bounding box center [380, 723] width 196 height 44
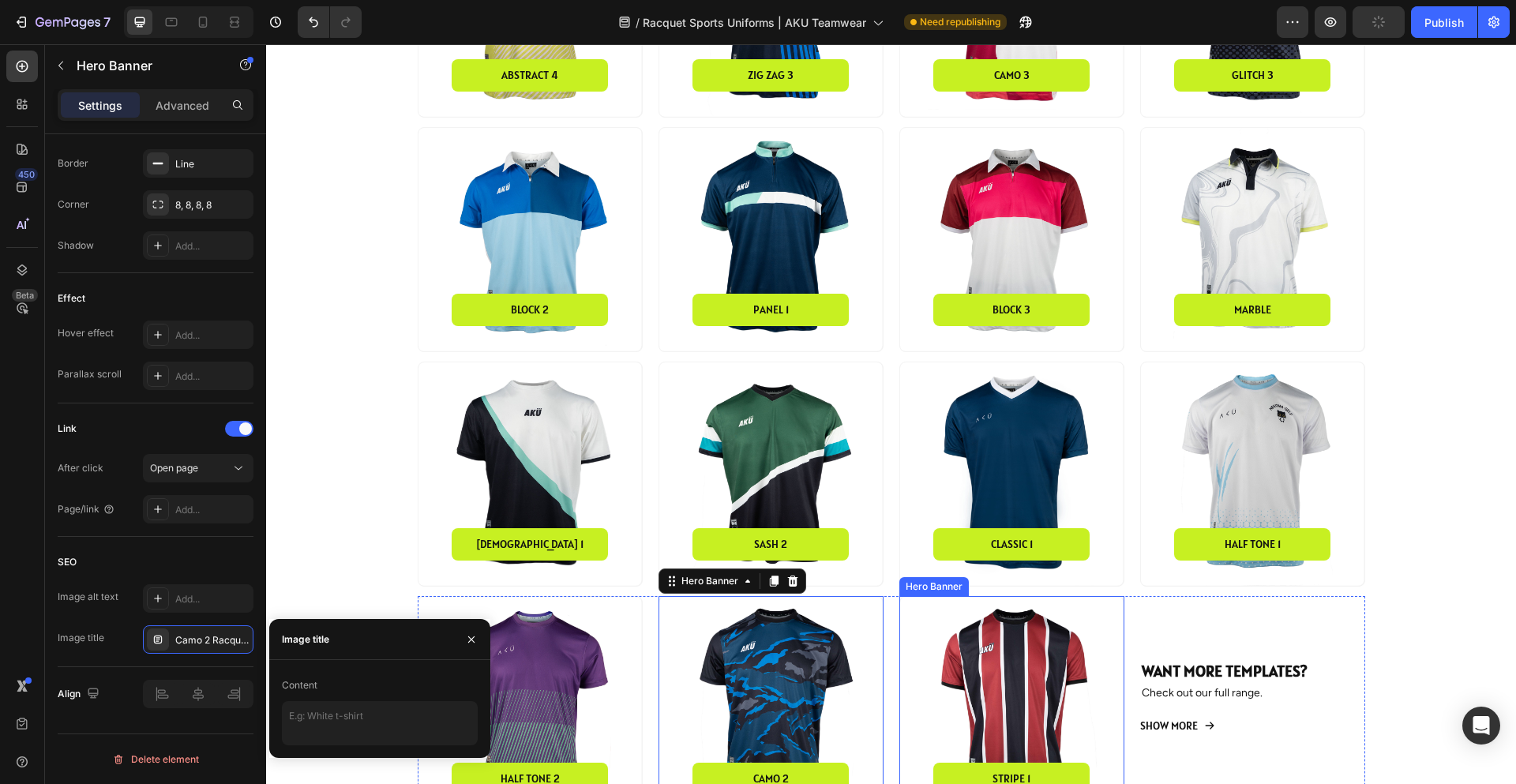
click at [1004, 665] on div "Overlay" at bounding box center [1012, 708] width 223 height 223
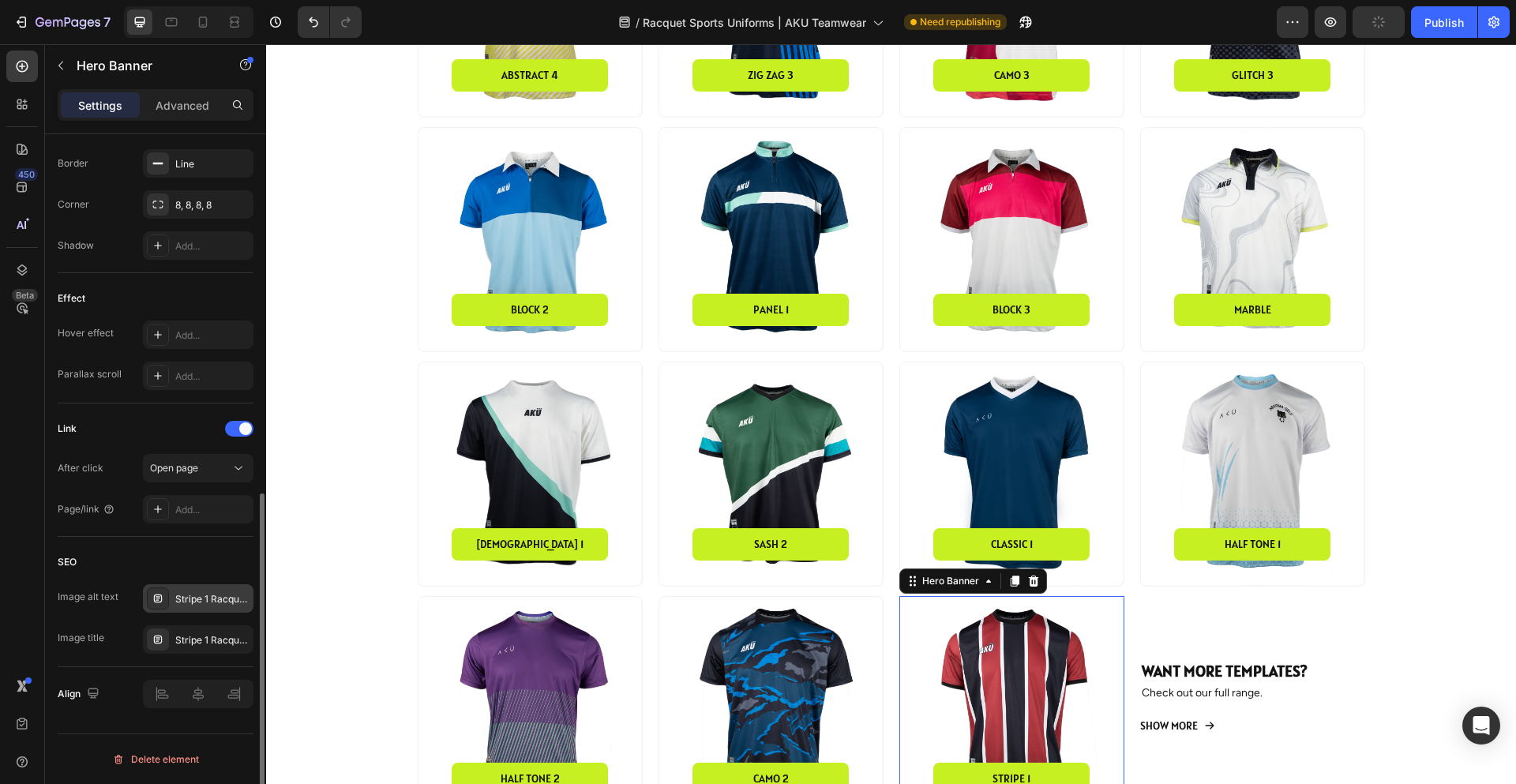
click at [206, 598] on div "Stripe 1 Racquet Sports Jersey" at bounding box center [212, 599] width 74 height 14
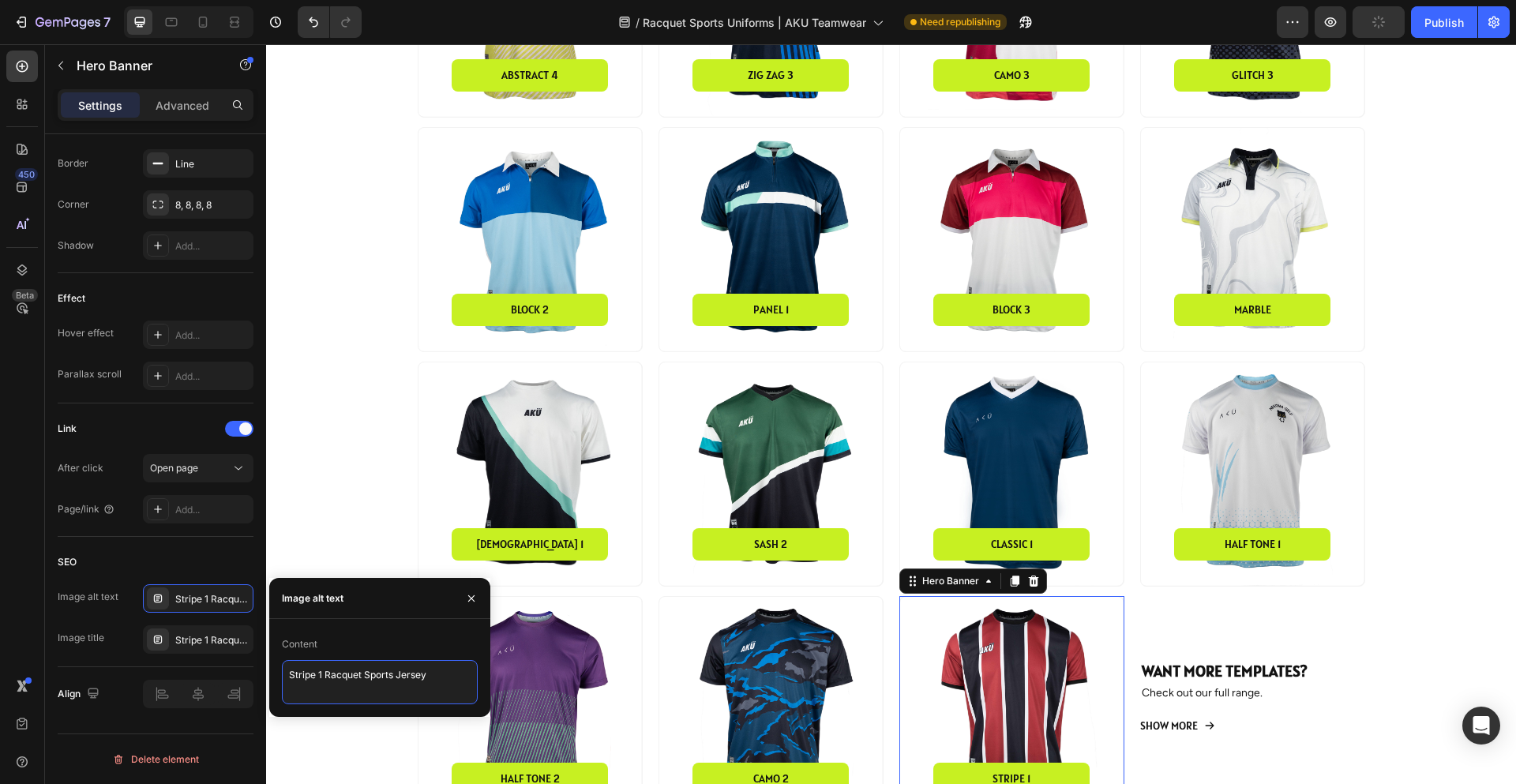
click at [345, 676] on textarea "Stripe 1 Racquet Sports Jersey" at bounding box center [380, 682] width 196 height 44
click at [180, 635] on div "Stripe 1 Racquet Sports Jersey" at bounding box center [212, 640] width 74 height 14
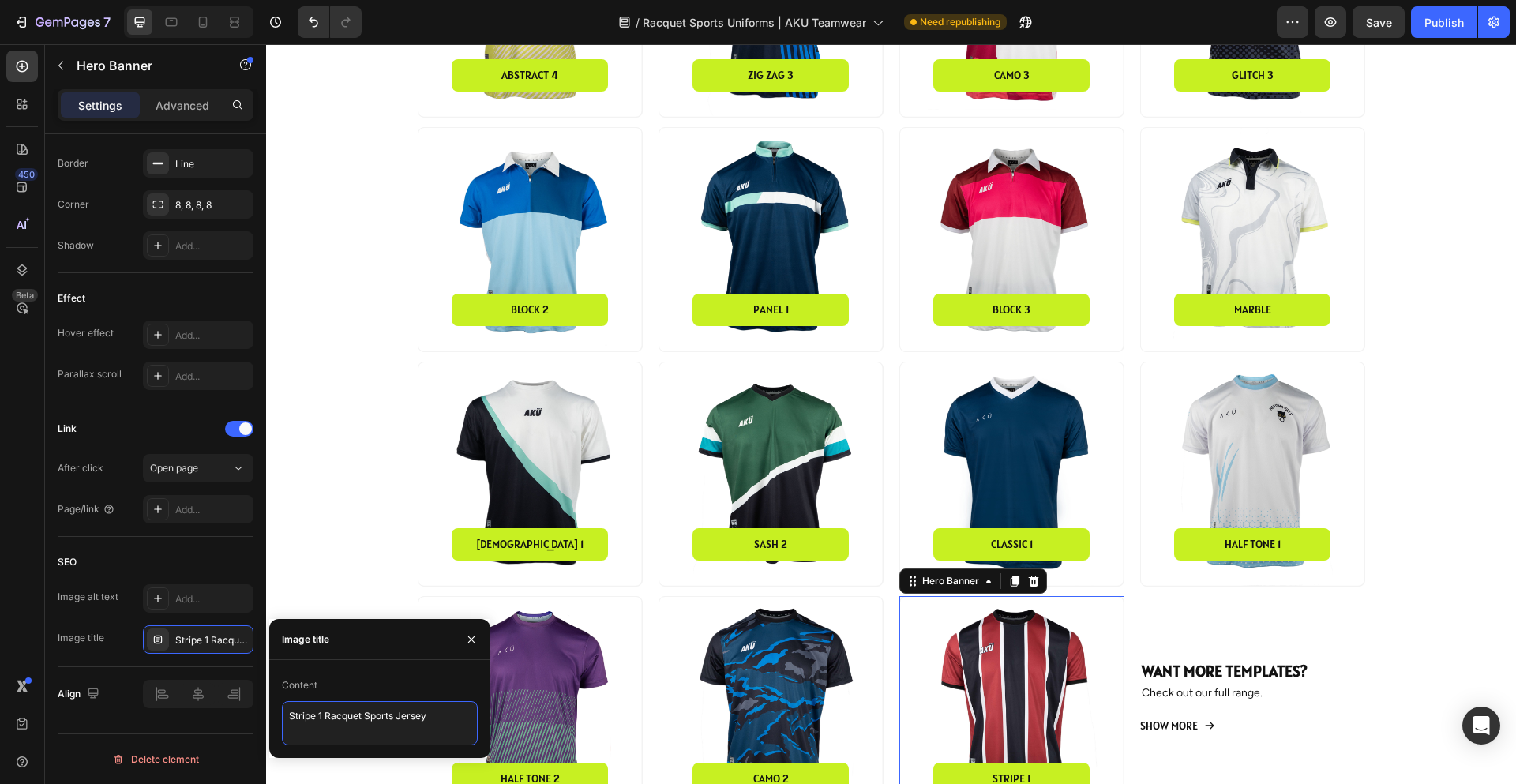
click at [398, 709] on textarea "Stripe 1 Racquet Sports Jersey" at bounding box center [380, 723] width 196 height 44
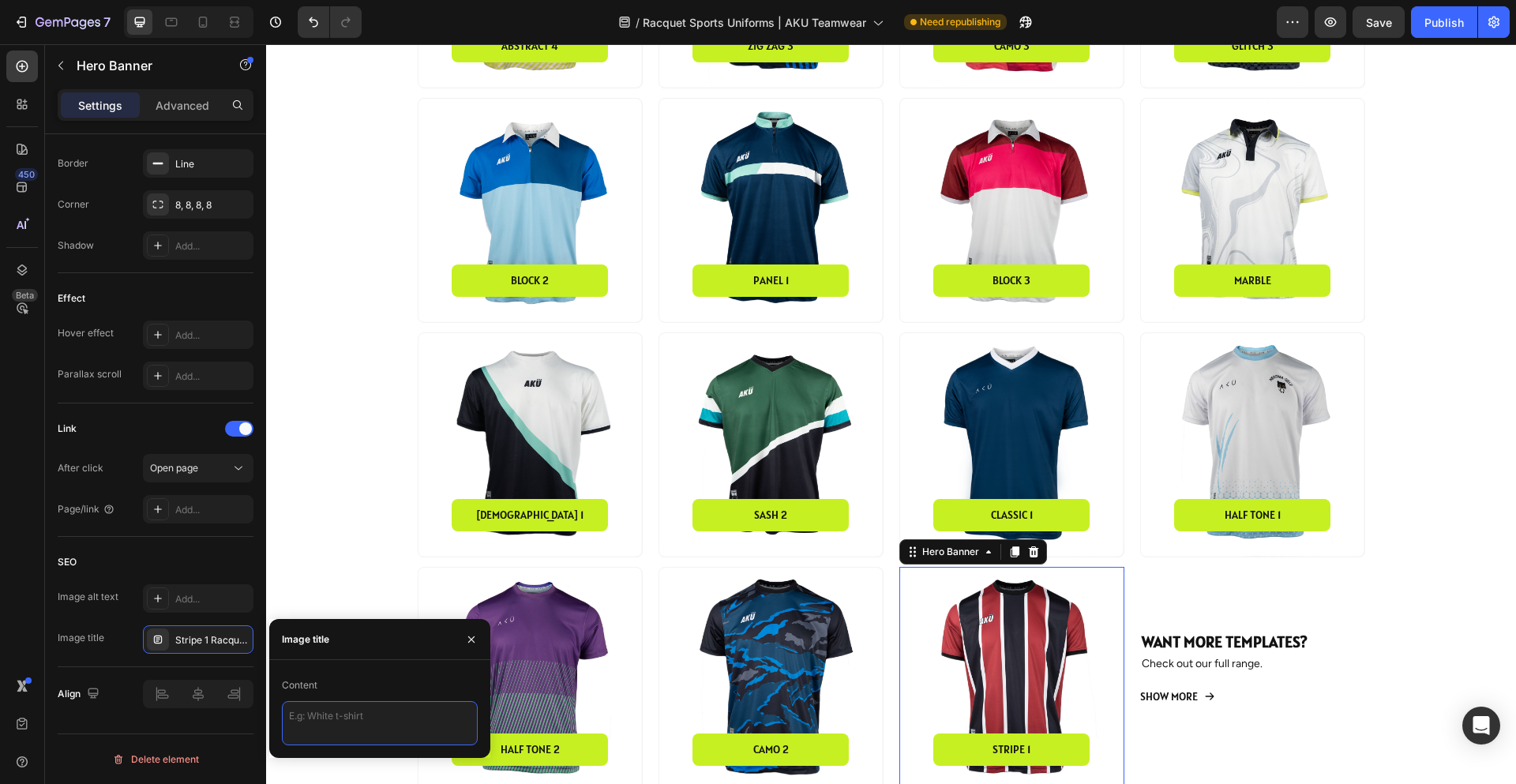
scroll to position [1342, 0]
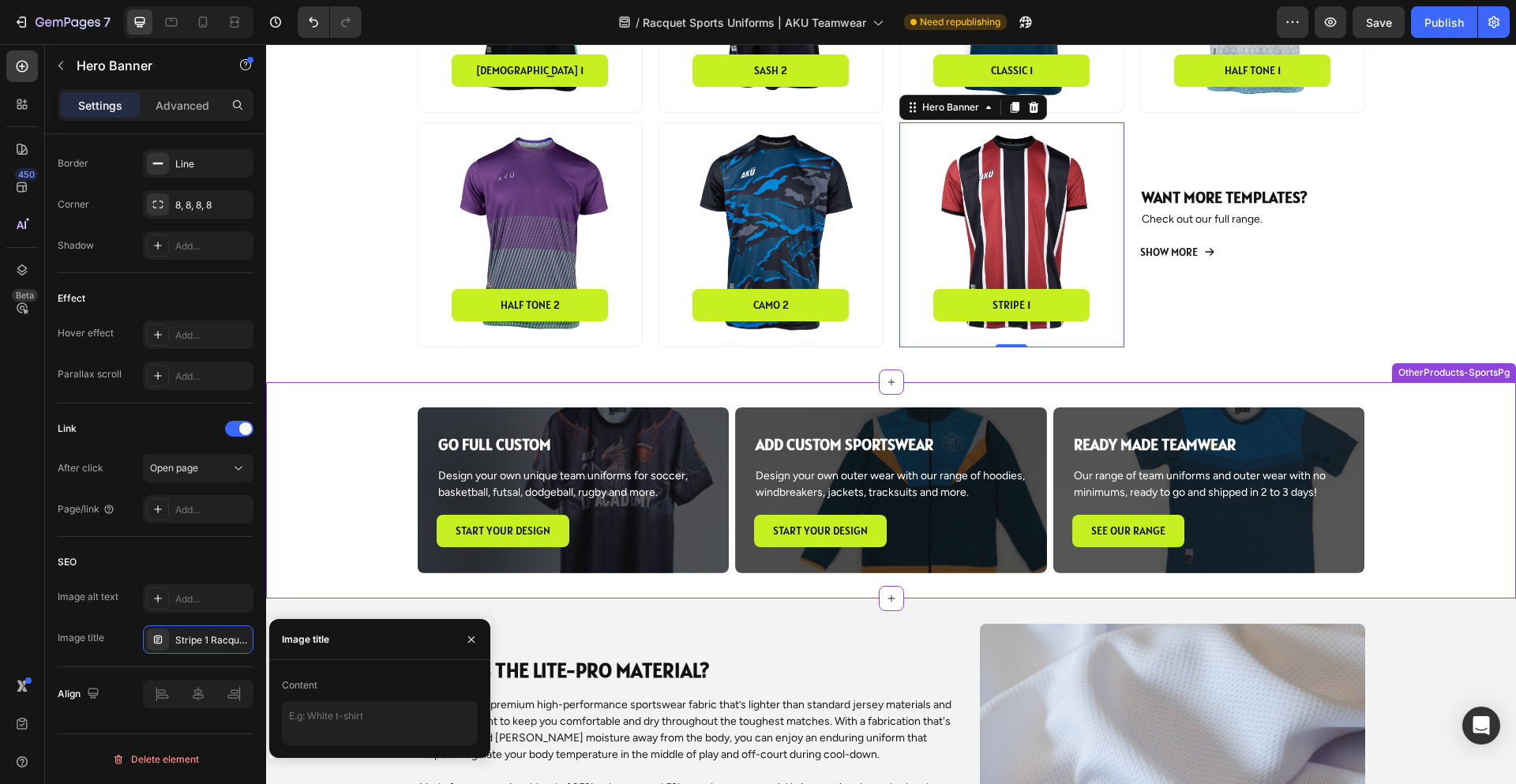
click at [301, 563] on div "GO FULL CUSTOM Heading Design your own unique team uniforms for soccer, basketb…" at bounding box center [891, 490] width 1219 height 165
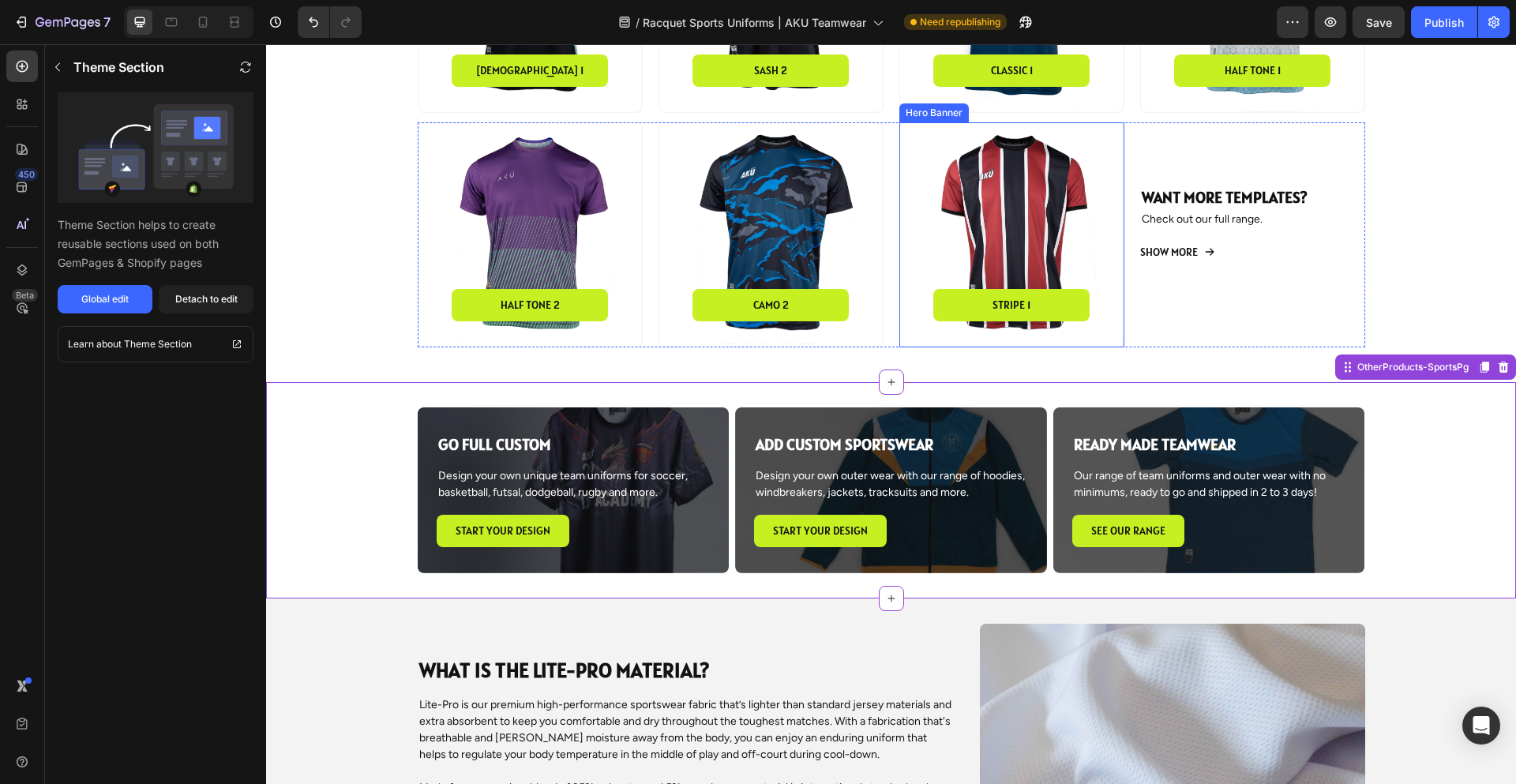
click at [1007, 258] on div "Overlay" at bounding box center [1012, 235] width 223 height 223
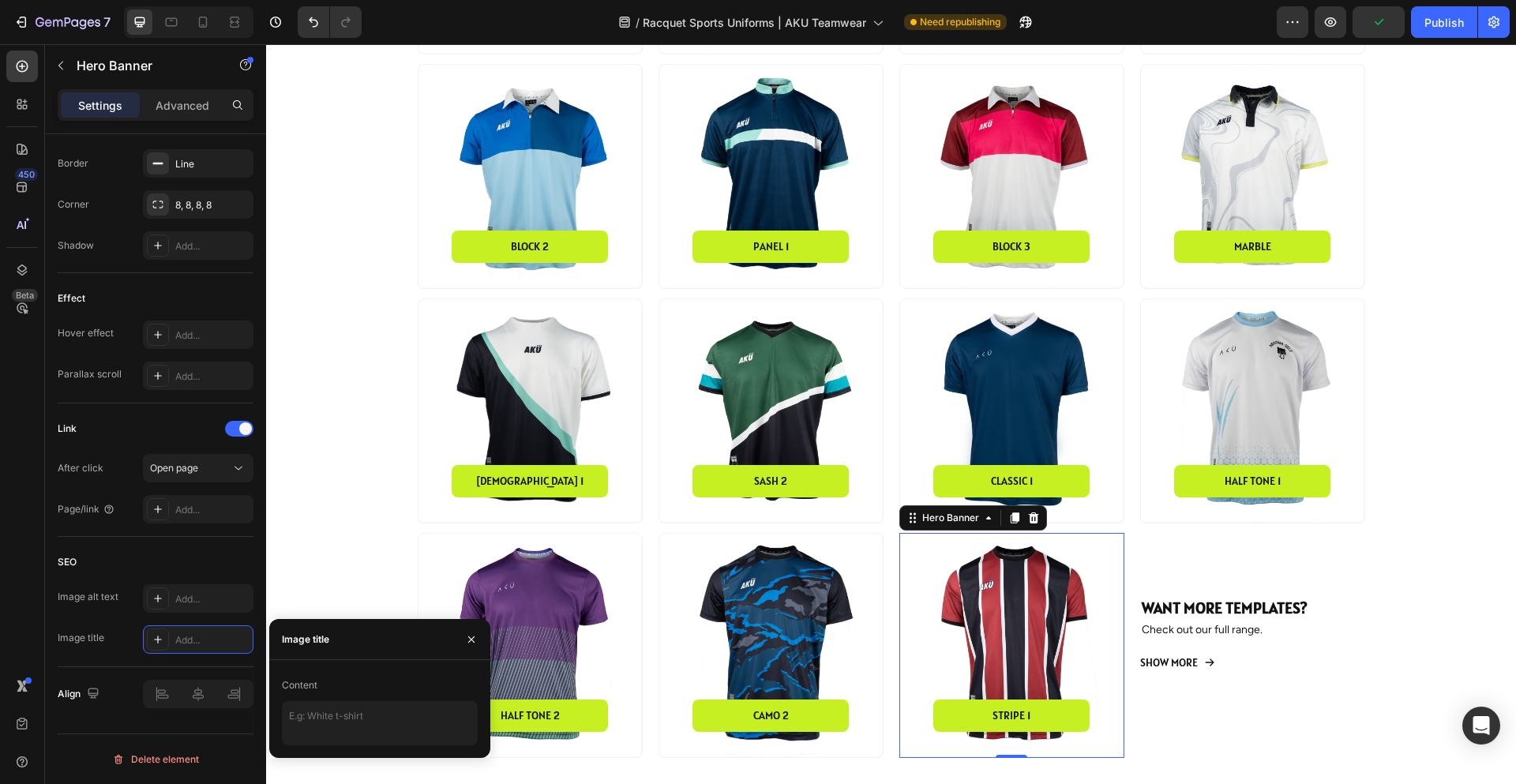
scroll to position [0, 0]
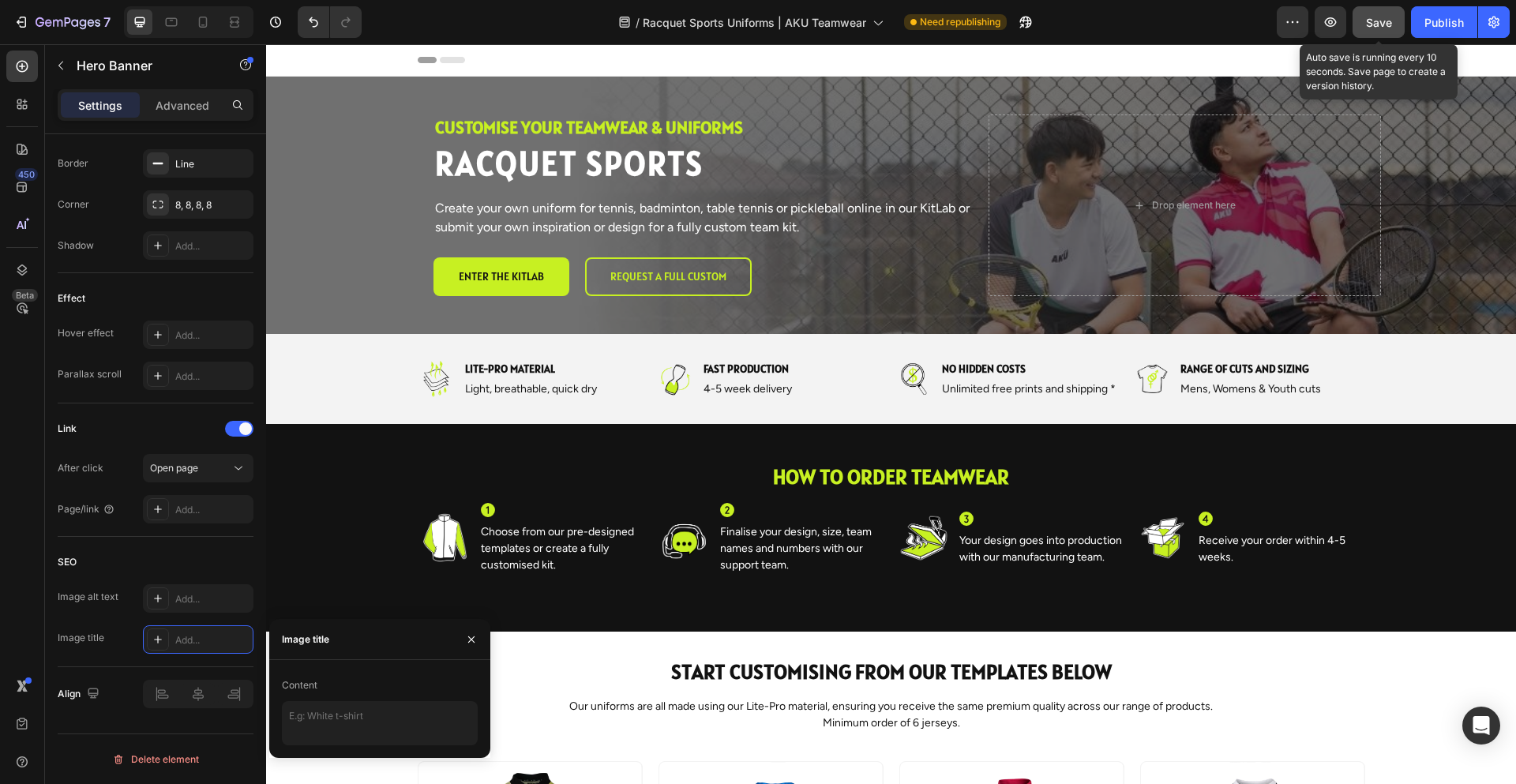
click at [1378, 25] on span "Save" at bounding box center [1379, 22] width 26 height 14
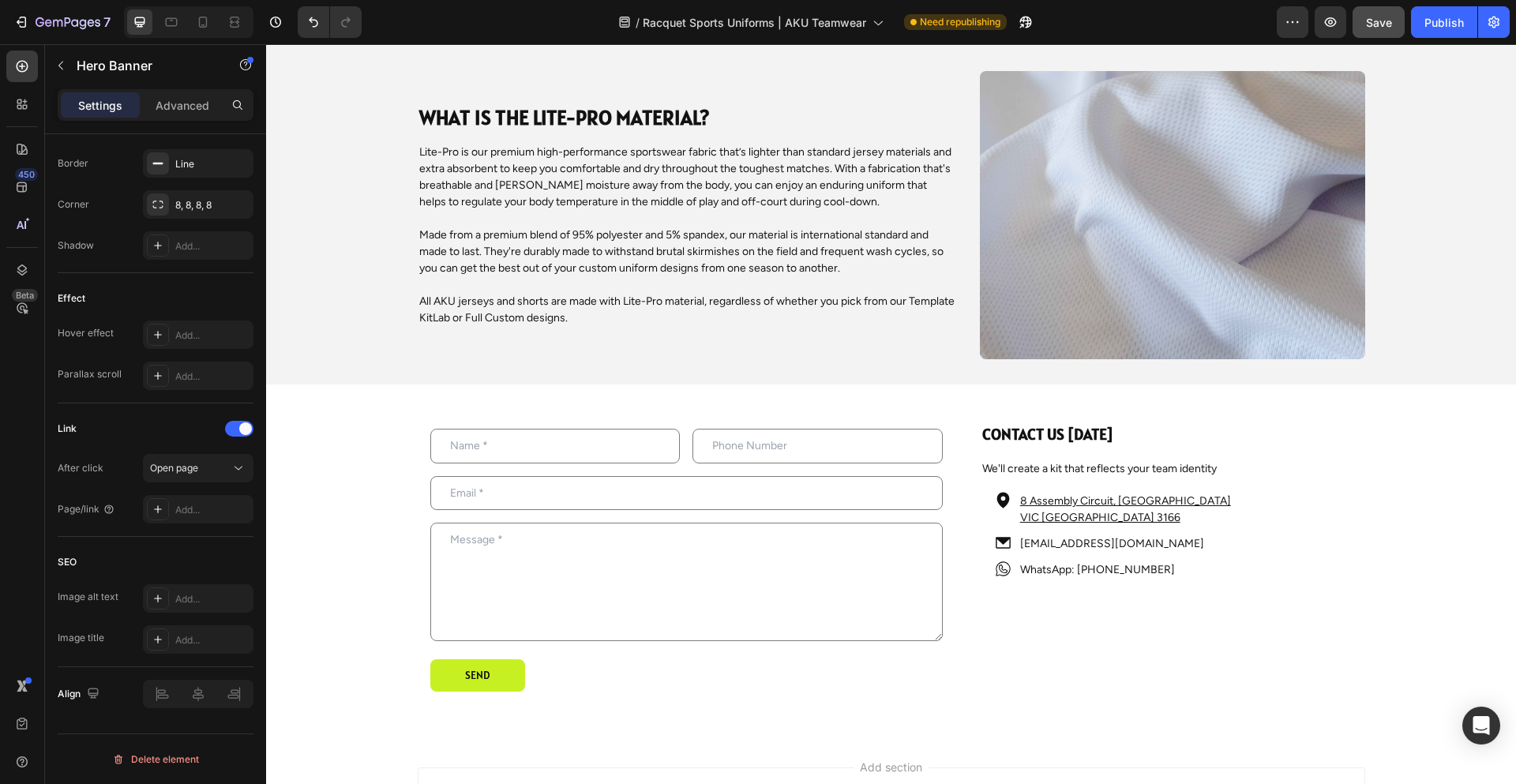
scroll to position [1830, 0]
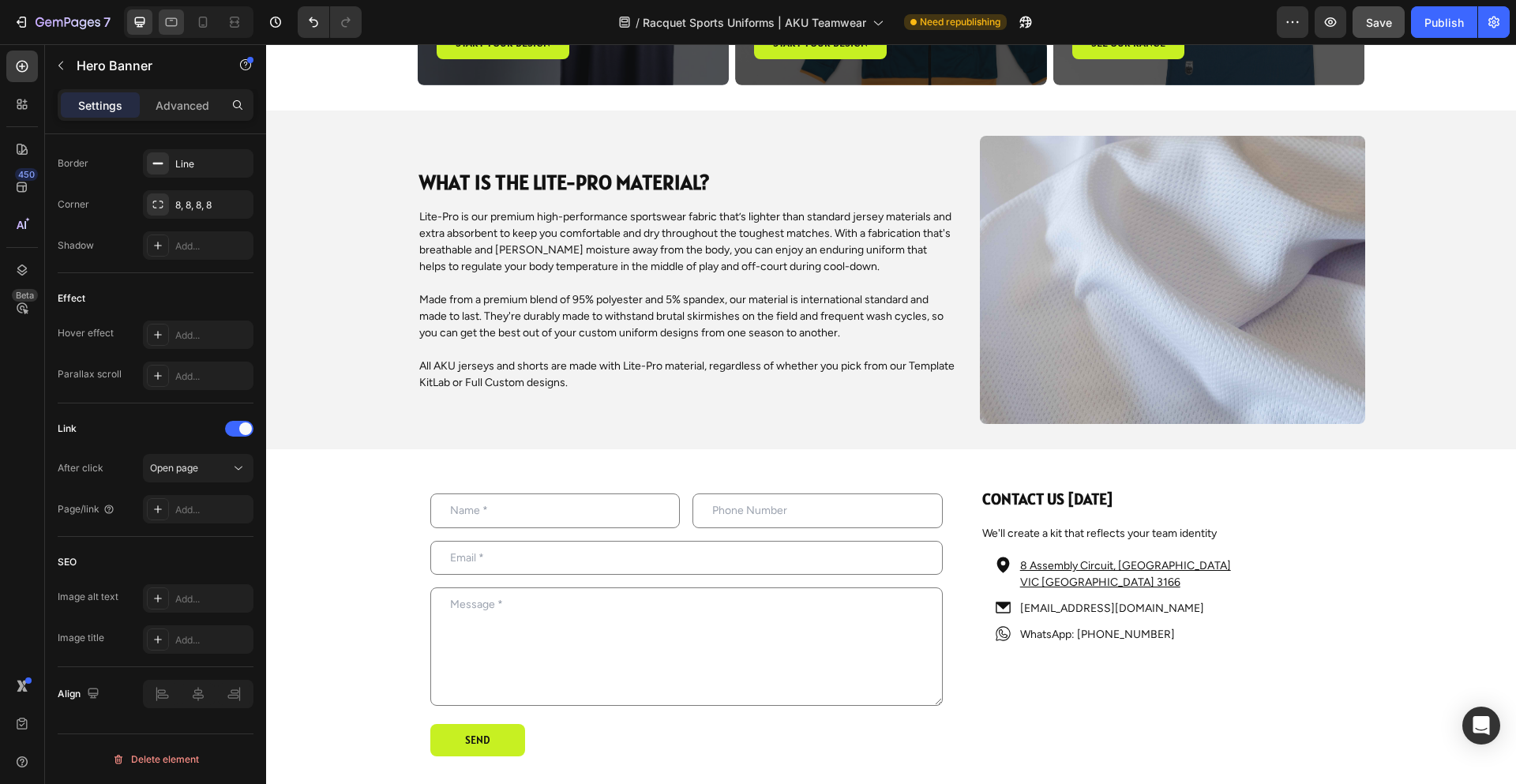
click at [165, 26] on icon at bounding box center [171, 22] width 16 height 16
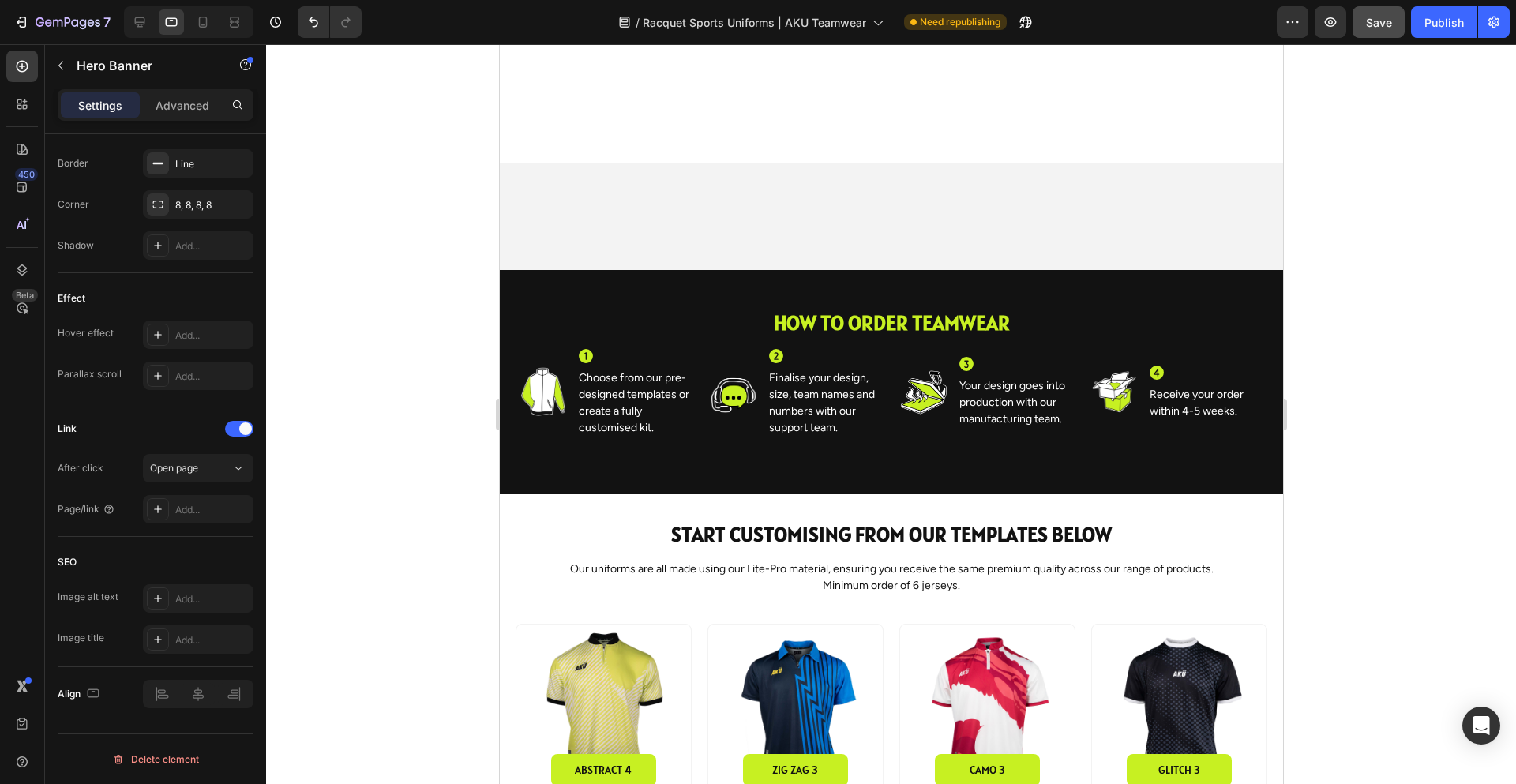
scroll to position [631, 0]
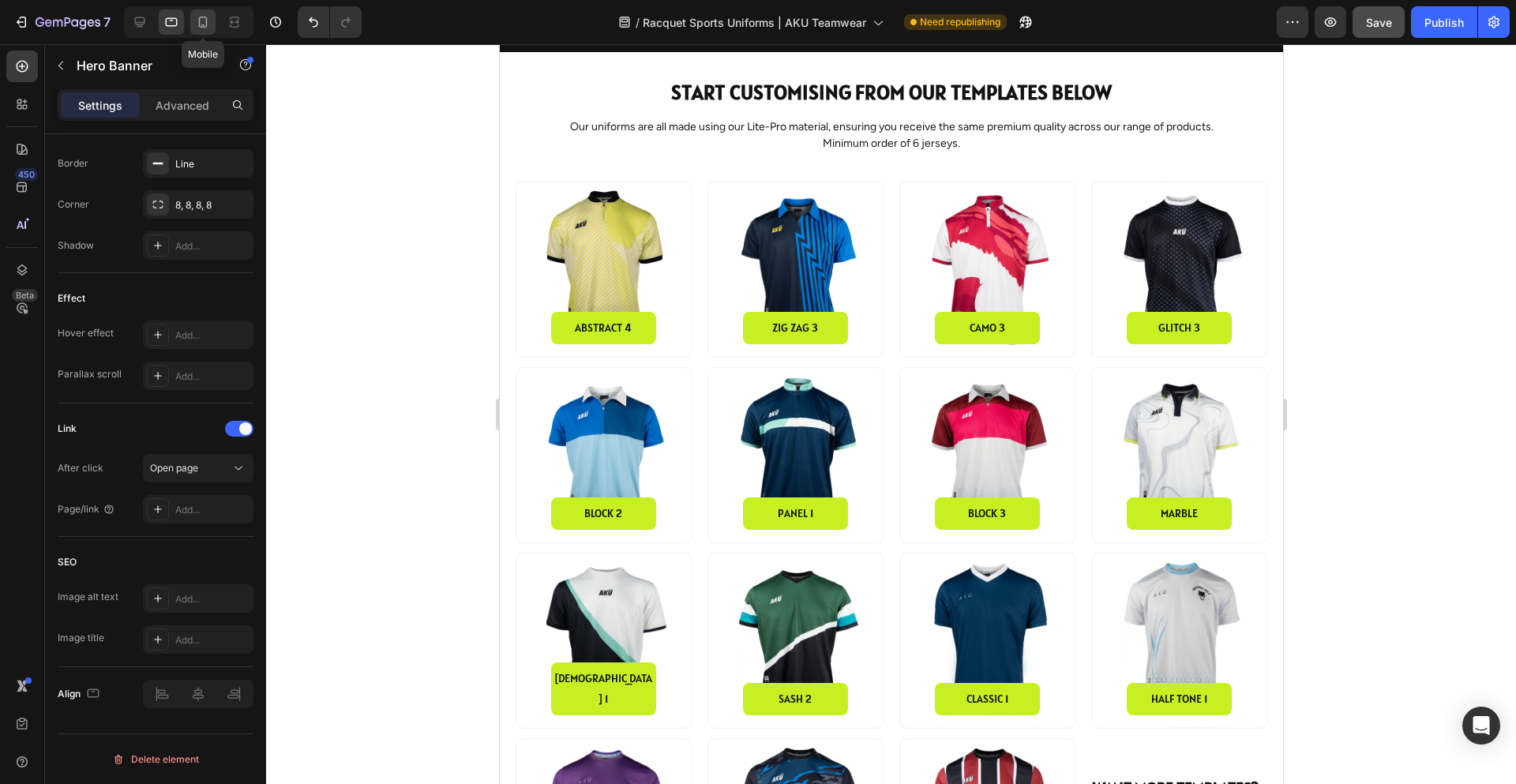
click at [208, 24] on icon at bounding box center [203, 22] width 16 height 16
type input "500"
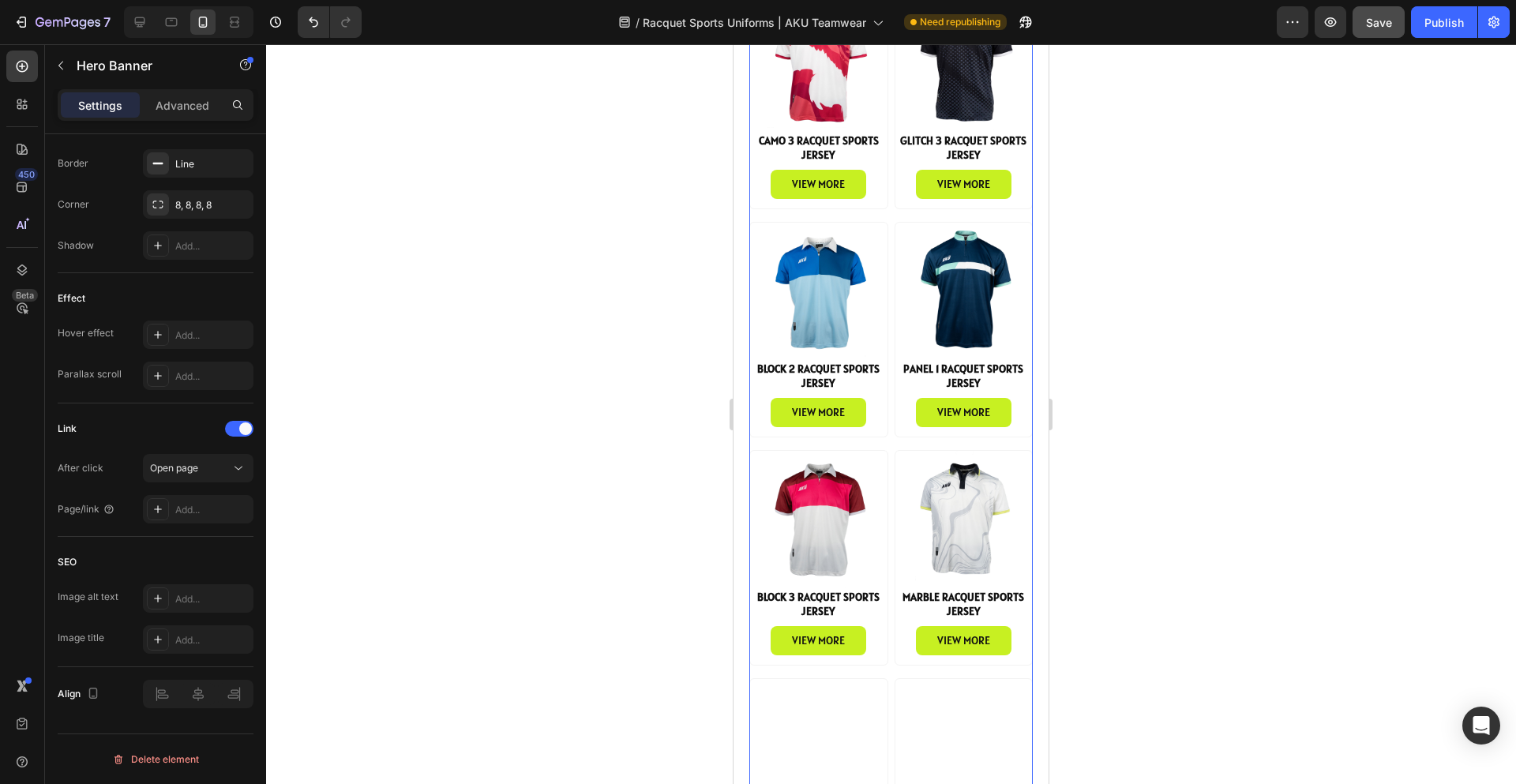
scroll to position [1421, 0]
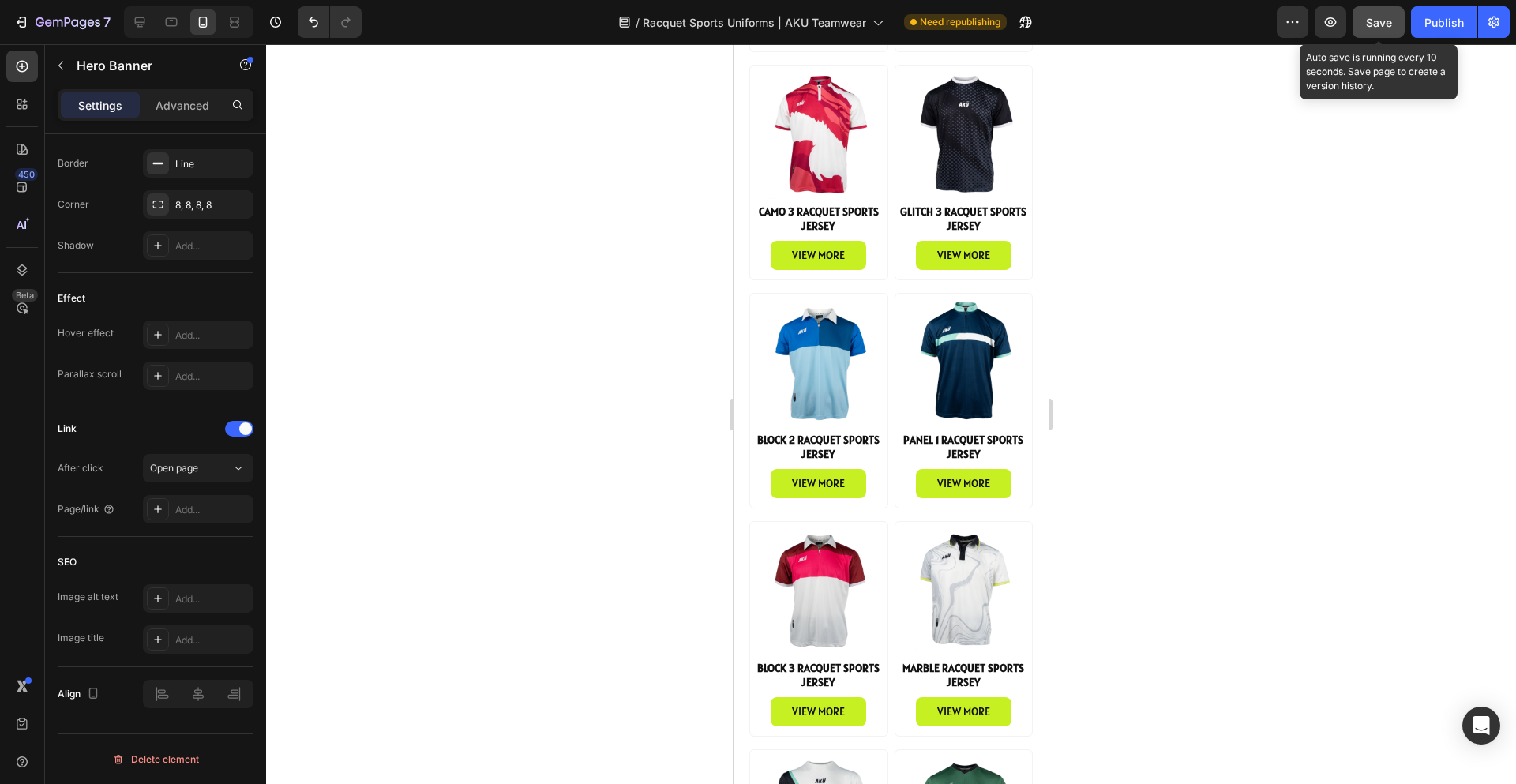
click at [1375, 27] on span "Save" at bounding box center [1379, 22] width 26 height 14
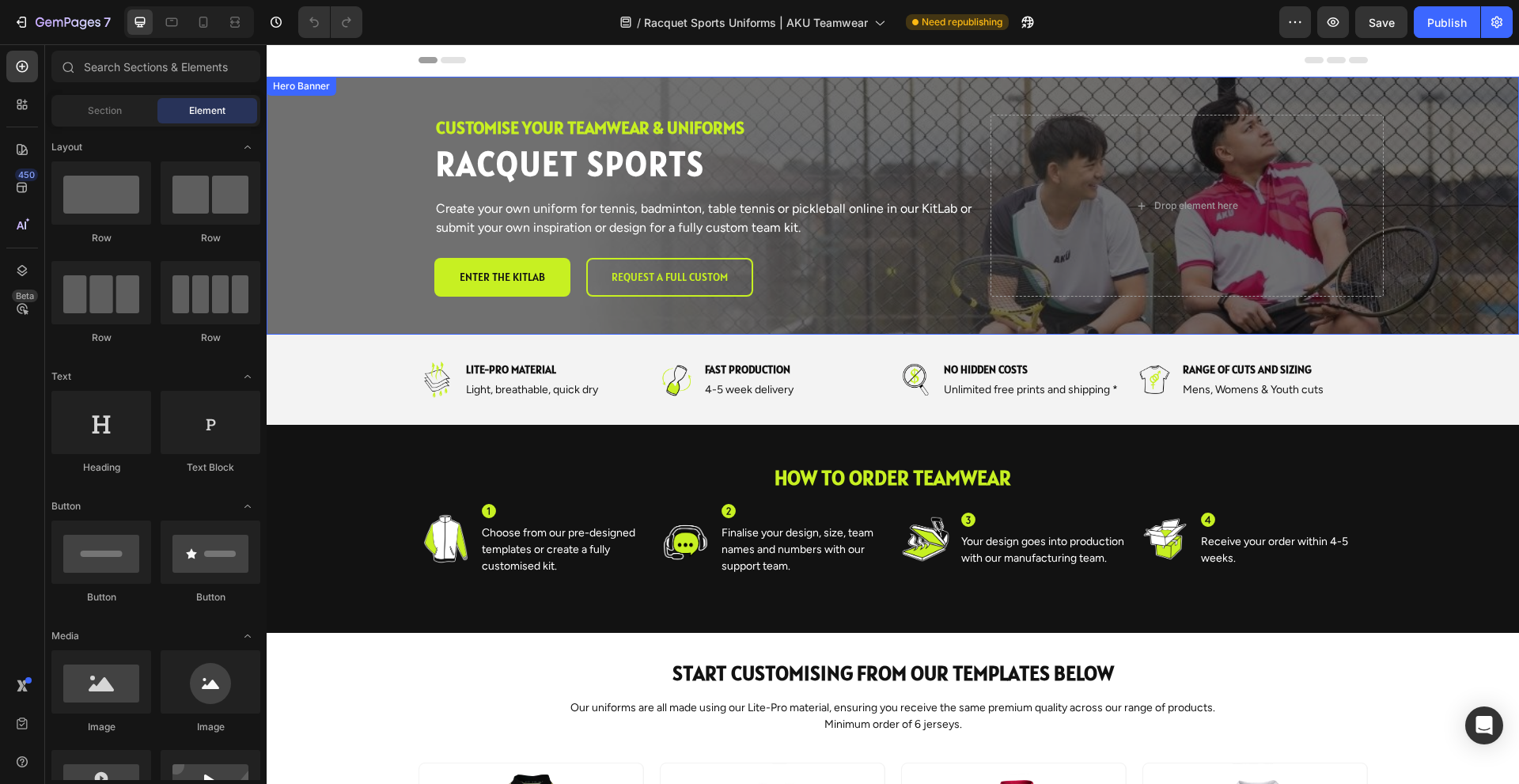
click at [305, 89] on div "Hero Banner" at bounding box center [301, 86] width 64 height 14
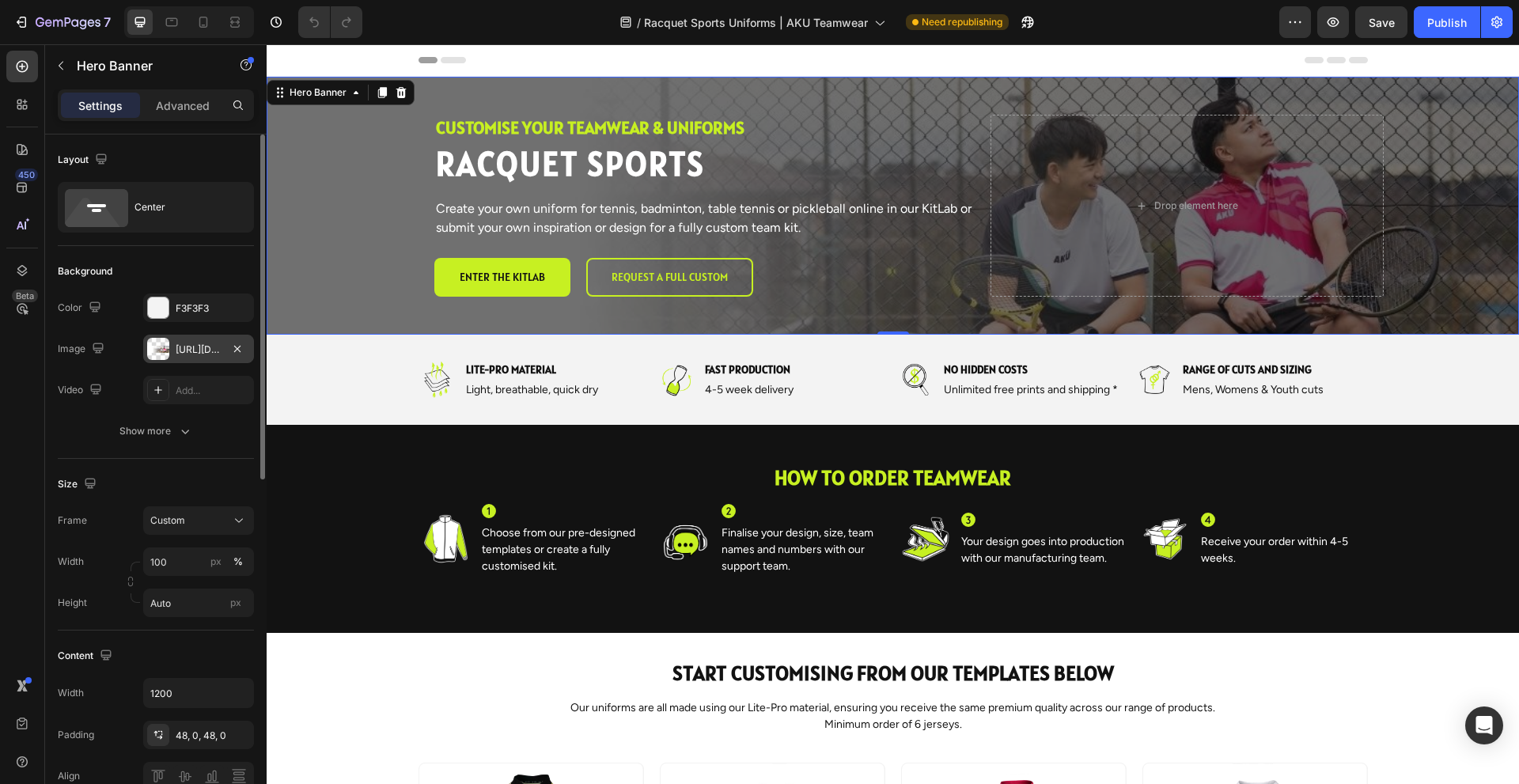
click at [204, 349] on div "https://cdn.shopify.com/s/files/1/2339/7409/files/Racquet_Sports_image.jpg?" at bounding box center [198, 350] width 46 height 14
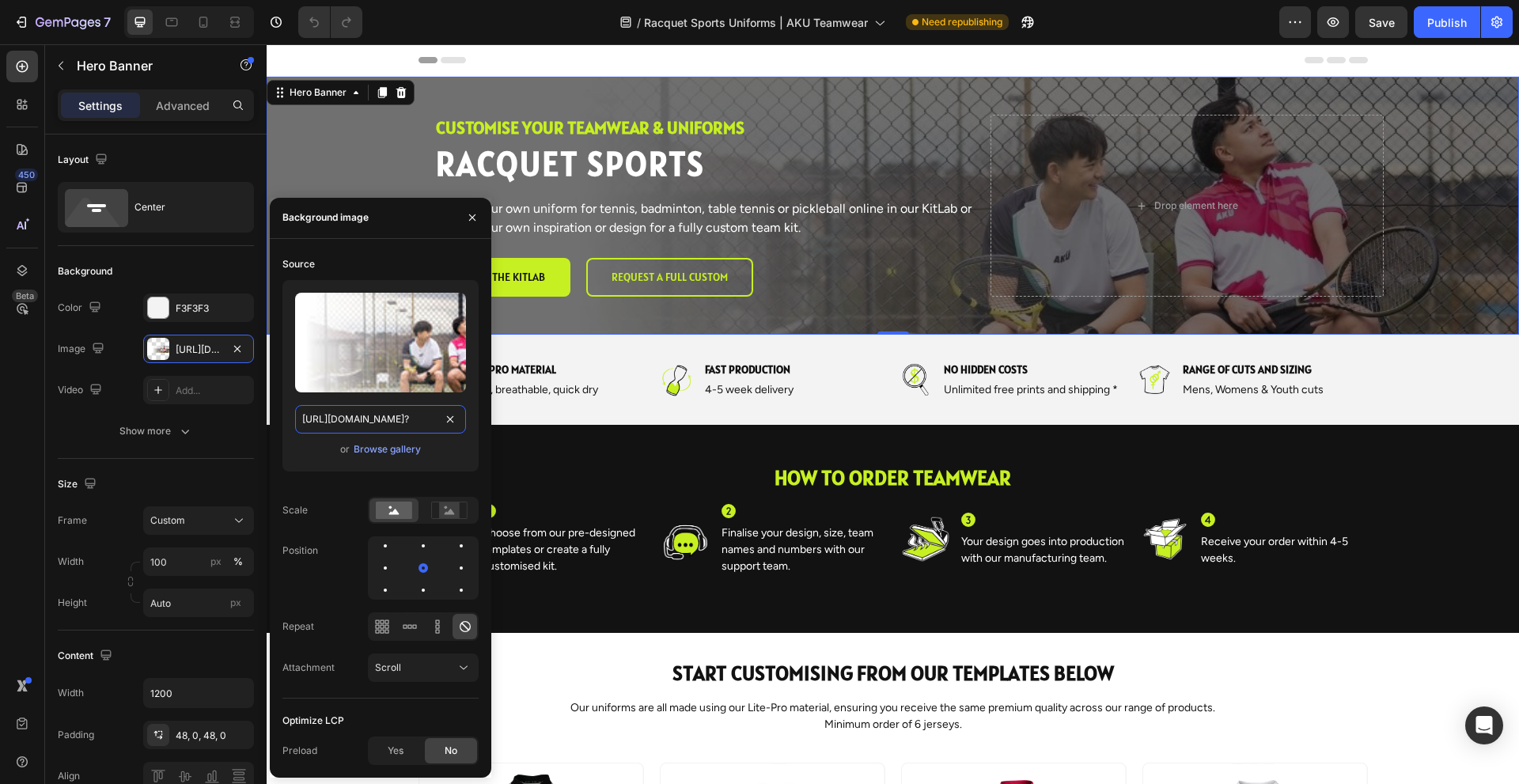
click at [378, 421] on input "https://cdn.shopify.com/s/files/1/2339/7409/files/Racquet_Sports_image.jpg?" at bounding box center [381, 419] width 171 height 28
click at [470, 215] on icon "button" at bounding box center [473, 217] width 6 height 6
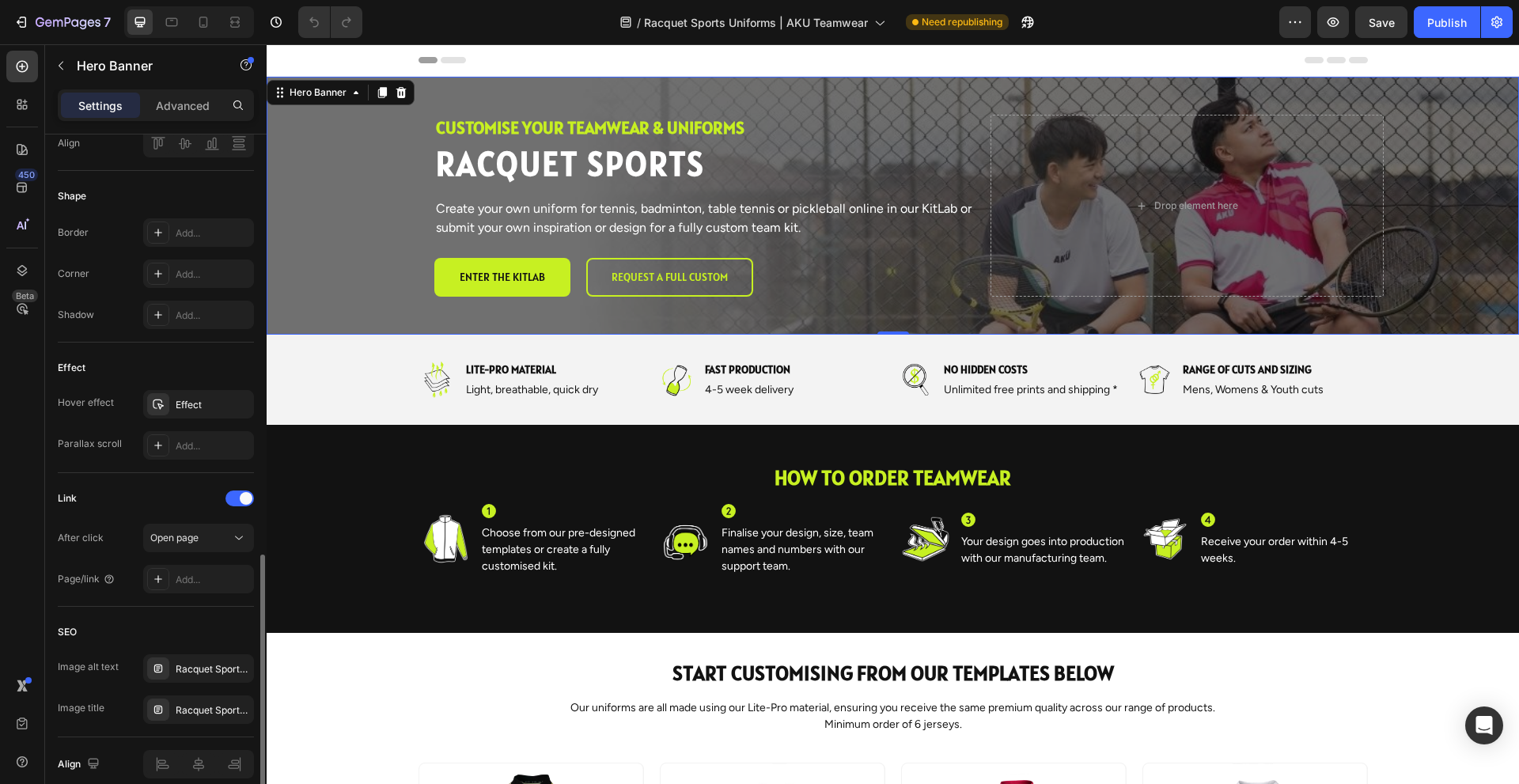
scroll to position [704, 0]
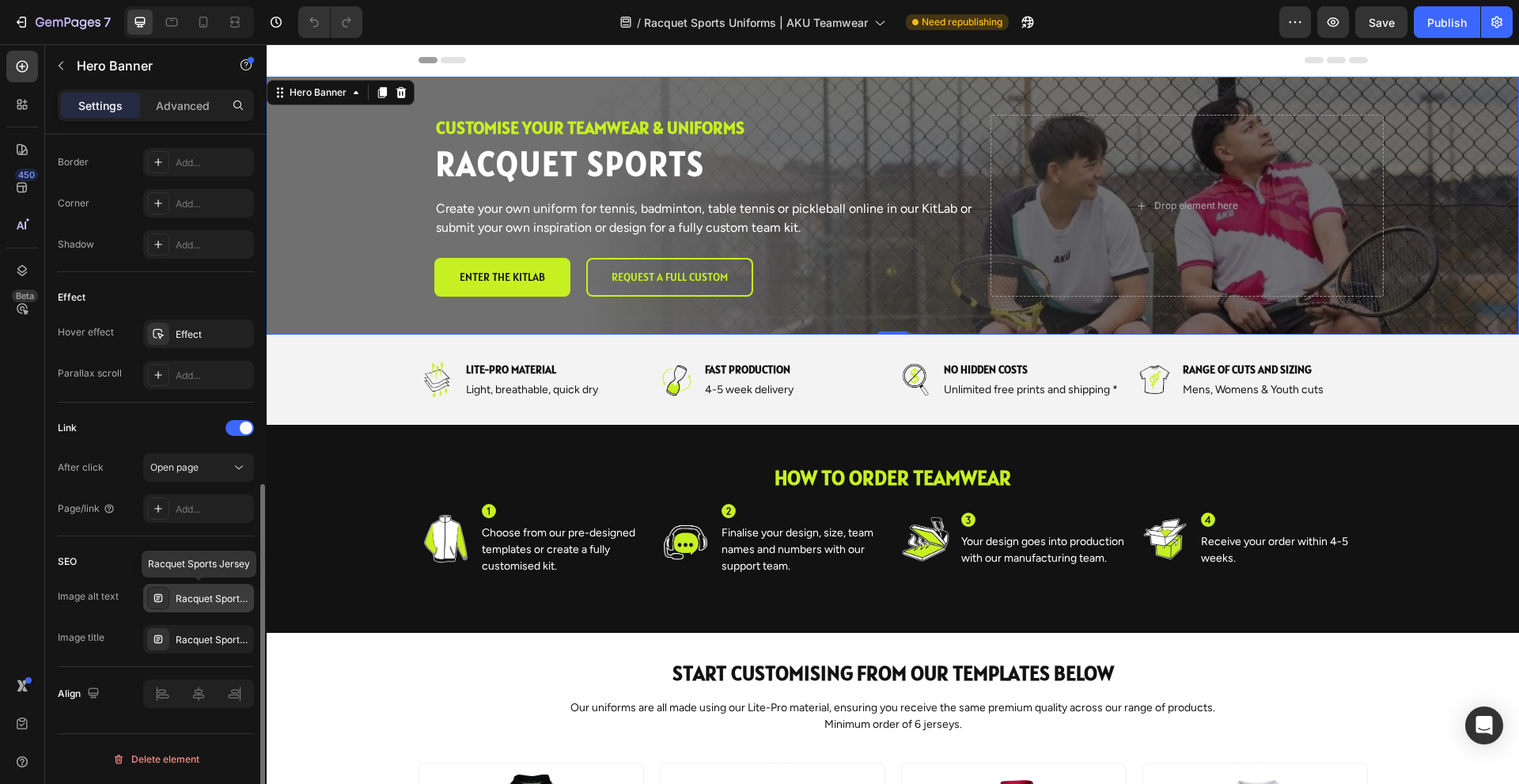
click at [217, 600] on div "Racquet Sports Jersey" at bounding box center [213, 599] width 74 height 14
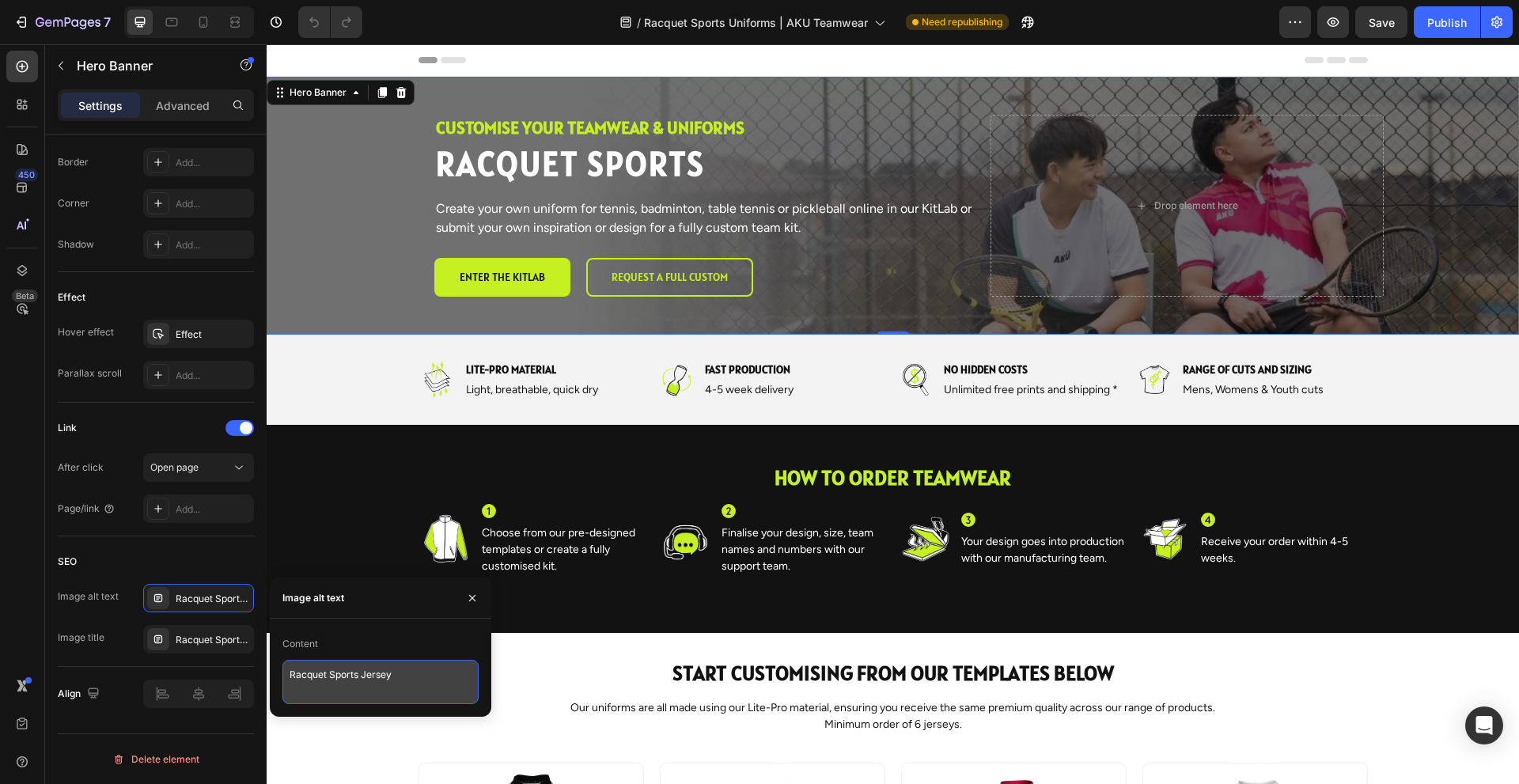
click at [410, 681] on textarea "Racquet Sports Jersey" at bounding box center [381, 682] width 196 height 44
click at [204, 638] on div "Racquet Sports Jersey" at bounding box center [213, 640] width 74 height 14
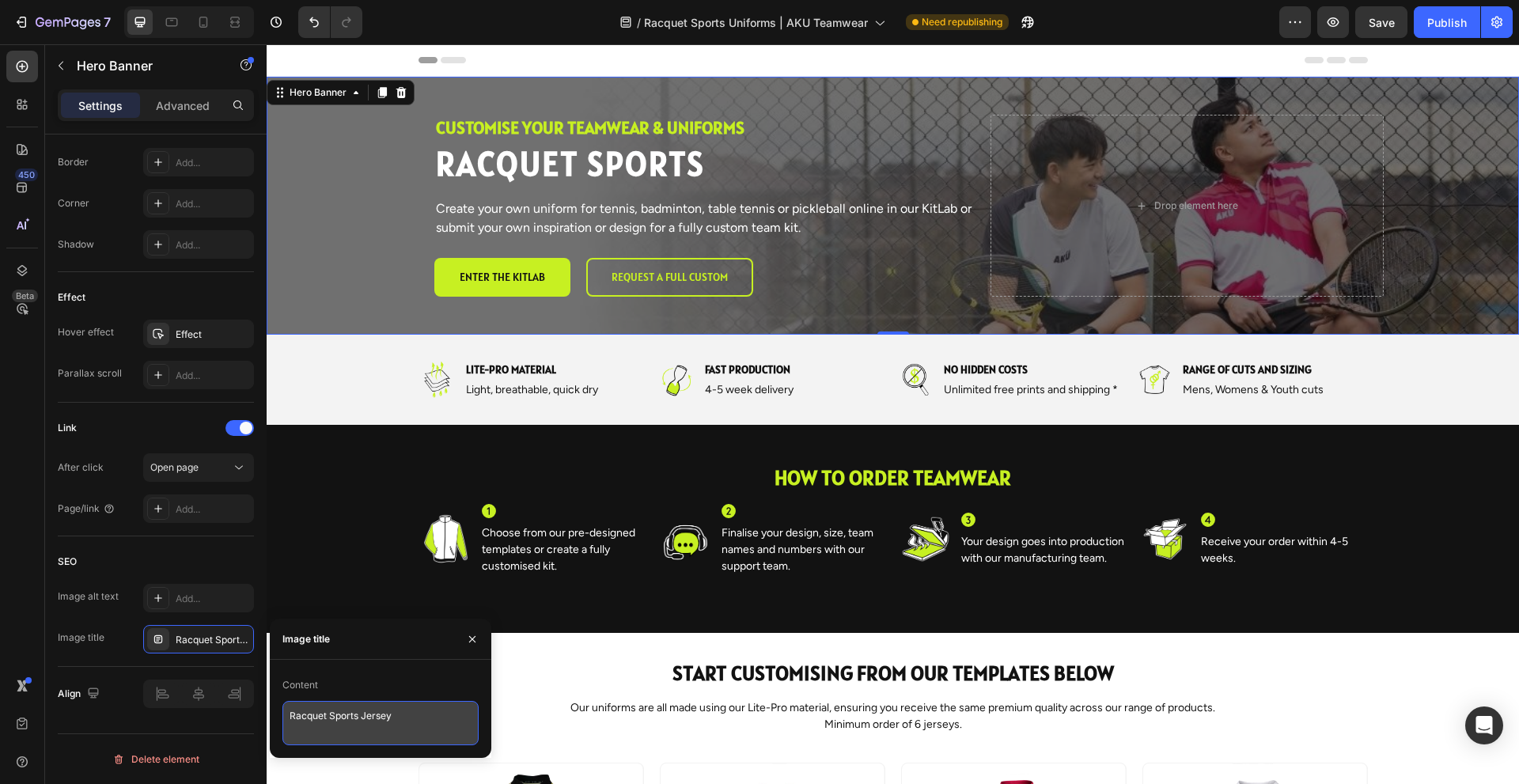
click at [383, 727] on textarea "Racquet Sports Jersey" at bounding box center [381, 723] width 196 height 44
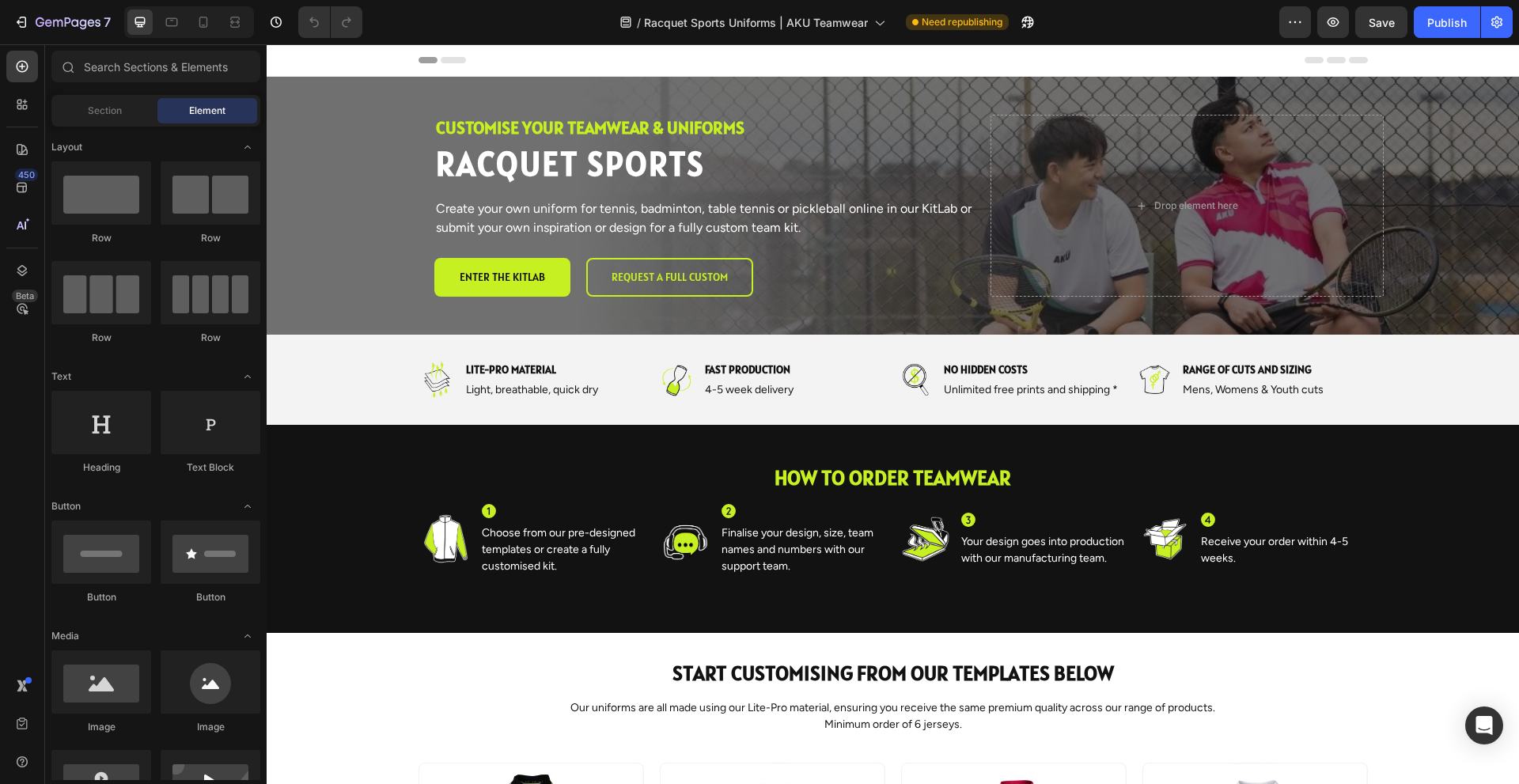
click at [316, 63] on span "Header" at bounding box center [314, 60] width 35 height 16
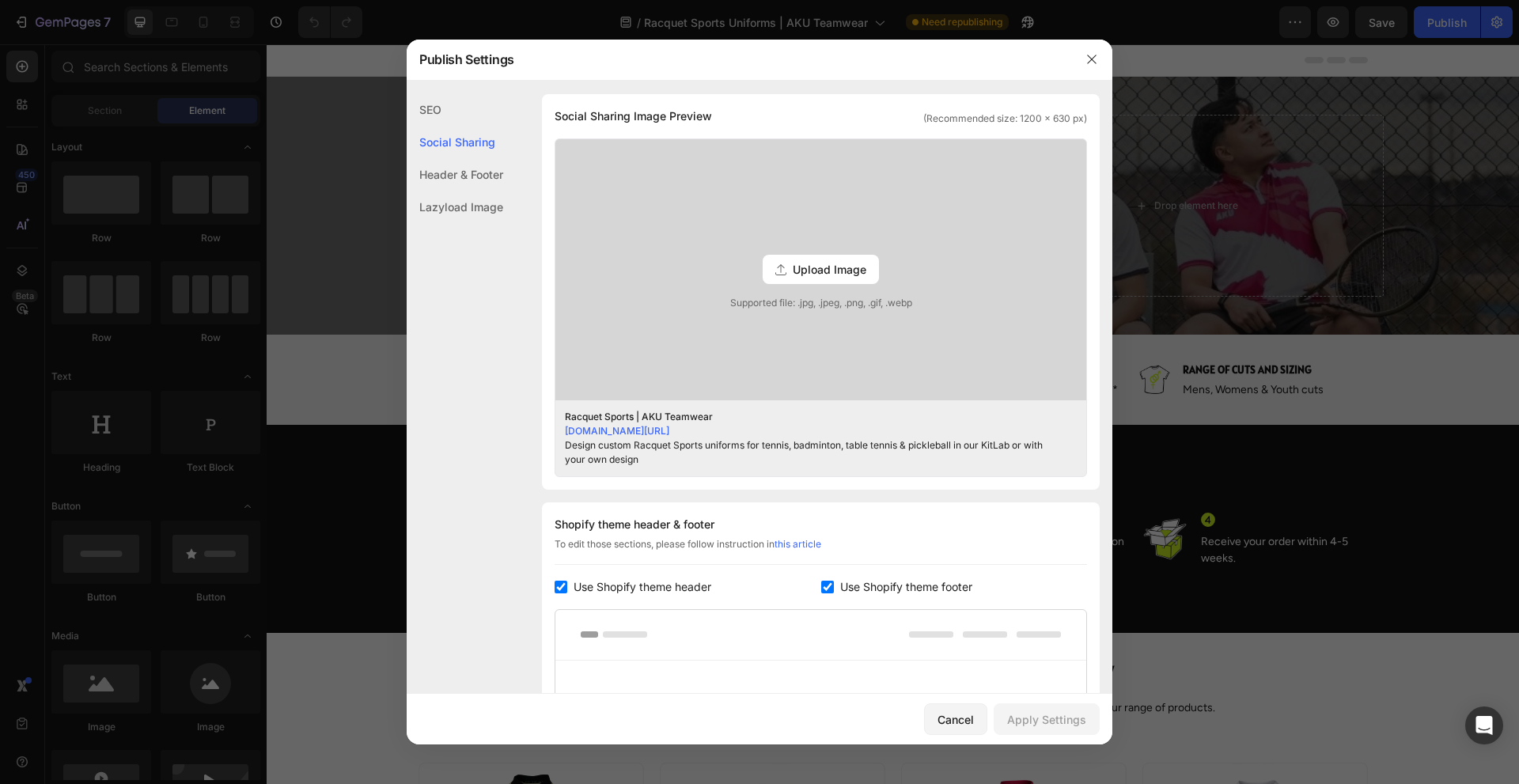
scroll to position [702, 0]
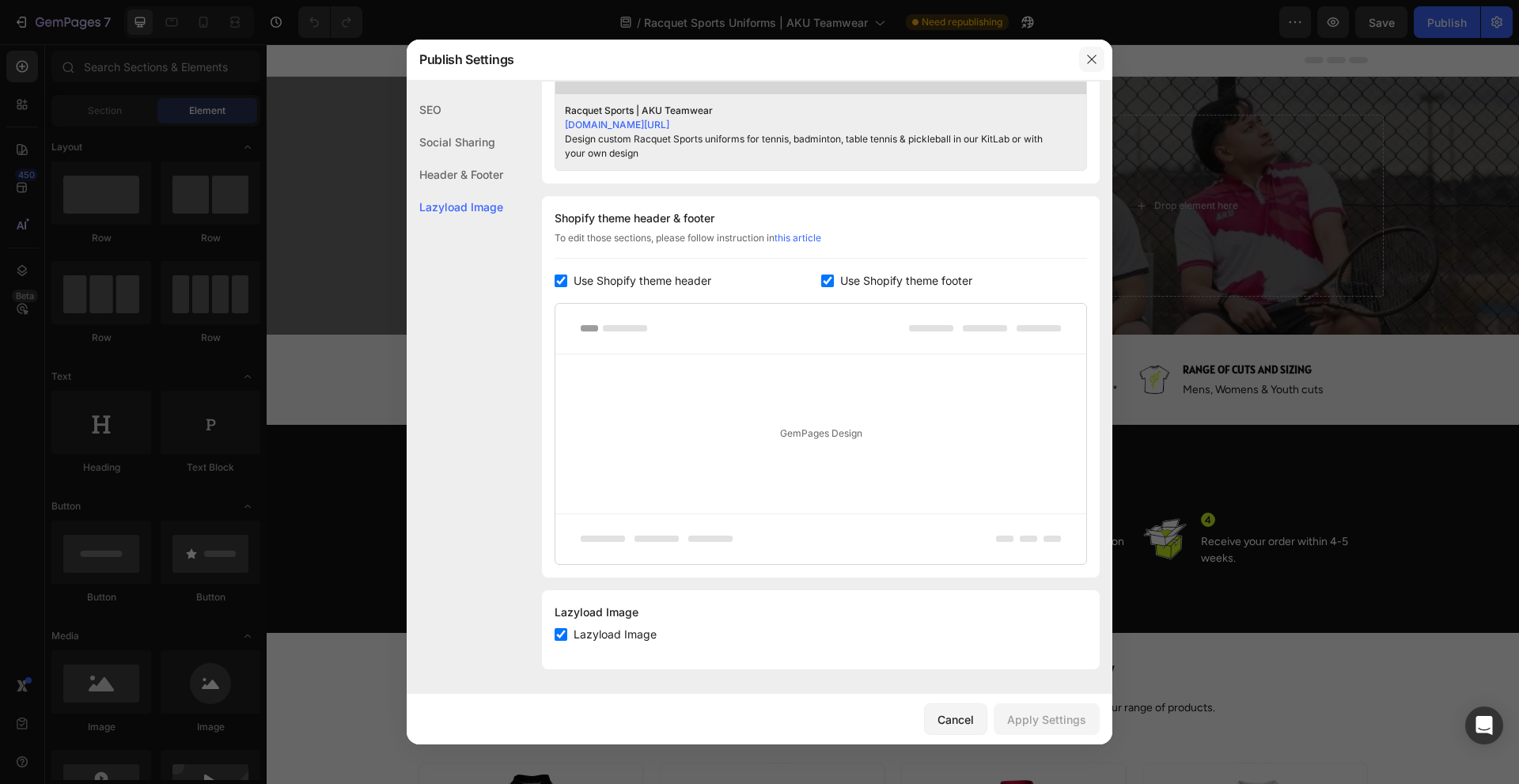
click at [1094, 59] on icon "button" at bounding box center [1092, 60] width 13 height 13
